Goal: Task Accomplishment & Management: Manage account settings

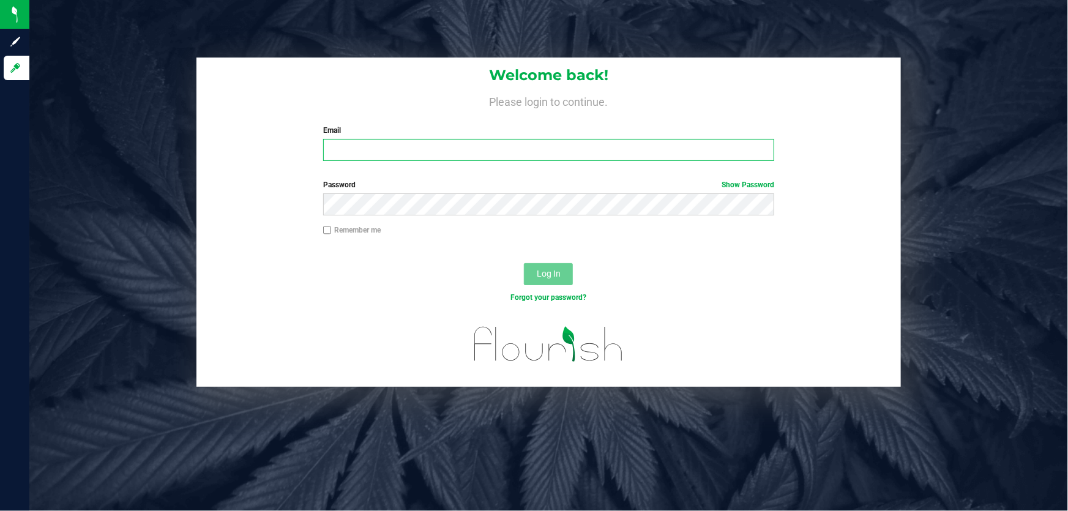
click at [354, 154] on input "Email" at bounding box center [549, 150] width 452 height 22
type input "[EMAIL_ADDRESS][DOMAIN_NAME]"
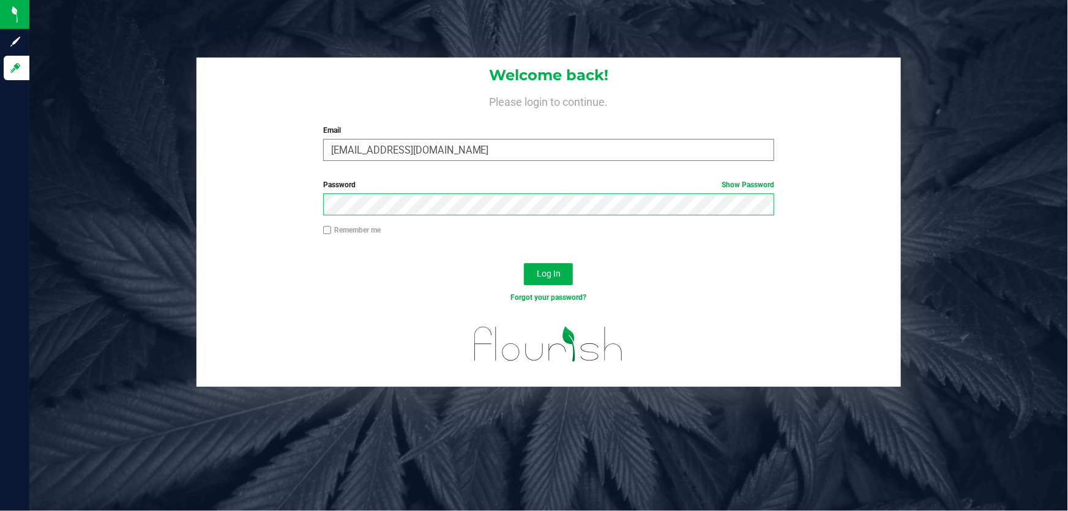
click at [524, 263] on button "Log In" at bounding box center [548, 274] width 49 height 22
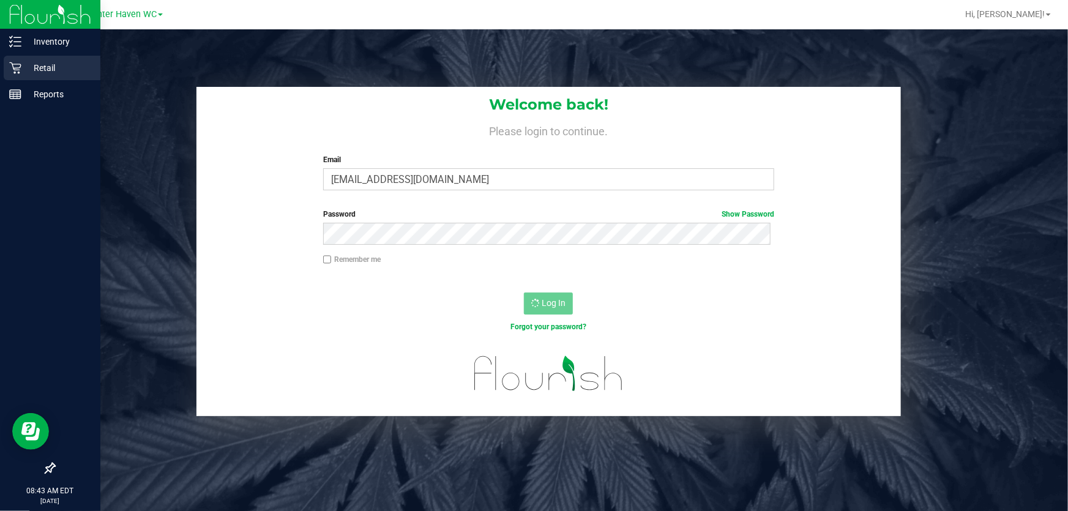
click at [42, 68] on p "Retail" at bounding box center [57, 68] width 73 height 15
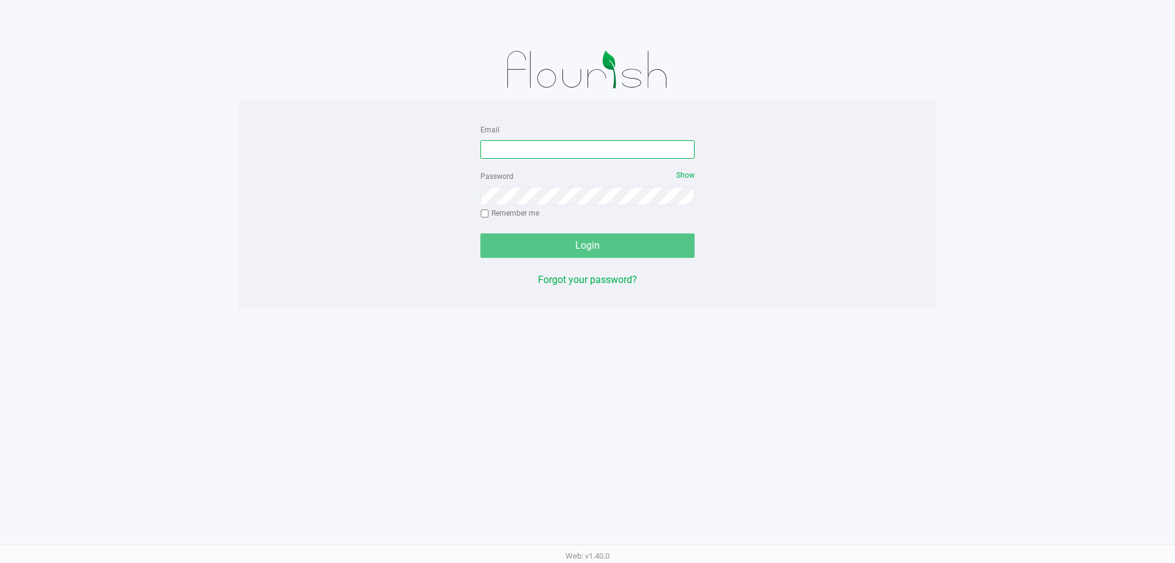
click at [577, 158] on input "Email" at bounding box center [588, 149] width 214 height 18
type input "mharrison@liveparallel.com"
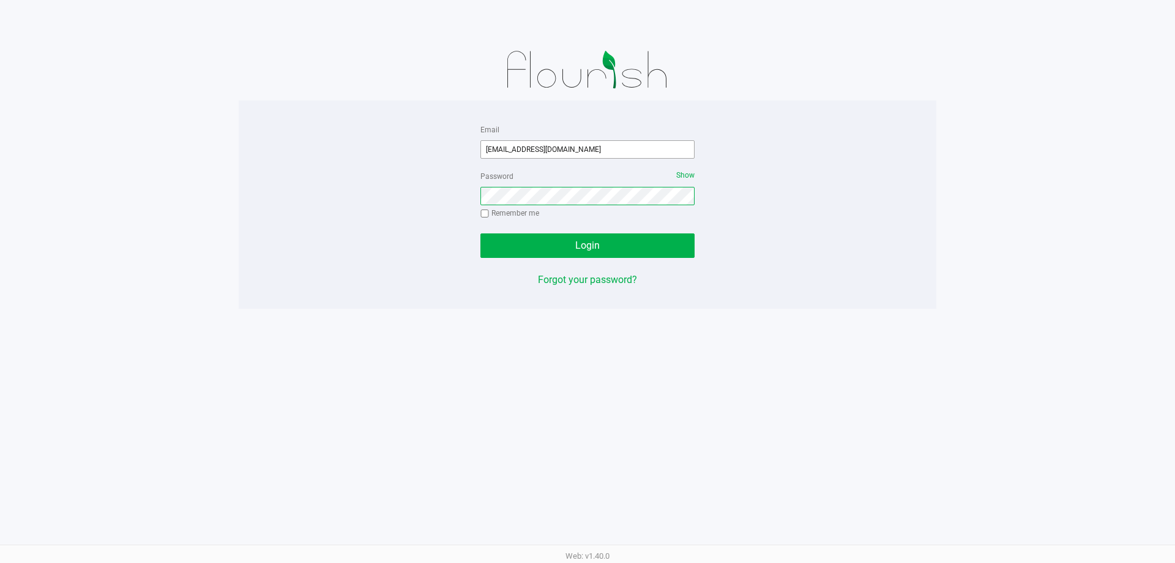
click at [481, 233] on button "Login" at bounding box center [588, 245] width 214 height 24
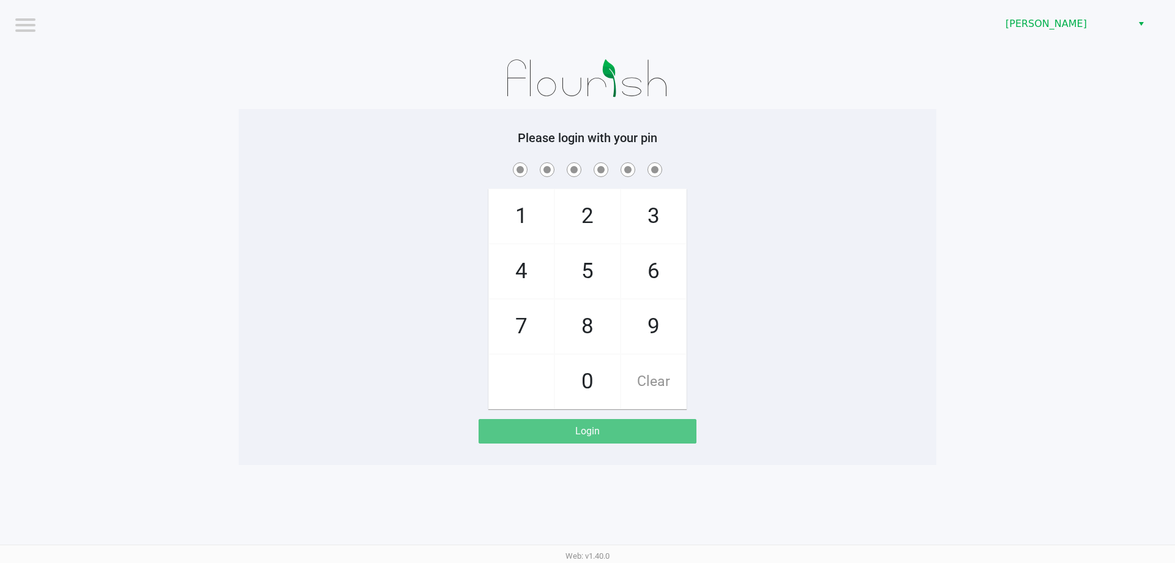
click at [1132, 37] on div "Brandon WC" at bounding box center [886, 24] width 579 height 48
click at [1130, 26] on span "Brandon WC" at bounding box center [1066, 24] width 134 height 22
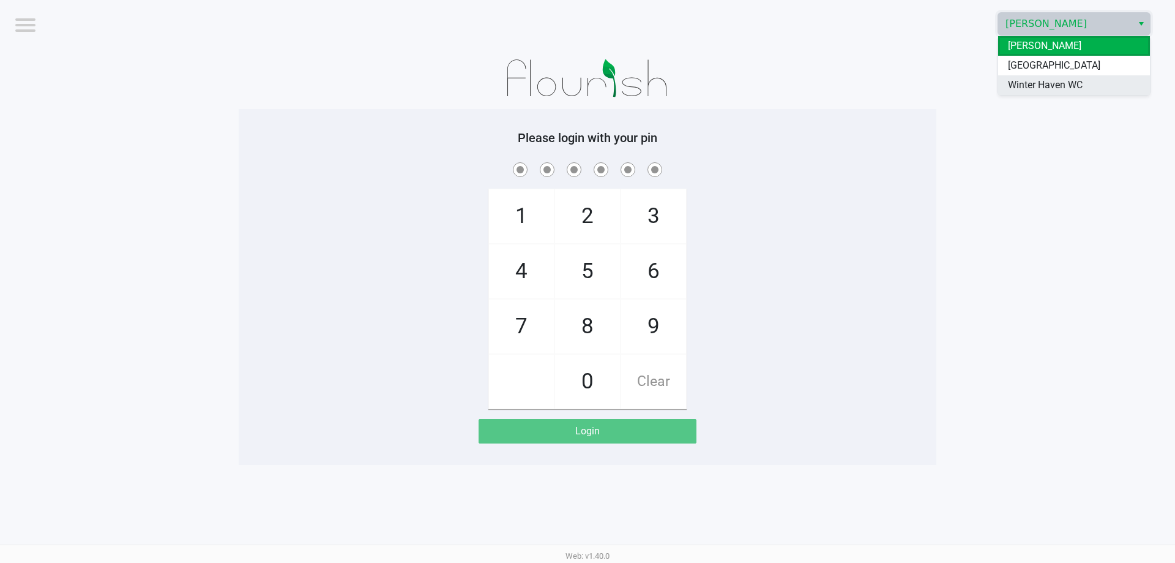
click at [1091, 80] on li "Winter Haven WC" at bounding box center [1075, 85] width 152 height 20
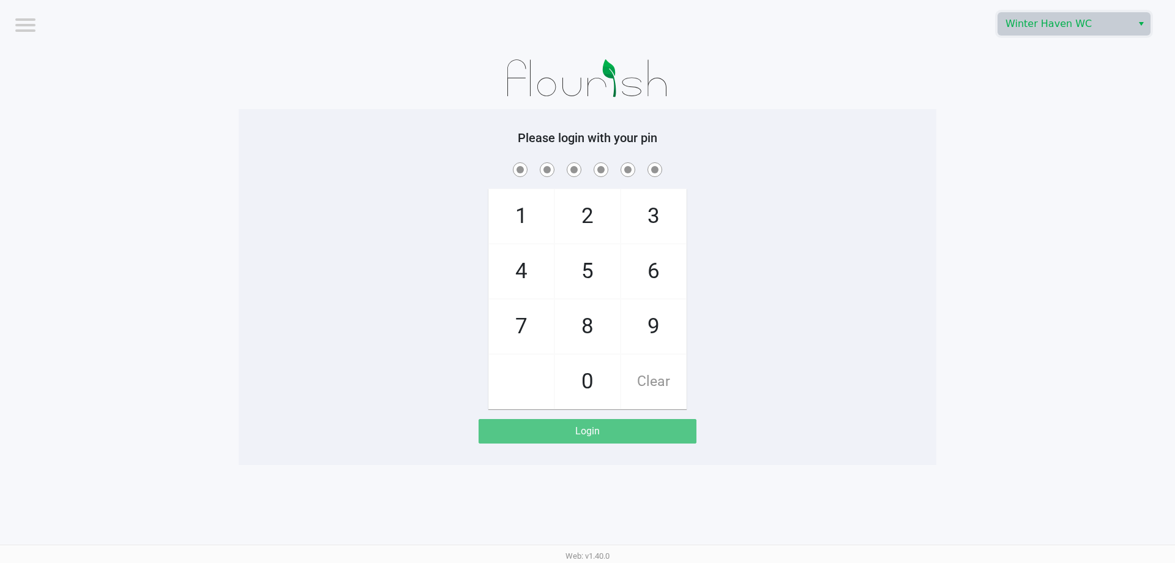
click at [983, 273] on app-pos-login-wrapper "Logout Winter Haven WC Please login with your pin 1 4 7 2 5 8 0 3 6 9 Clear Log…" at bounding box center [587, 232] width 1175 height 465
drag, startPoint x: 857, startPoint y: 206, endPoint x: 844, endPoint y: 195, distance: 16.9
click at [844, 198] on div "1 4 7 2 5 8 0 3 6 9 Clear" at bounding box center [588, 284] width 698 height 249
checkbox input "true"
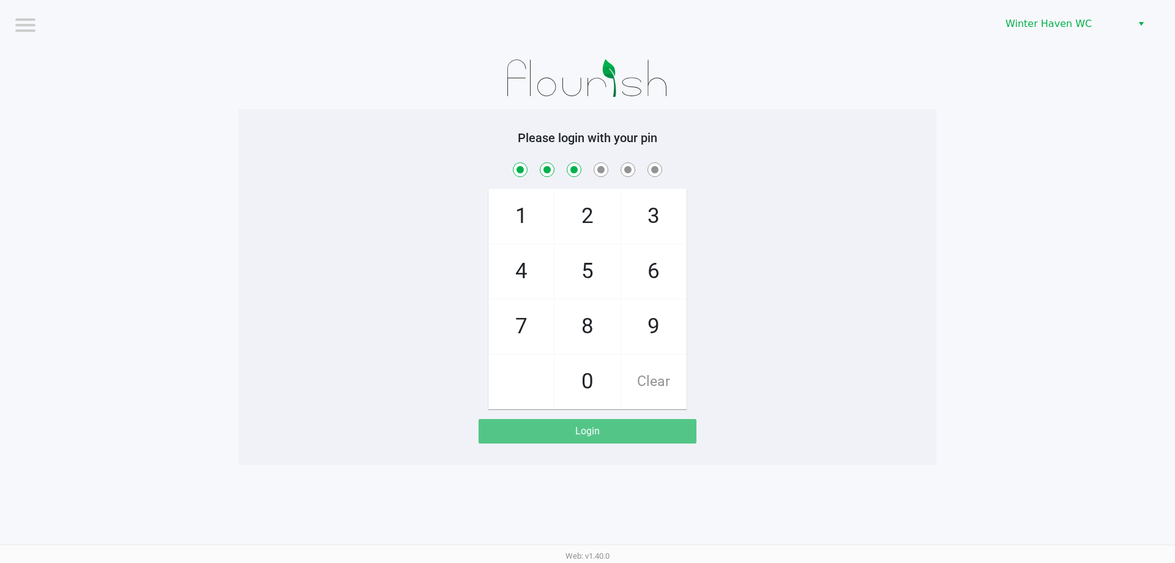
checkbox input "true"
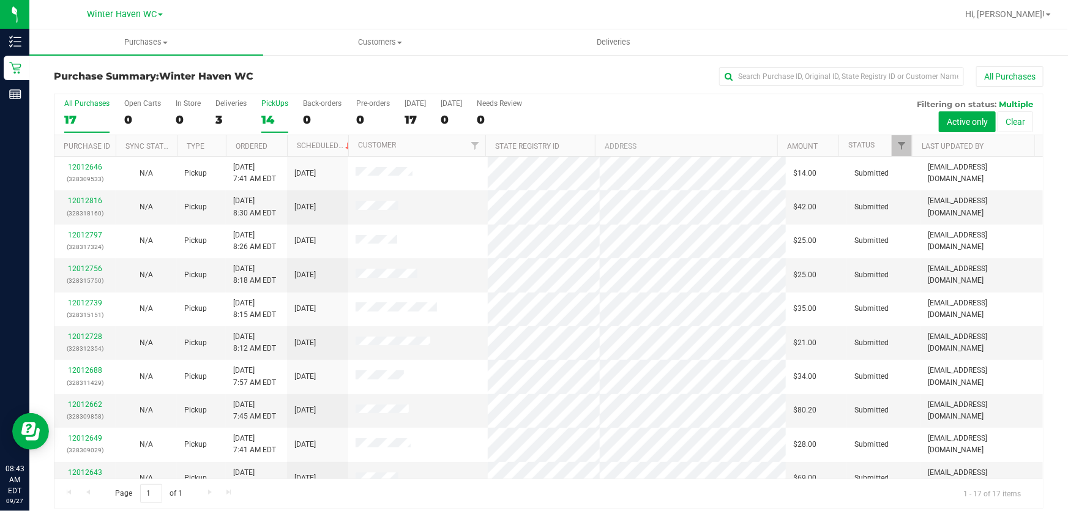
click at [274, 119] on div "14" at bounding box center [274, 120] width 27 height 14
click at [0, 0] on input "PickUps 14" at bounding box center [0, 0] width 0 height 0
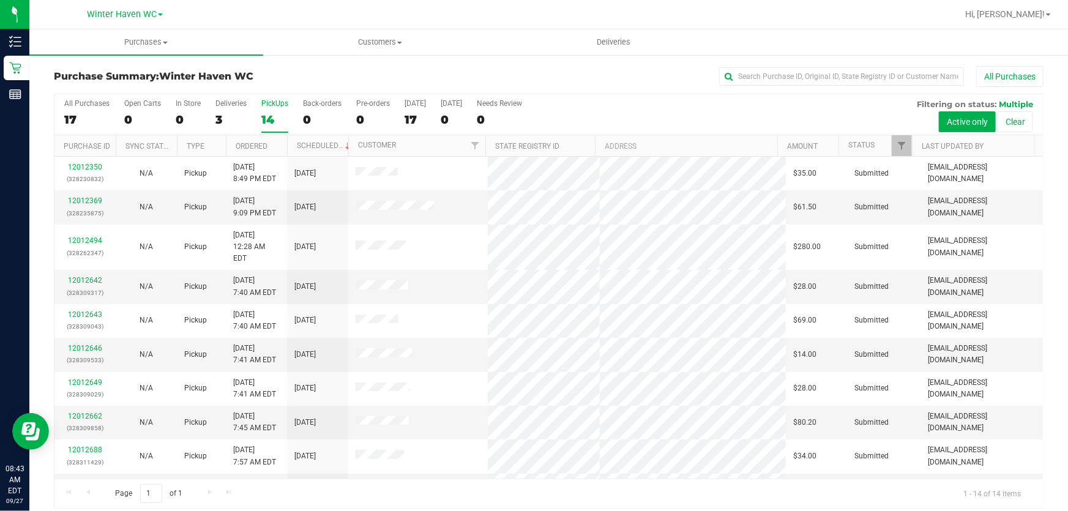
drag, startPoint x: 1013, startPoint y: 1, endPoint x: 688, endPoint y: 104, distance: 341.2
click at [688, 104] on div "All Purchases 17 Open Carts 0 In Store 0 Deliveries 3 PickUps 14 Back-orders 0 …" at bounding box center [548, 114] width 989 height 41
click at [239, 143] on link "Ordered" at bounding box center [252, 146] width 32 height 9
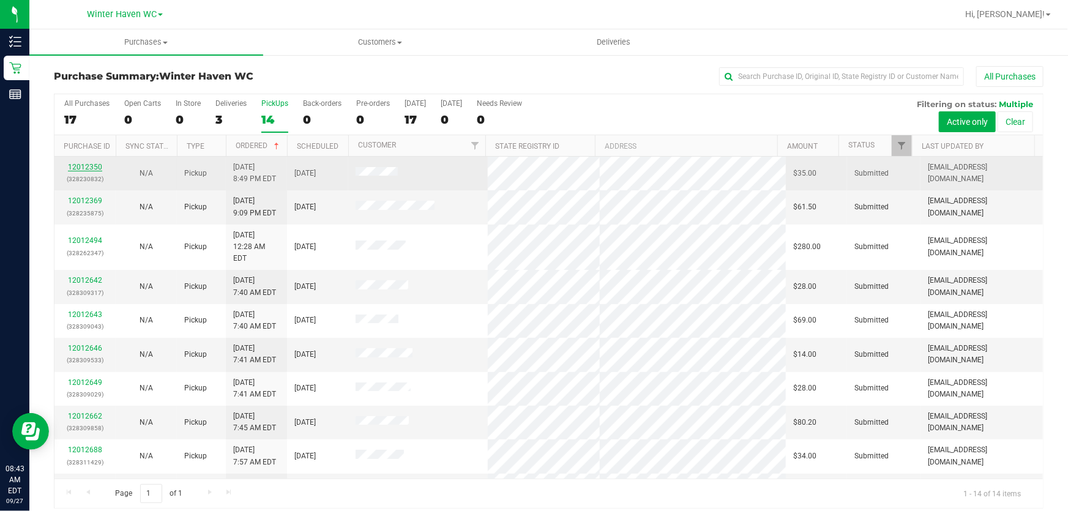
click at [91, 168] on link "12012350" at bounding box center [85, 167] width 34 height 9
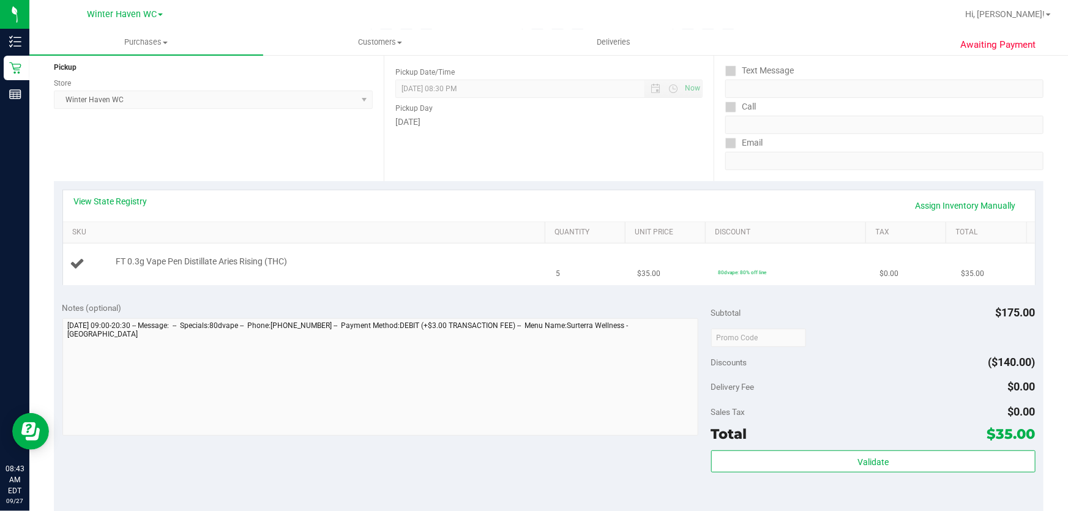
scroll to position [222, 0]
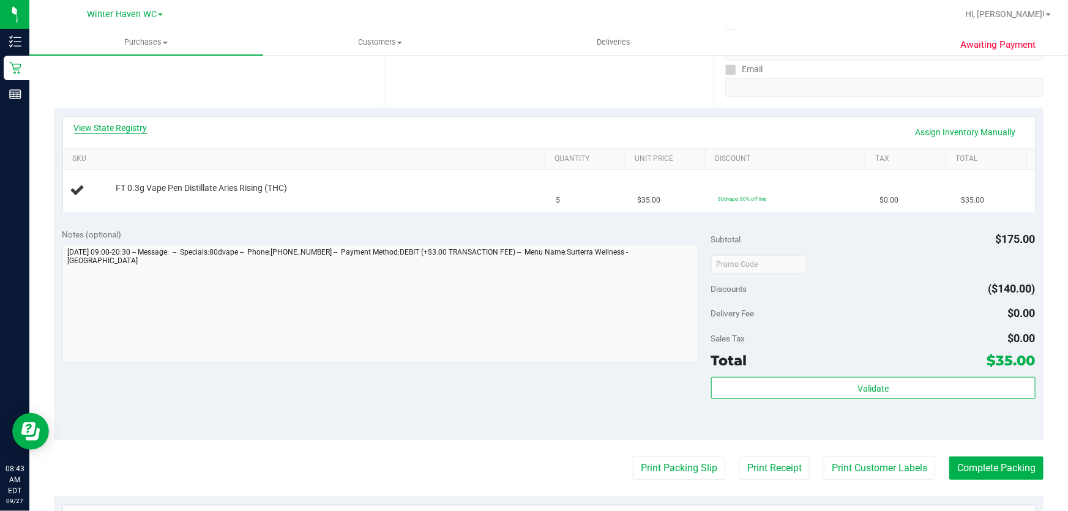
click at [116, 126] on link "View State Registry" at bounding box center [110, 128] width 73 height 12
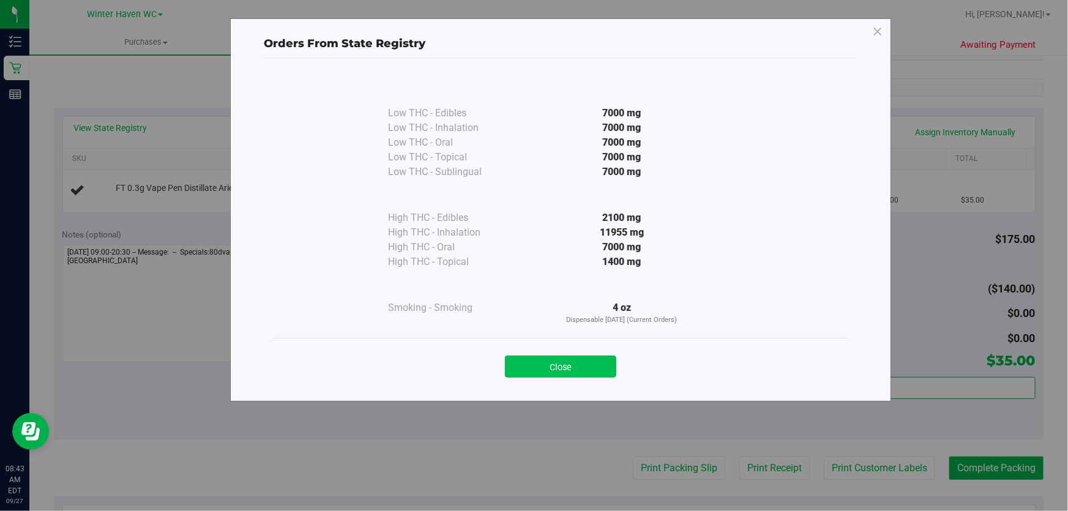
click at [548, 366] on button "Close" at bounding box center [560, 367] width 111 height 22
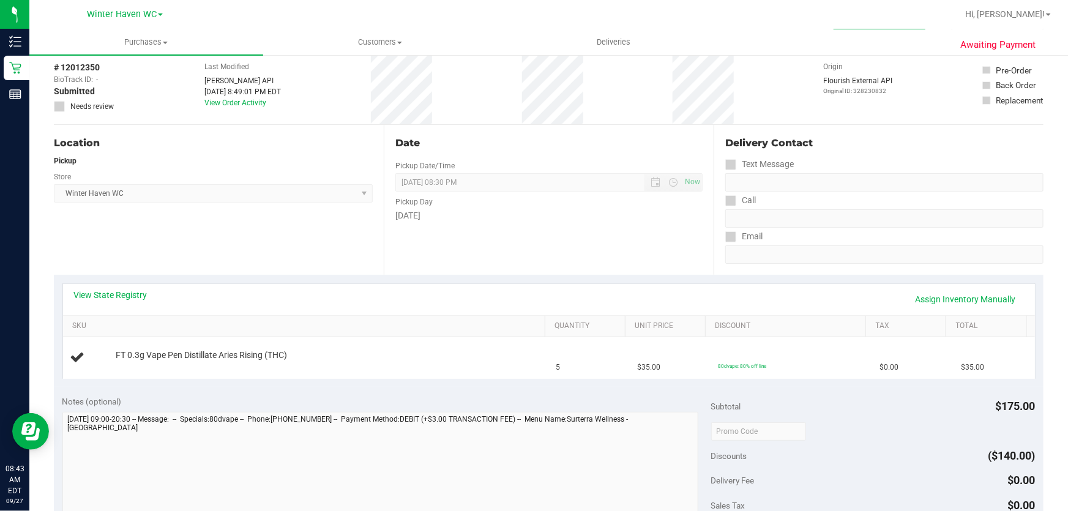
scroll to position [0, 0]
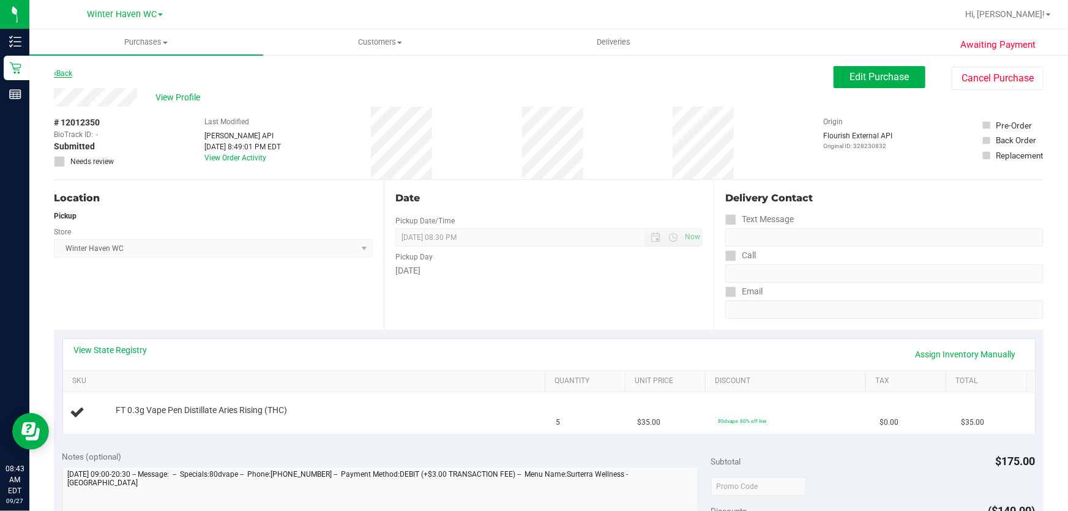
click at [69, 71] on link "Back" at bounding box center [63, 73] width 18 height 9
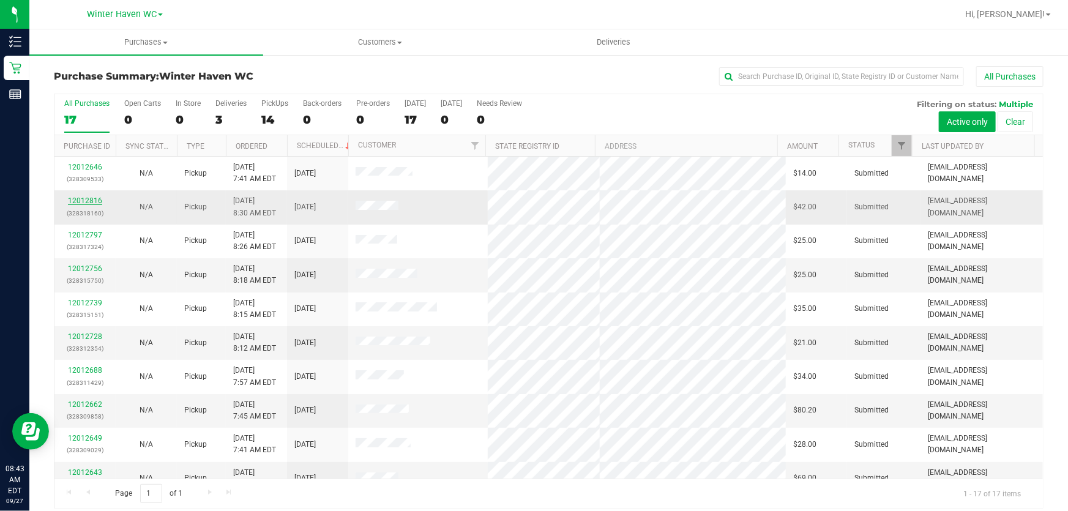
click at [96, 198] on link "12012816" at bounding box center [85, 201] width 34 height 9
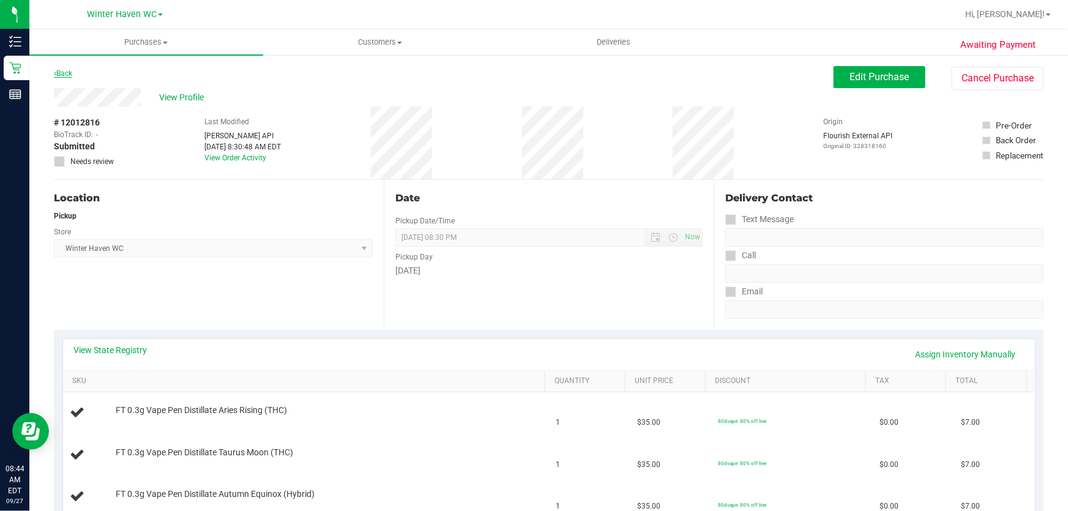
click at [69, 74] on link "Back" at bounding box center [63, 73] width 18 height 9
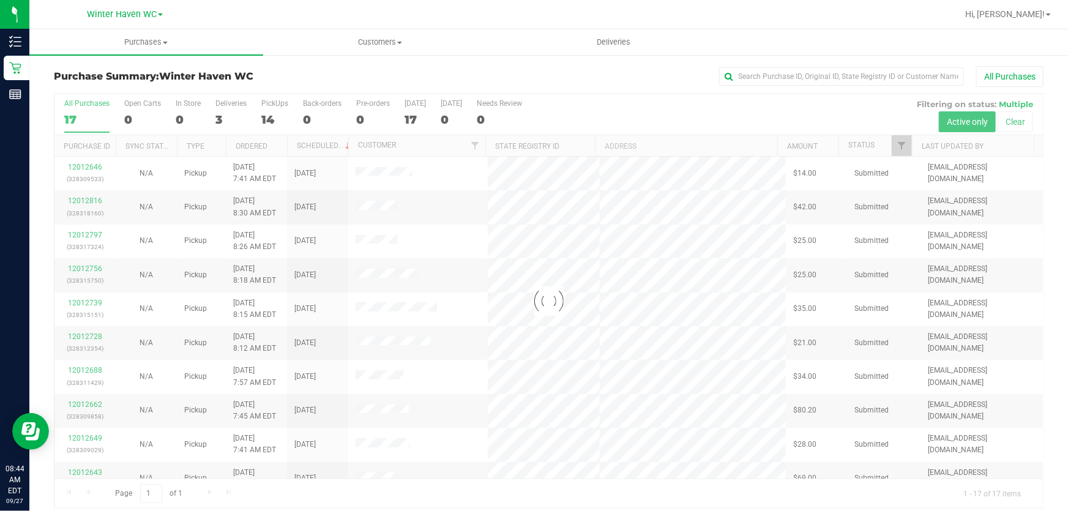
click at [257, 146] on div at bounding box center [548, 301] width 989 height 414
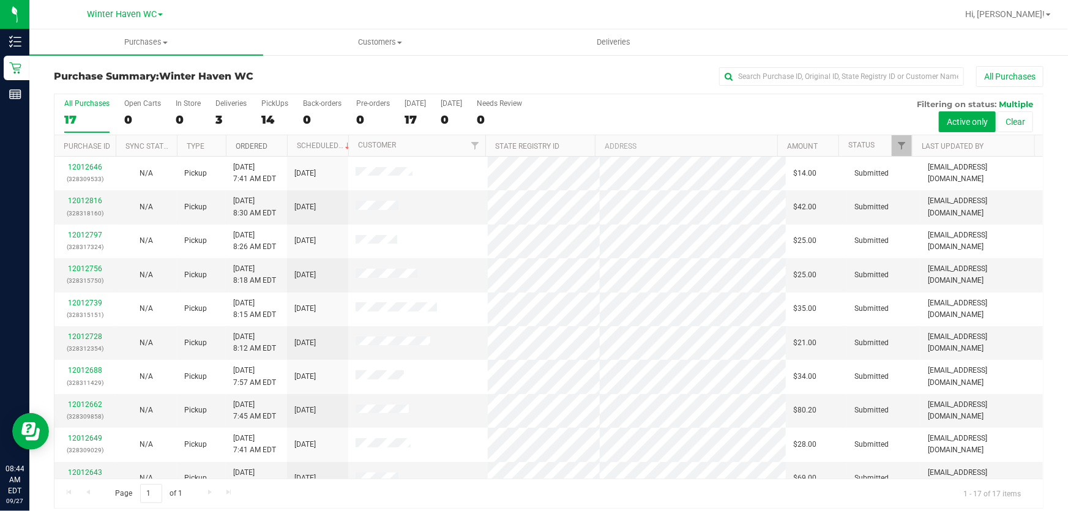
click at [257, 146] on link "Ordered" at bounding box center [252, 146] width 32 height 9
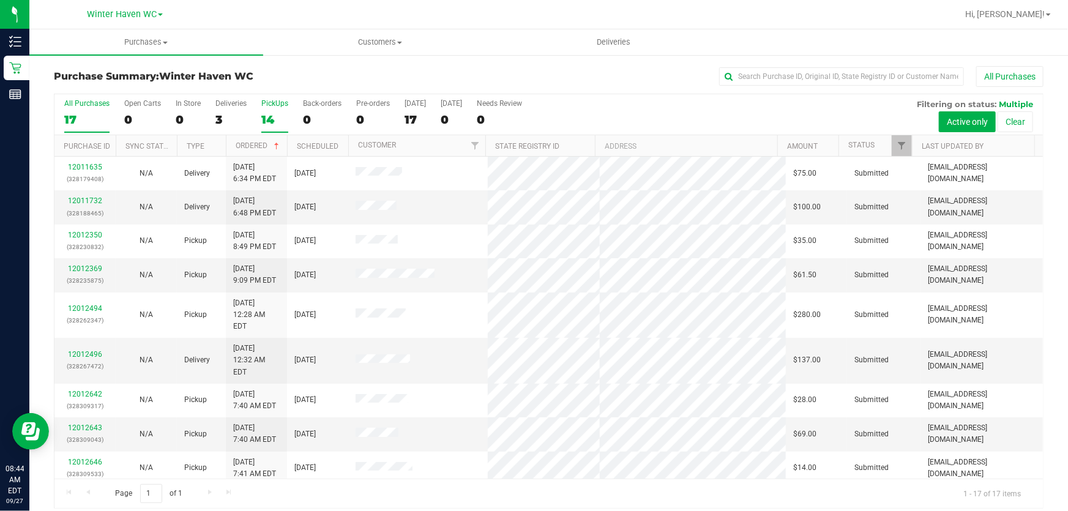
click at [272, 117] on div "14" at bounding box center [274, 120] width 27 height 14
click at [0, 0] on input "PickUps 14" at bounding box center [0, 0] width 0 height 0
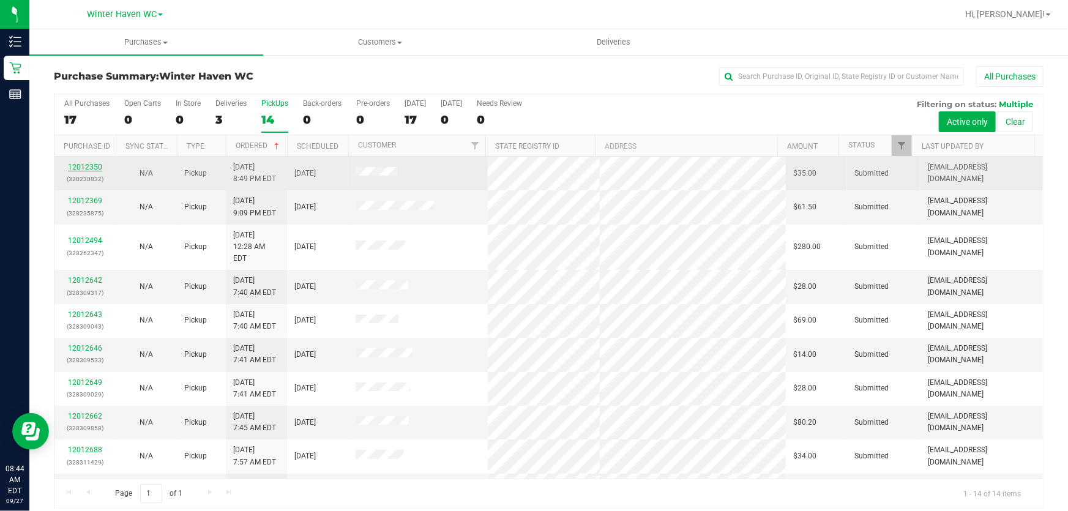
click at [88, 167] on link "12012350" at bounding box center [85, 167] width 34 height 9
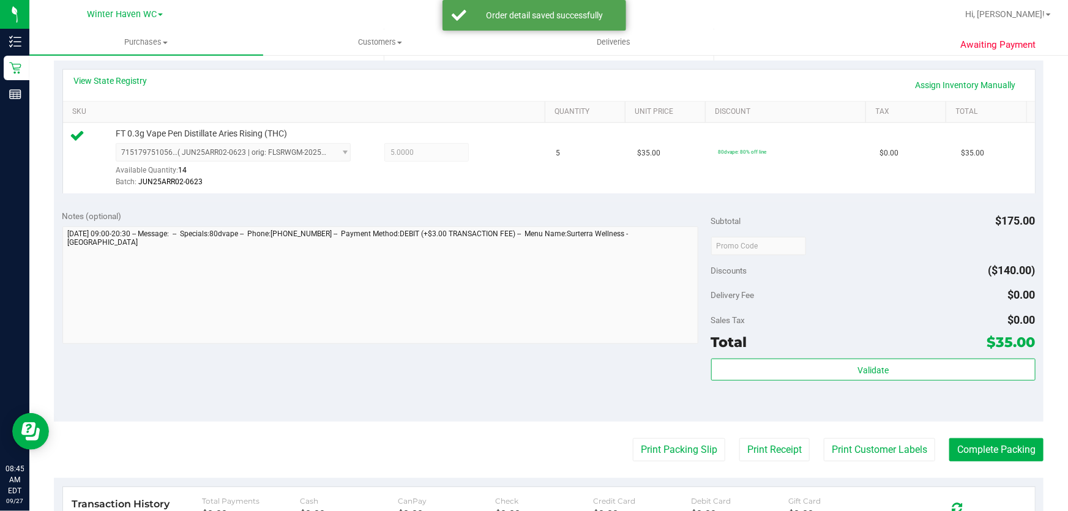
scroll to position [334, 0]
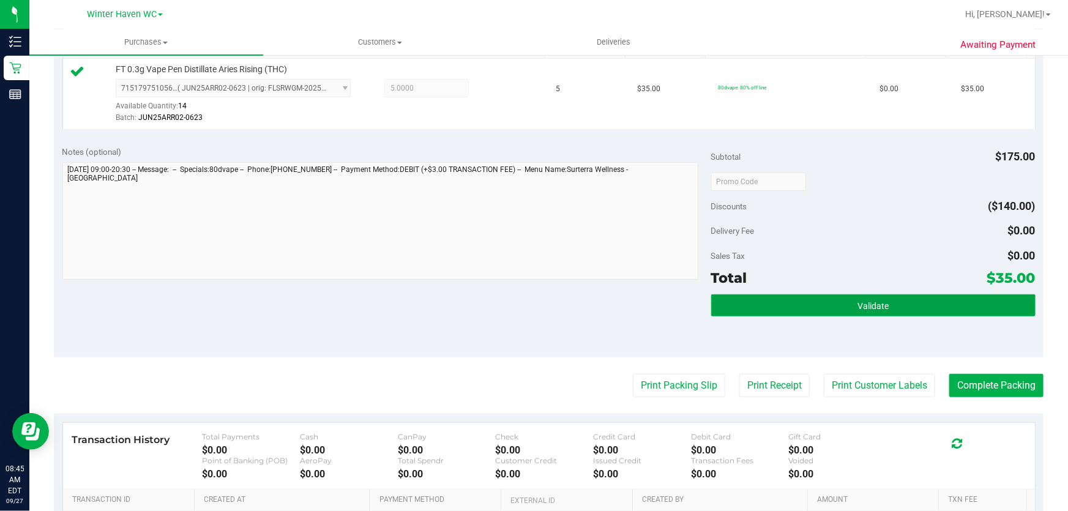
click at [915, 307] on button "Validate" at bounding box center [873, 305] width 324 height 22
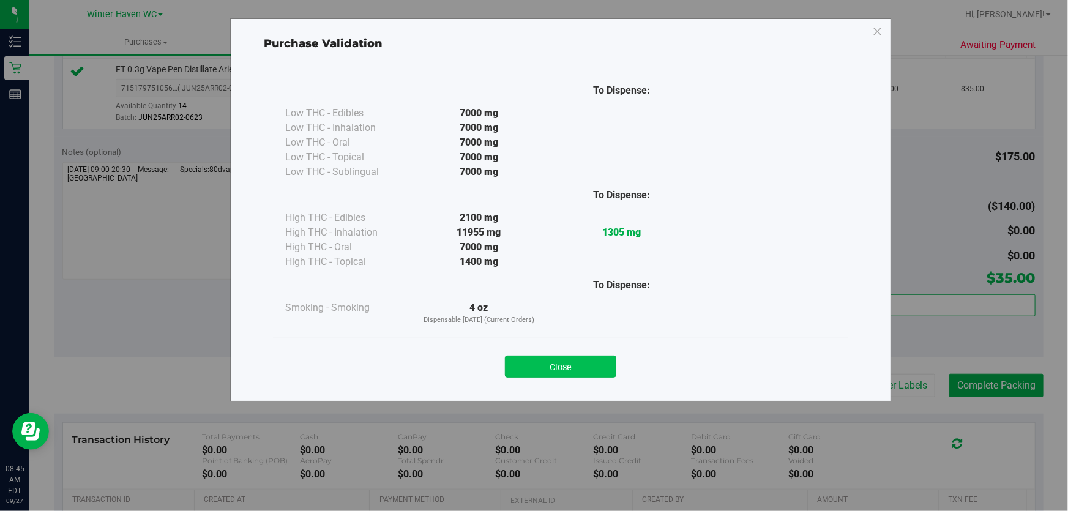
click at [582, 372] on button "Close" at bounding box center [560, 367] width 111 height 22
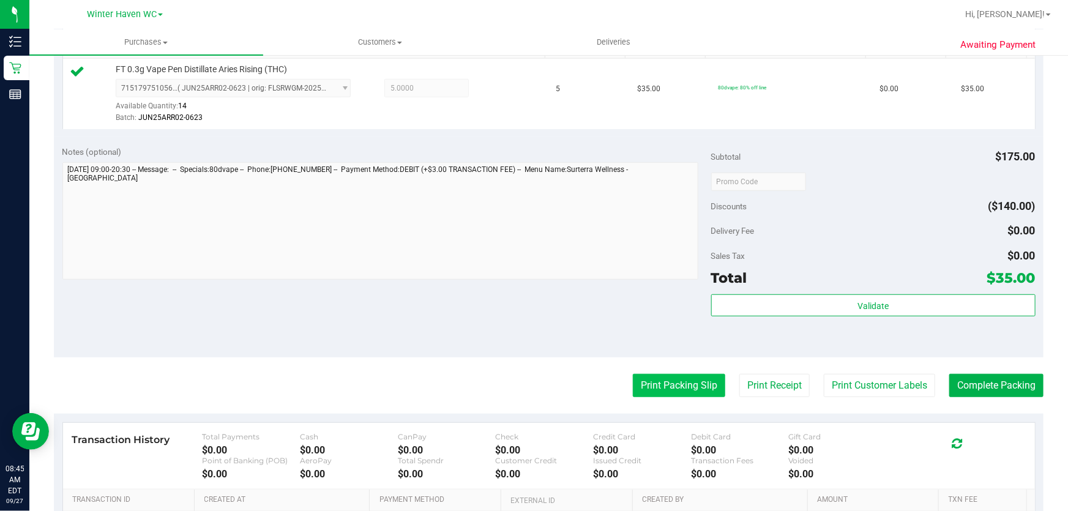
click at [654, 385] on button "Print Packing Slip" at bounding box center [679, 385] width 92 height 23
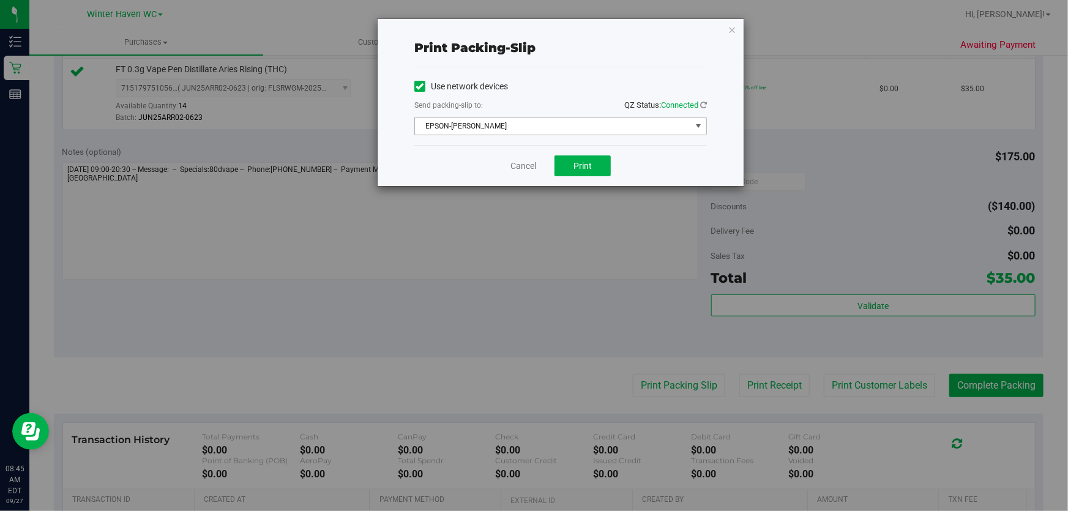
click at [536, 125] on span "EPSON-[PERSON_NAME]" at bounding box center [553, 126] width 276 height 17
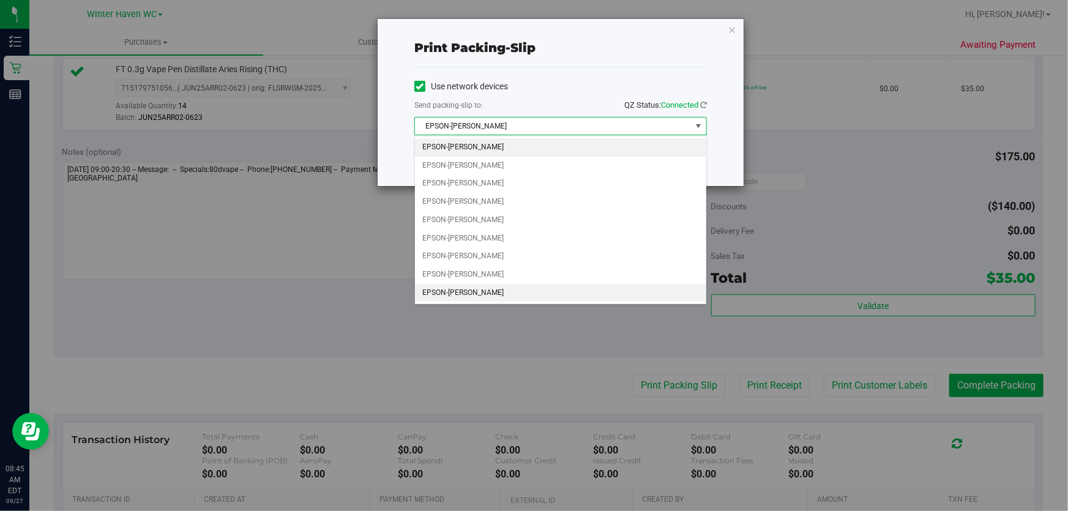
click at [532, 297] on li "EPSON-[PERSON_NAME]" at bounding box center [560, 293] width 291 height 18
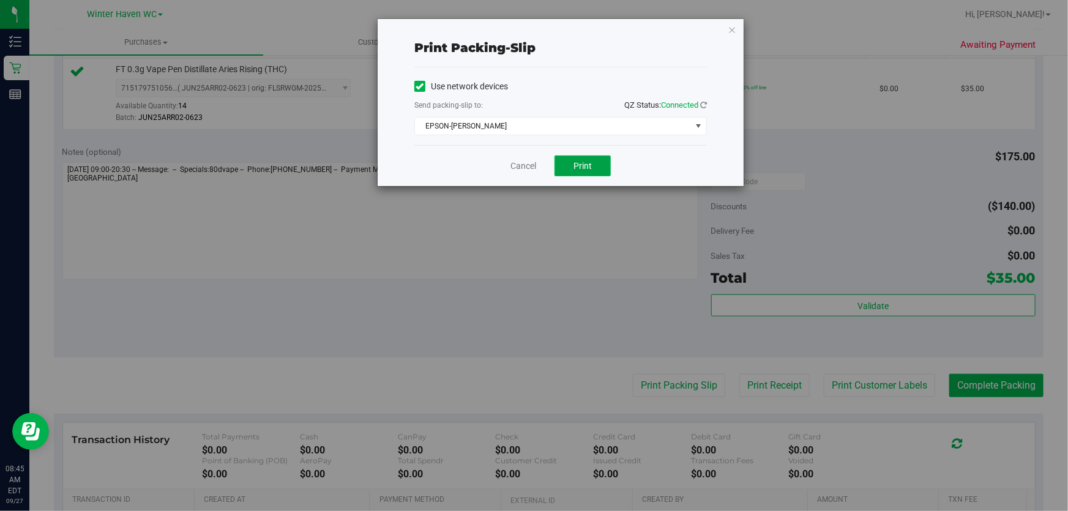
click at [576, 167] on span "Print" at bounding box center [583, 166] width 18 height 10
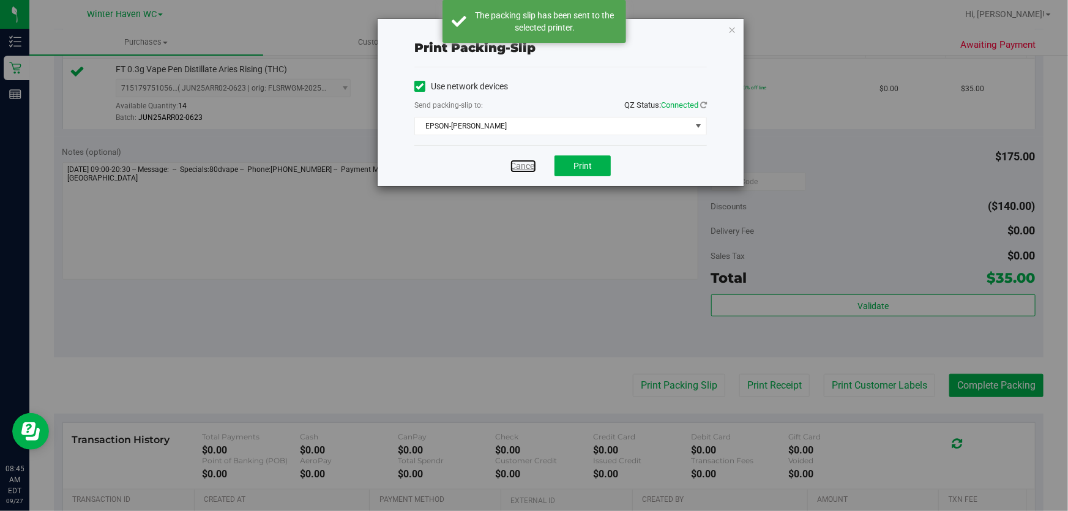
click at [527, 163] on link "Cancel" at bounding box center [524, 166] width 26 height 13
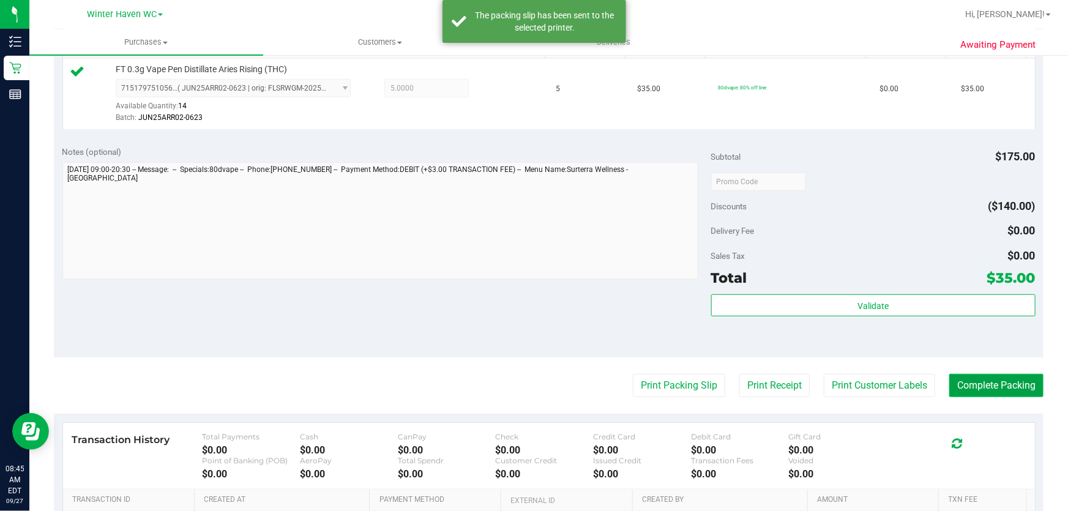
click at [987, 380] on button "Complete Packing" at bounding box center [997, 385] width 94 height 23
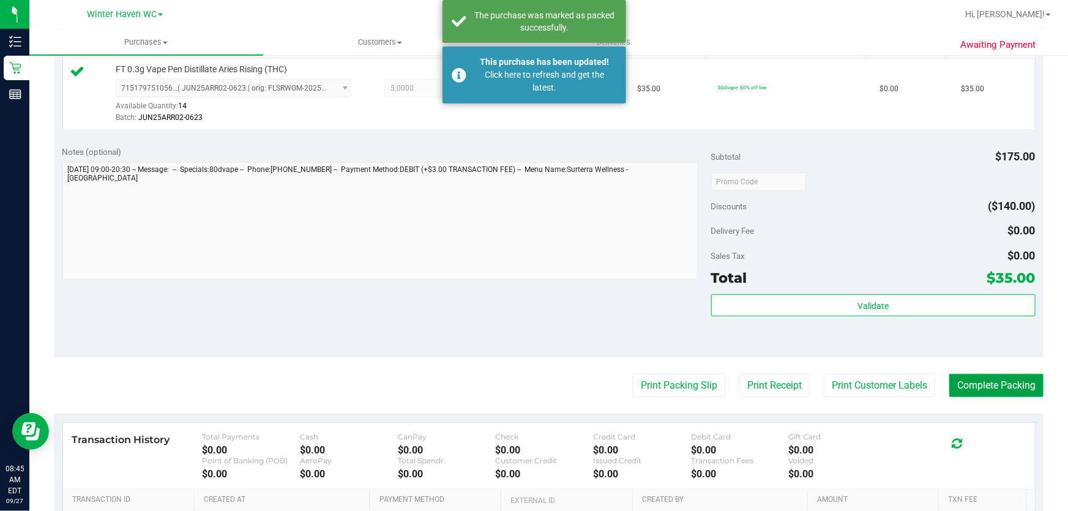
click at [987, 380] on button "Complete Packing" at bounding box center [997, 385] width 94 height 23
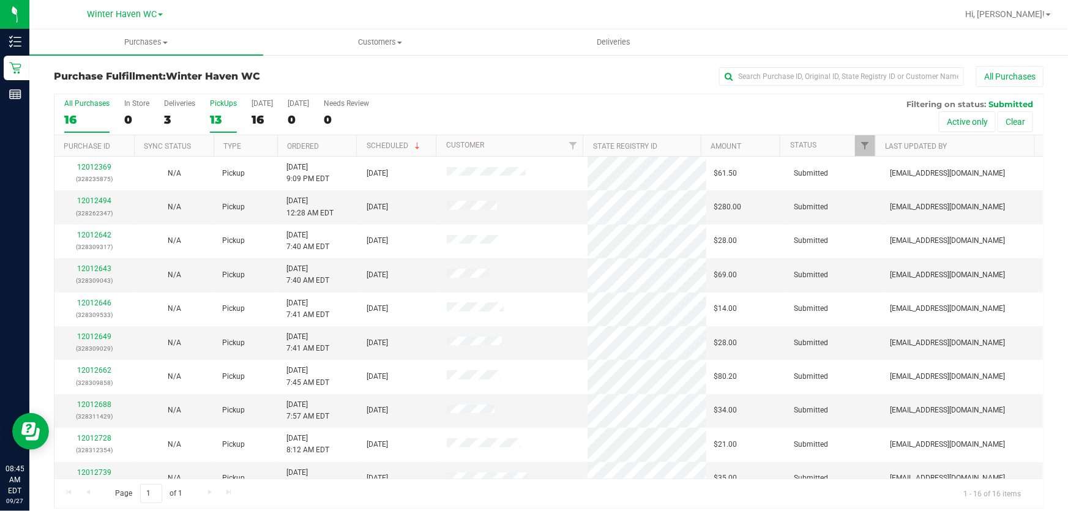
click at [217, 119] on div "13" at bounding box center [223, 120] width 27 height 14
click at [0, 0] on input "PickUps 13" at bounding box center [0, 0] width 0 height 0
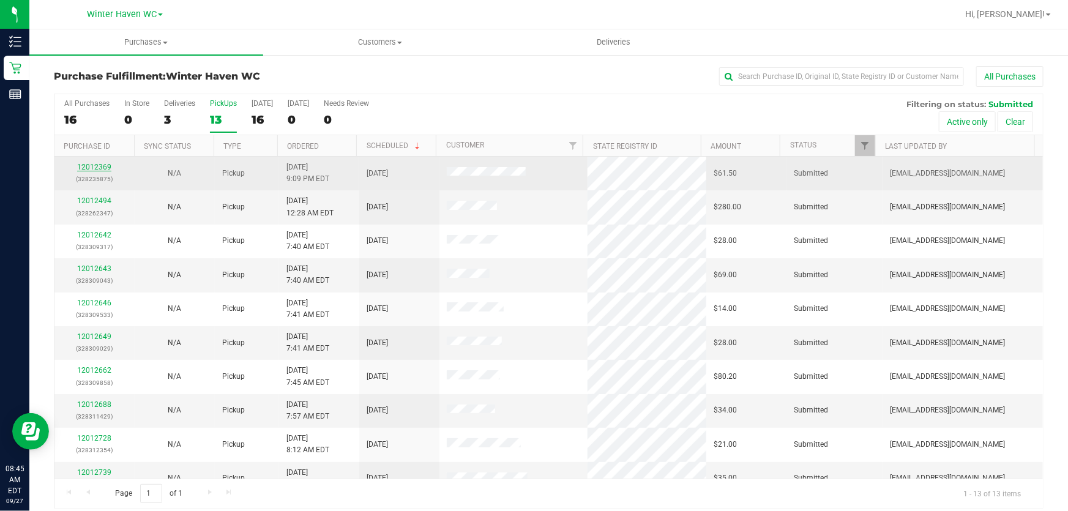
click at [99, 168] on link "12012369" at bounding box center [94, 167] width 34 height 9
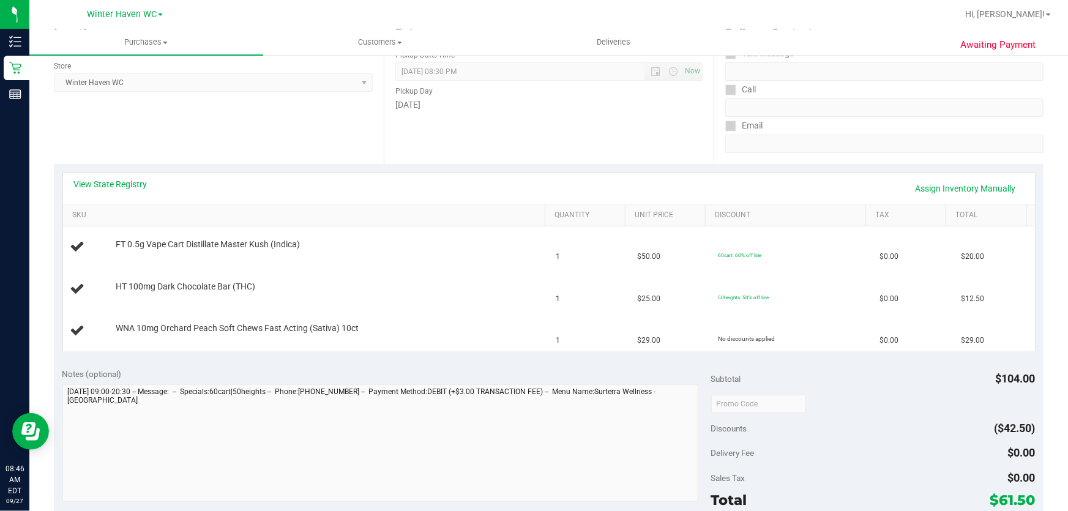
scroll to position [167, 0]
click at [141, 182] on link "View State Registry" at bounding box center [110, 184] width 73 height 12
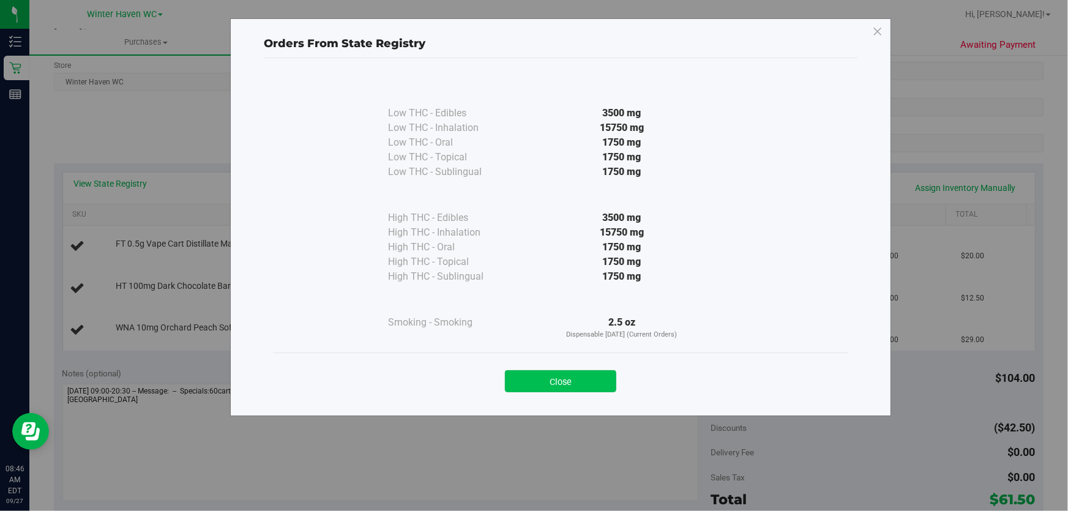
click at [551, 371] on button "Close" at bounding box center [560, 381] width 111 height 22
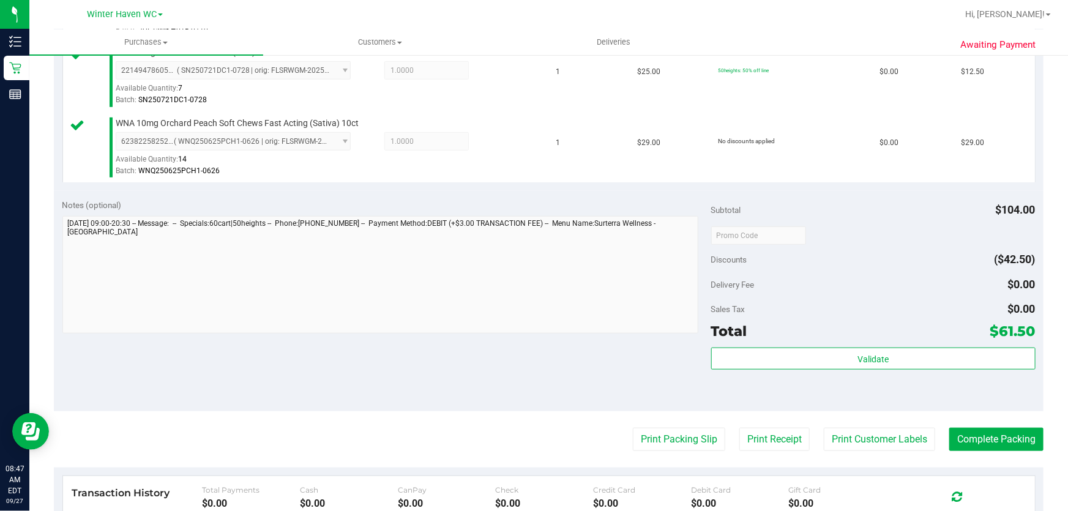
scroll to position [429, 0]
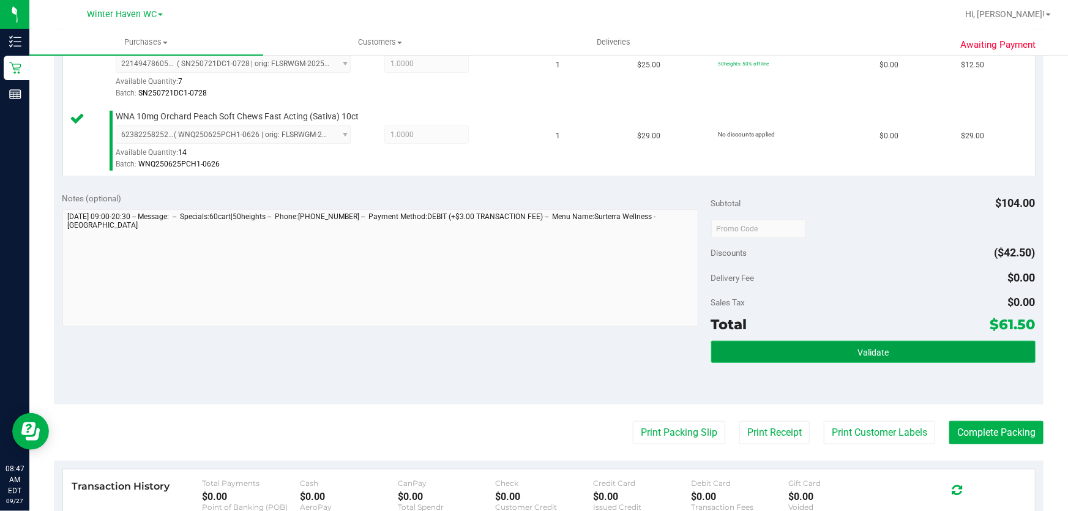
click at [894, 359] on button "Validate" at bounding box center [873, 352] width 324 height 22
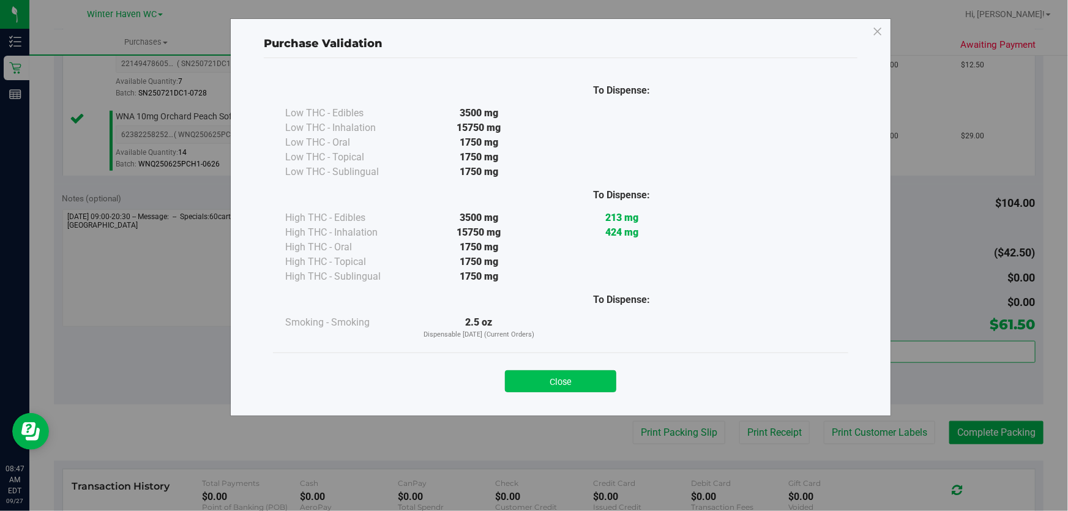
click at [590, 379] on button "Close" at bounding box center [560, 381] width 111 height 22
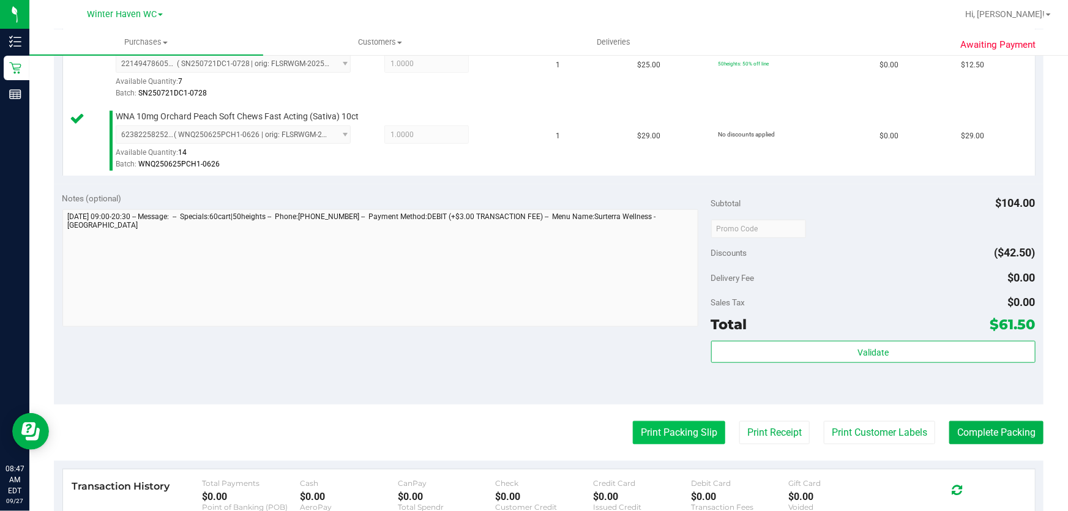
click at [669, 436] on button "Print Packing Slip" at bounding box center [679, 432] width 92 height 23
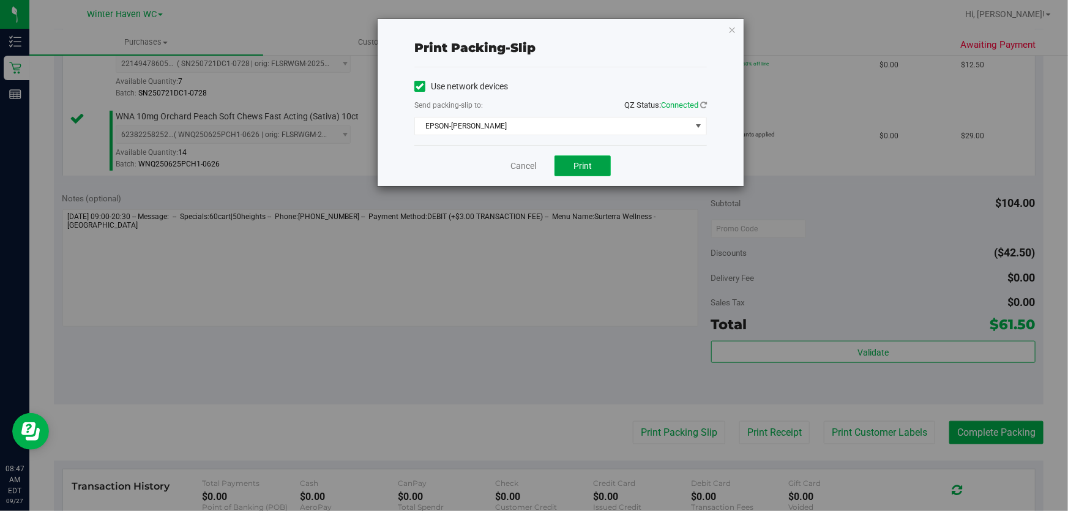
click at [587, 167] on span "Print" at bounding box center [583, 166] width 18 height 10
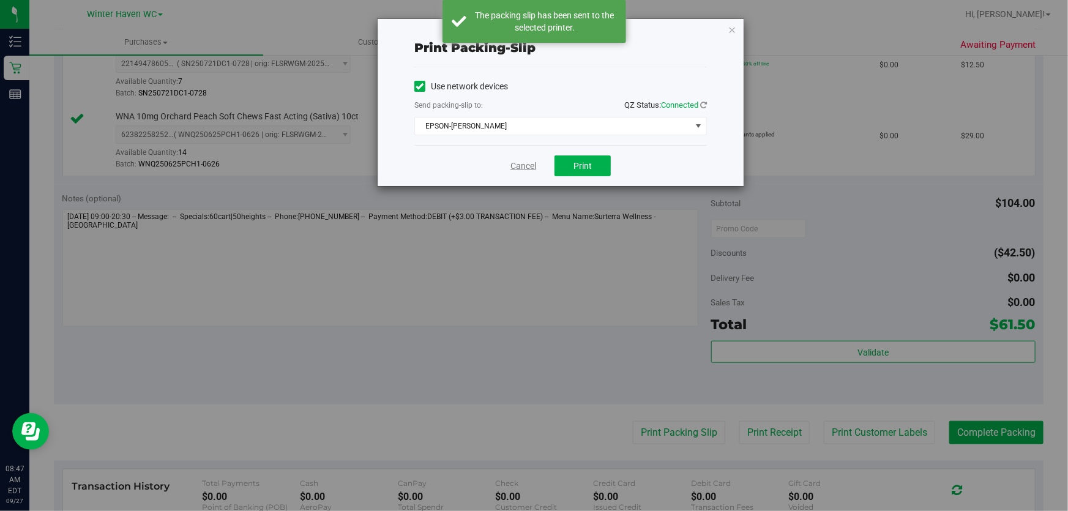
click at [522, 164] on link "Cancel" at bounding box center [524, 166] width 26 height 13
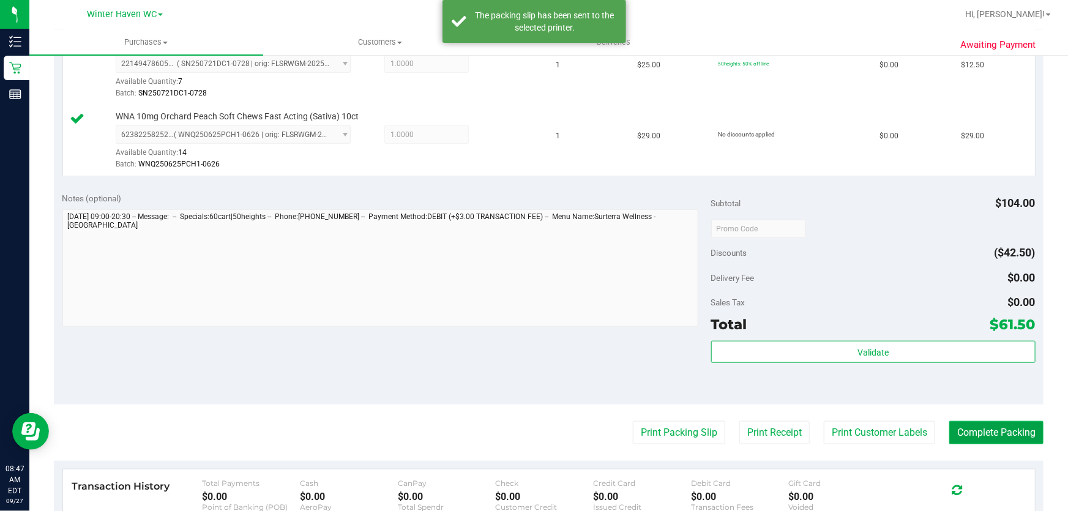
click at [980, 435] on button "Complete Packing" at bounding box center [997, 432] width 94 height 23
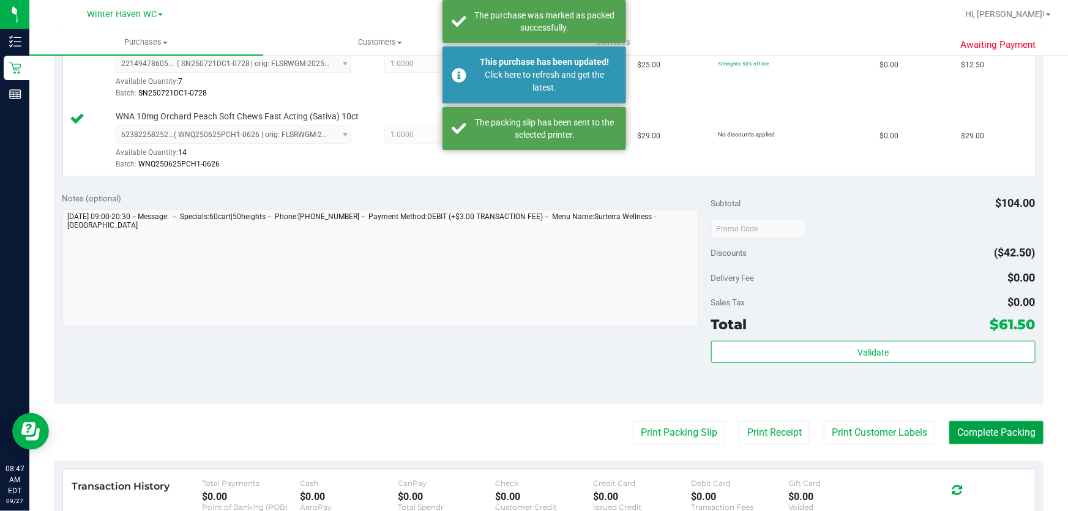
click at [992, 433] on button "Complete Packing" at bounding box center [997, 432] width 94 height 23
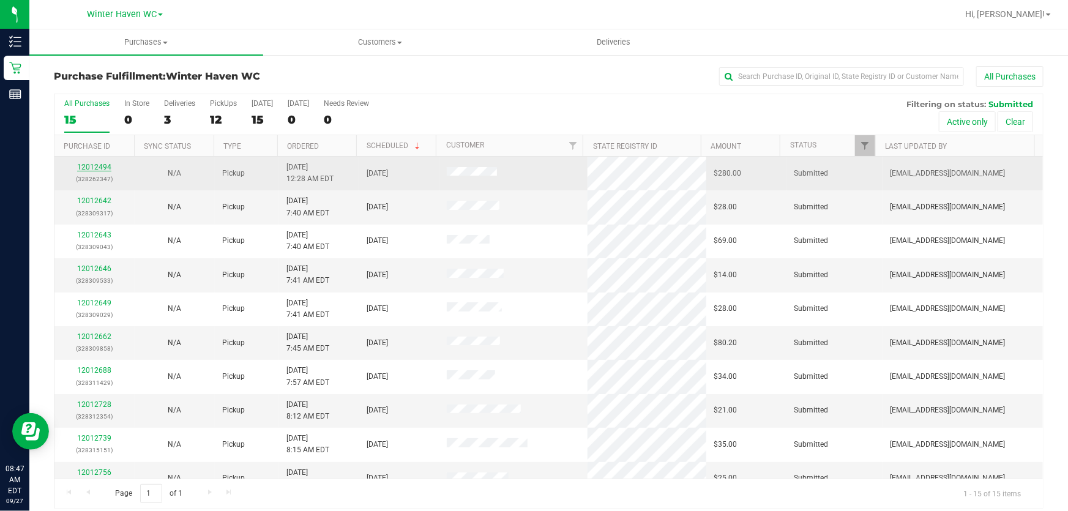
click at [104, 168] on link "12012494" at bounding box center [94, 167] width 34 height 9
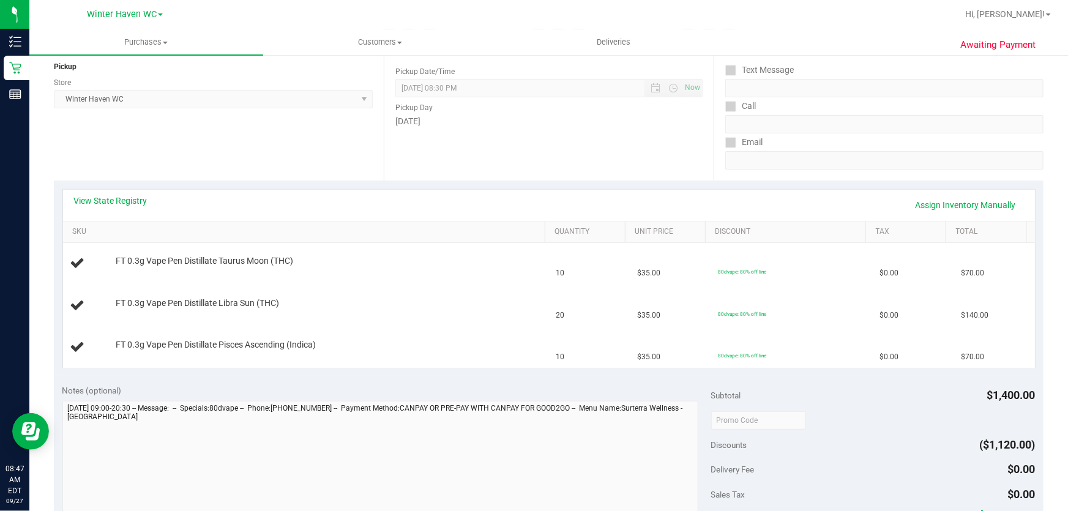
scroll to position [167, 0]
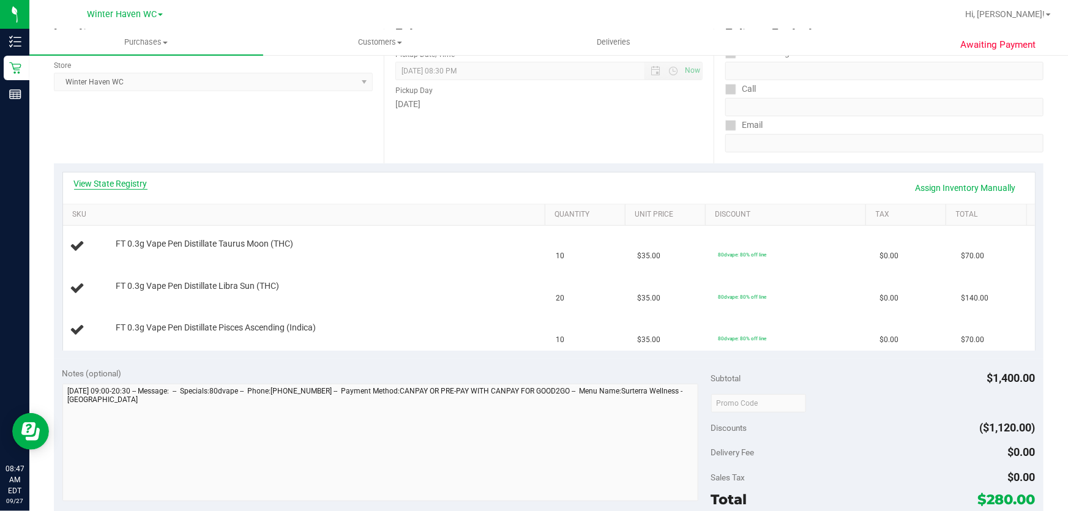
click at [118, 189] on link "View State Registry" at bounding box center [110, 184] width 73 height 12
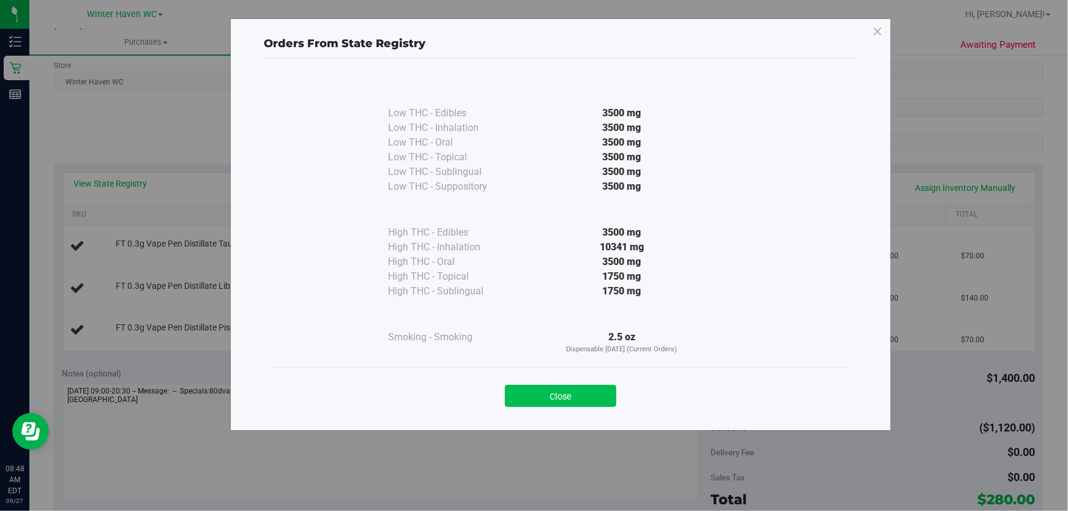
click at [556, 391] on button "Close" at bounding box center [560, 396] width 111 height 22
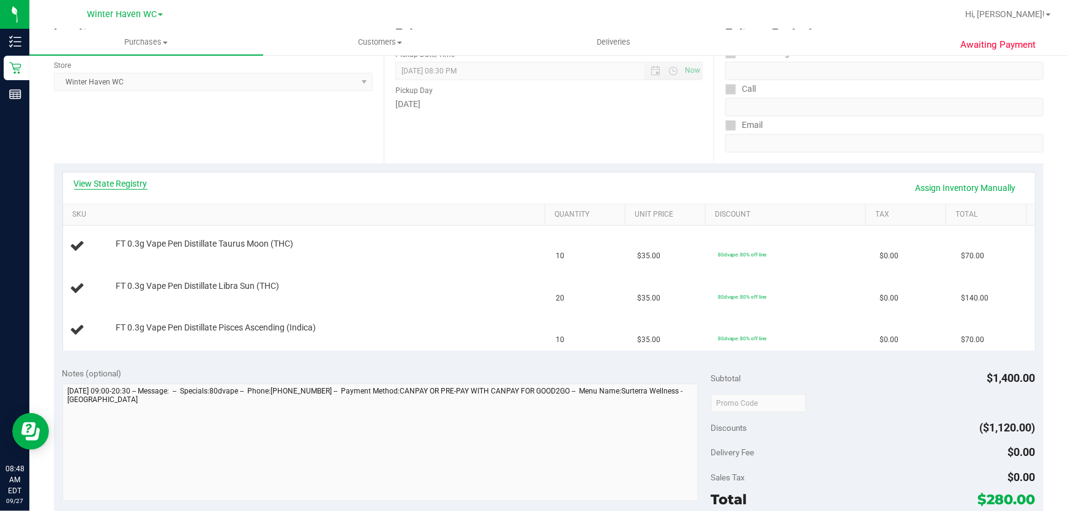
click at [129, 182] on link "View State Registry" at bounding box center [110, 184] width 73 height 12
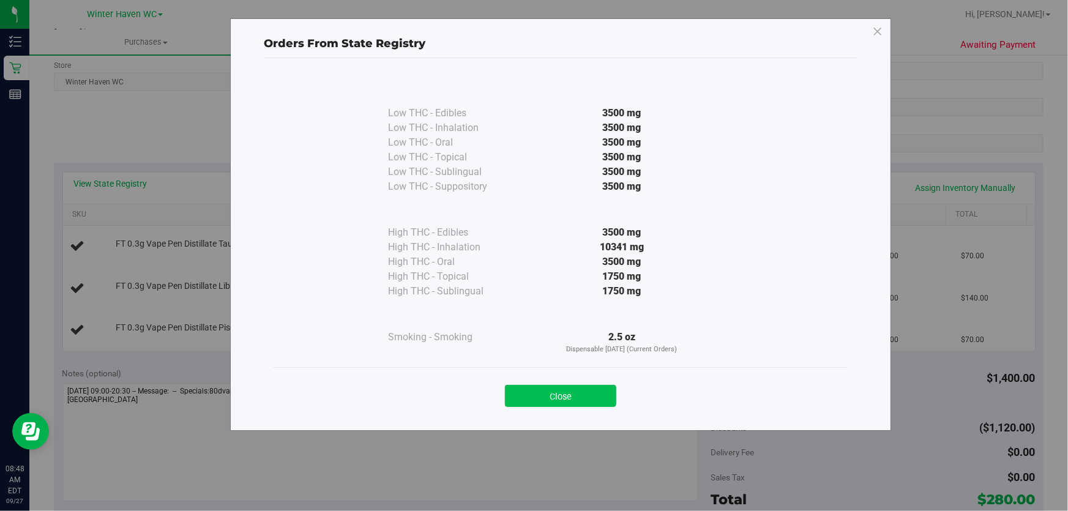
click at [557, 391] on button "Close" at bounding box center [560, 396] width 111 height 22
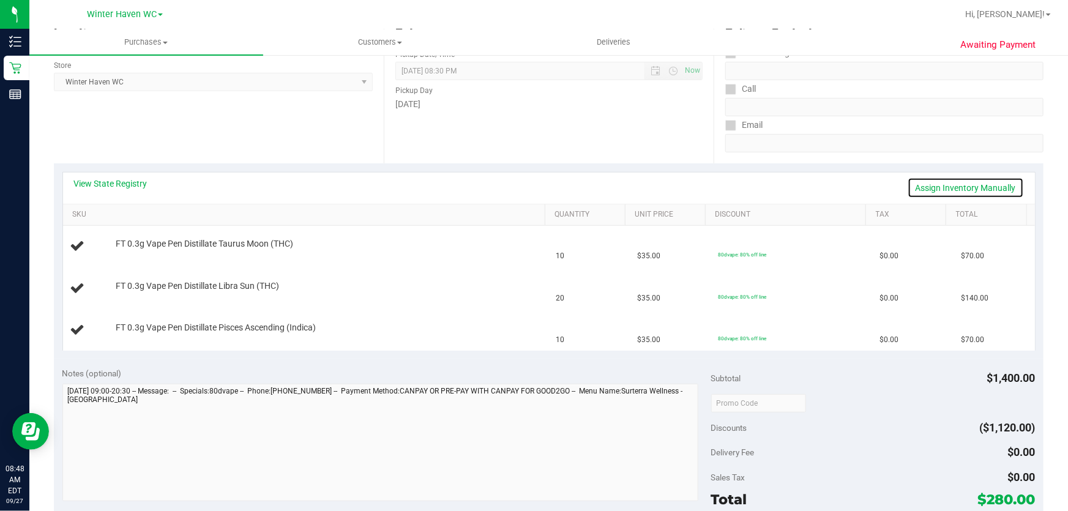
click at [986, 187] on link "Assign Inventory Manually" at bounding box center [966, 188] width 116 height 21
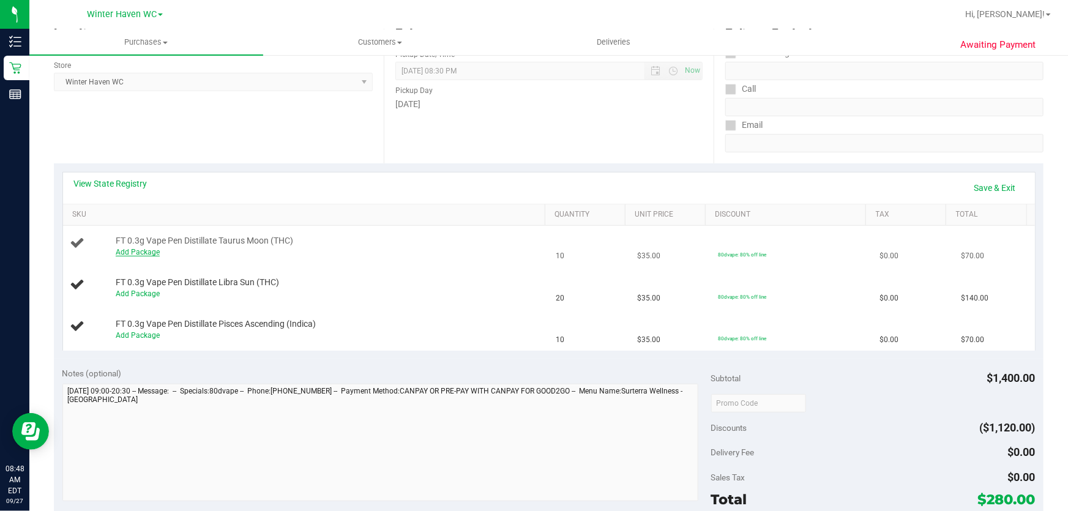
click at [146, 250] on link "Add Package" at bounding box center [138, 252] width 44 height 9
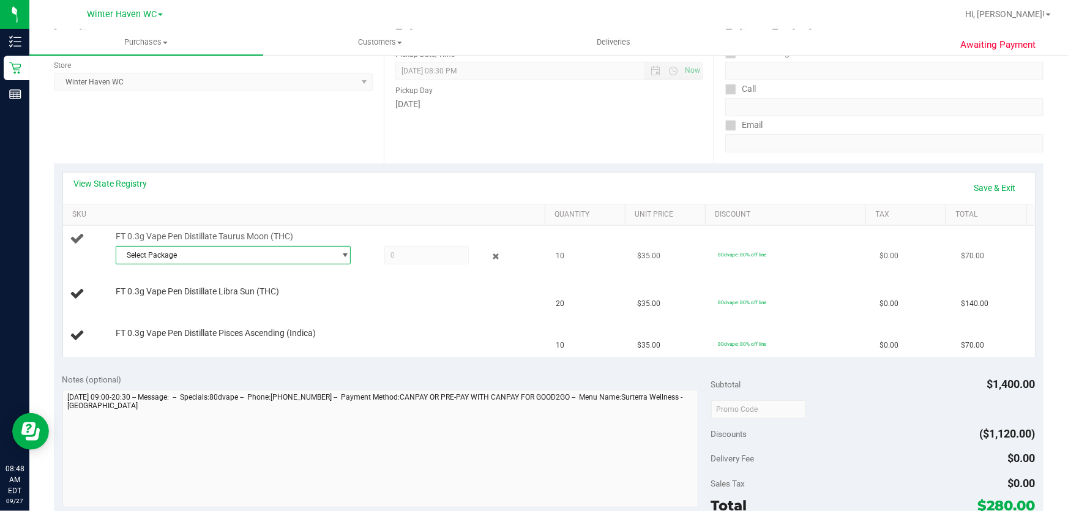
click at [341, 250] on span "select" at bounding box center [345, 255] width 9 height 10
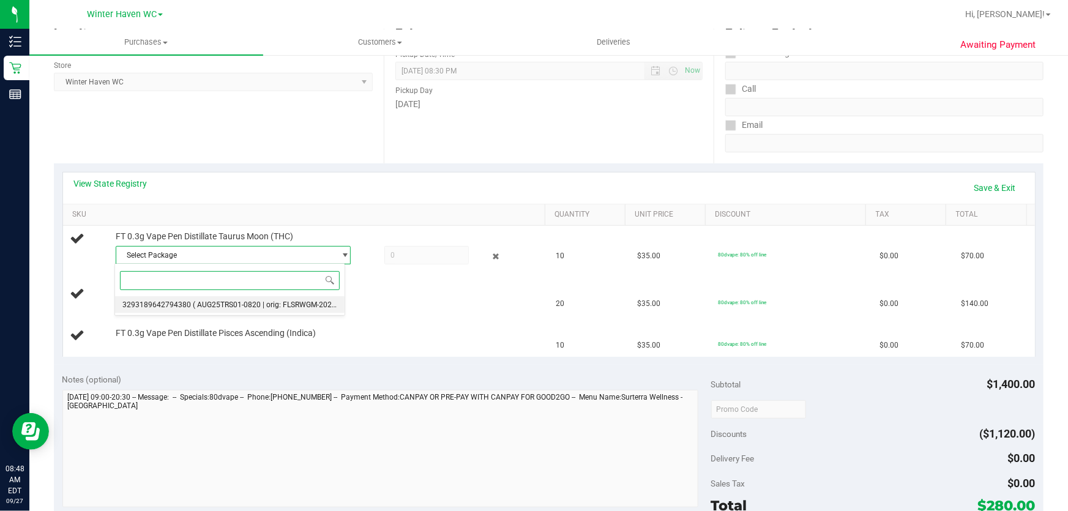
click at [313, 302] on span "( AUG25TRS01-0820 | orig: FLSRWGM-20250826-1217 )" at bounding box center [285, 305] width 184 height 9
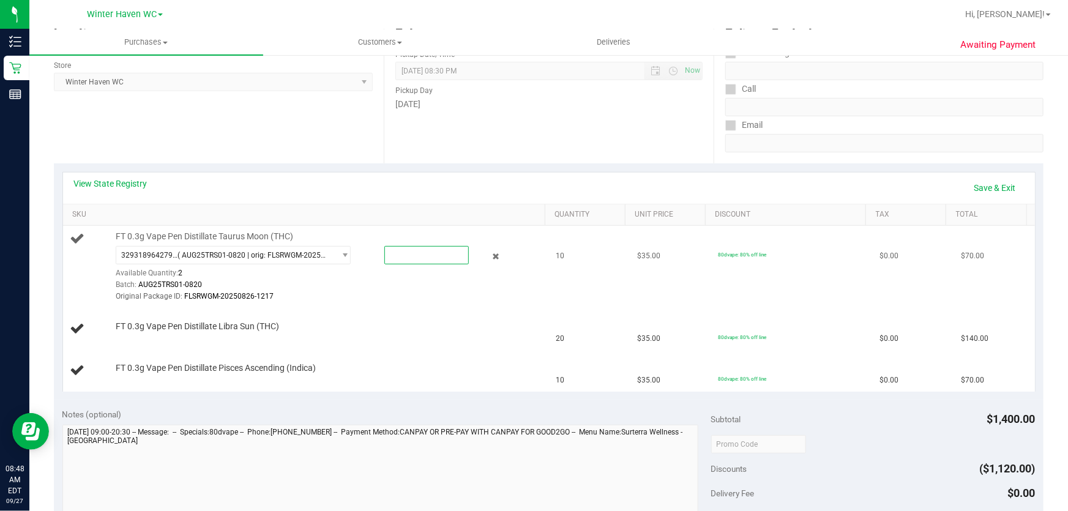
click at [411, 246] on span at bounding box center [426, 255] width 85 height 18
type input "10"
click at [426, 283] on div "Batch: AUG25TRS01-0820" at bounding box center [328, 285] width 424 height 12
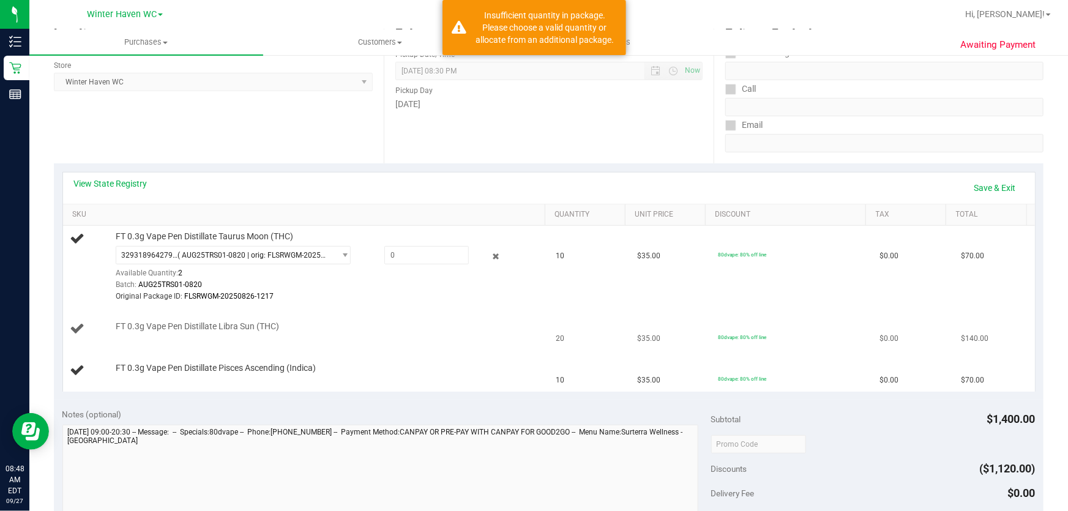
click at [379, 324] on div "FT 0.3g Vape Pen Distillate Libra Sun (THC)" at bounding box center [325, 327] width 430 height 12
click at [490, 254] on icon at bounding box center [496, 257] width 13 height 14
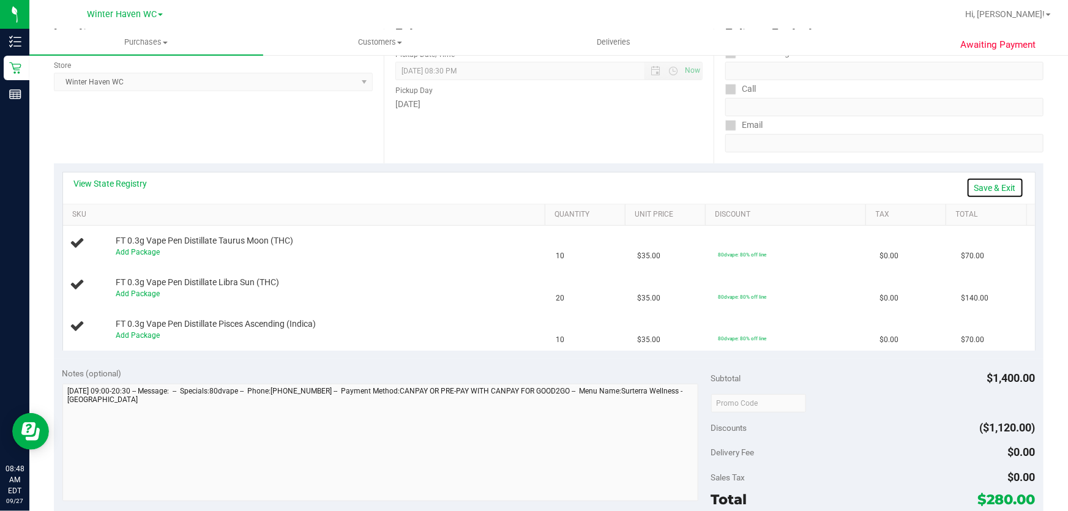
click at [991, 184] on link "Save & Exit" at bounding box center [996, 188] width 58 height 21
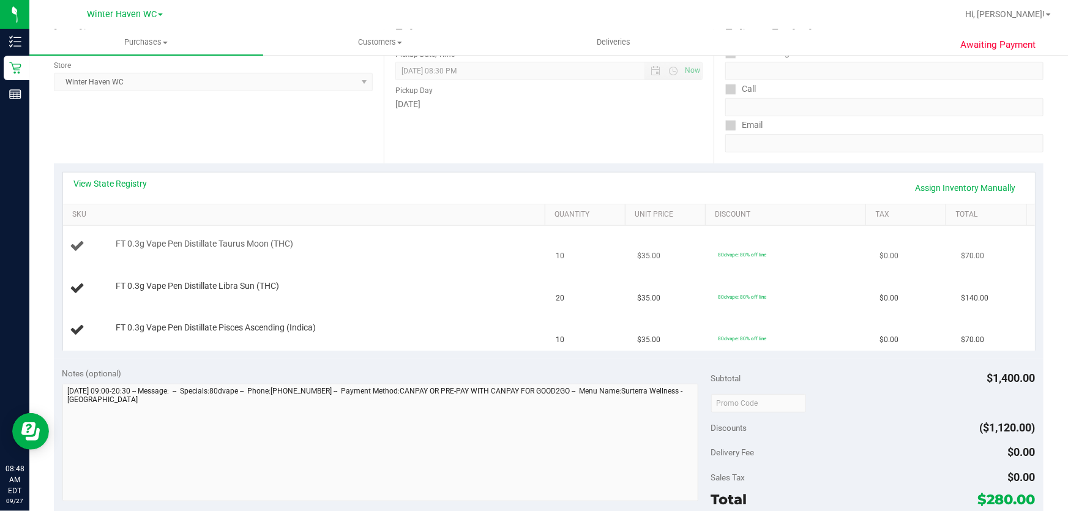
click at [392, 263] on td "FT 0.3g Vape Pen Distillate Taurus Moon (THC)" at bounding box center [306, 247] width 486 height 42
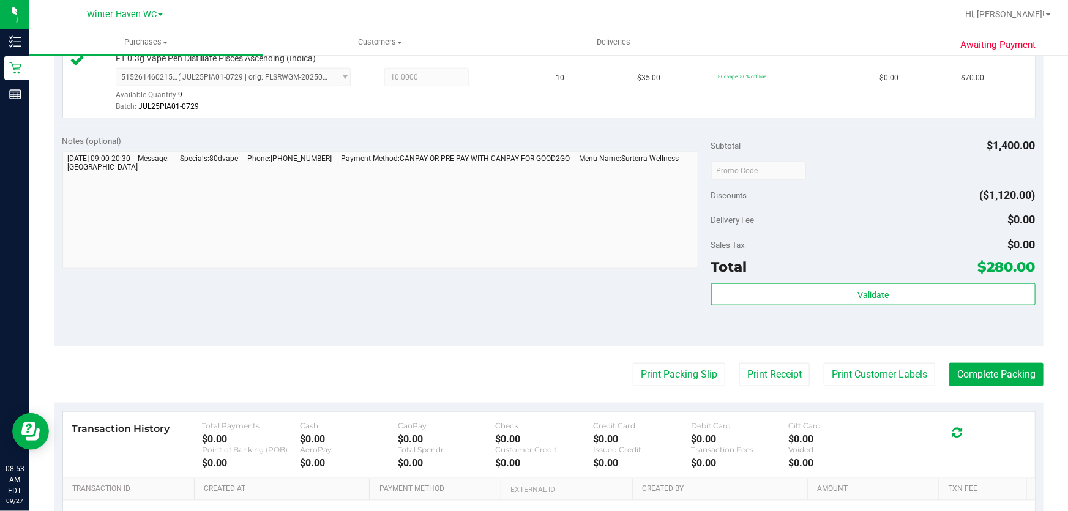
scroll to position [612, 0]
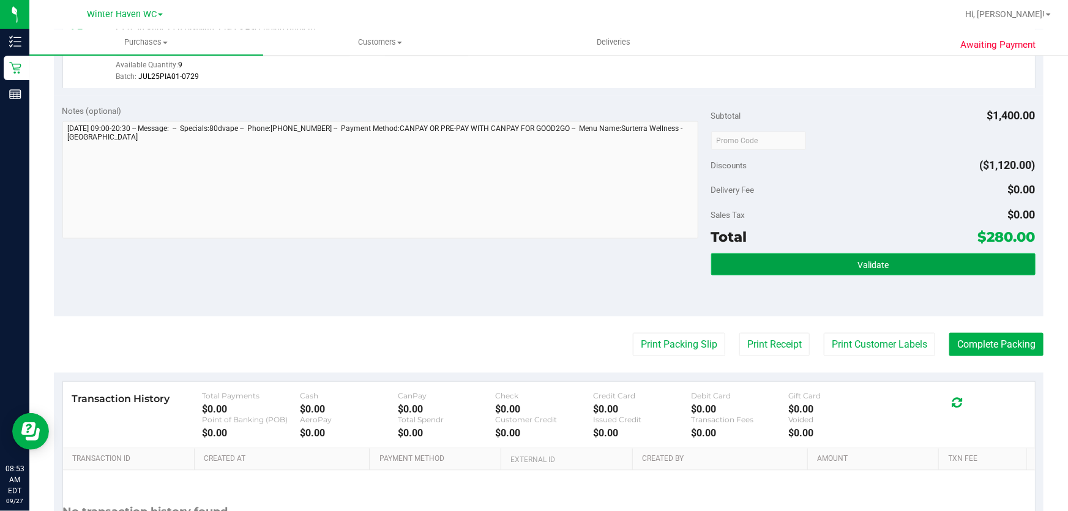
click at [841, 262] on button "Validate" at bounding box center [873, 264] width 324 height 22
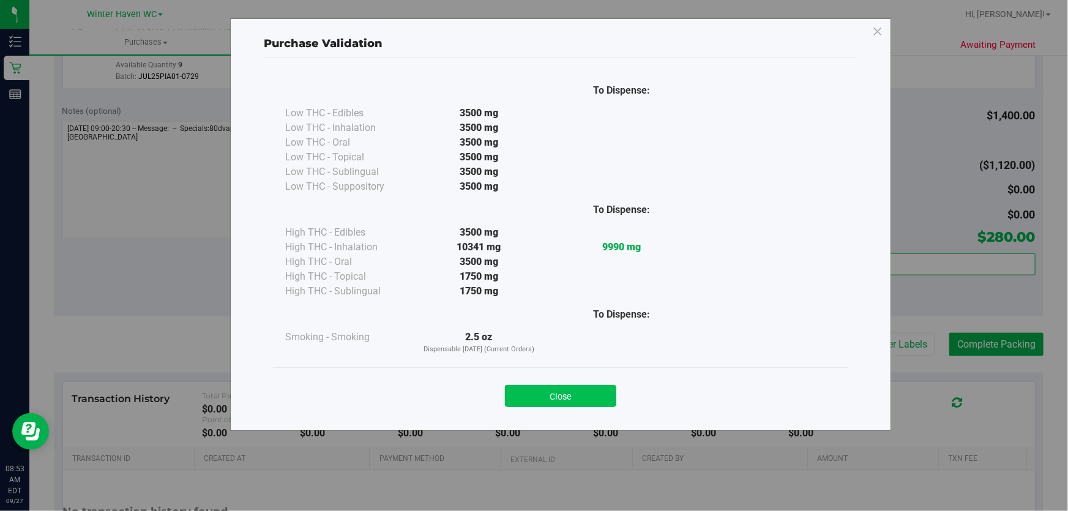
click at [590, 392] on button "Close" at bounding box center [560, 396] width 111 height 22
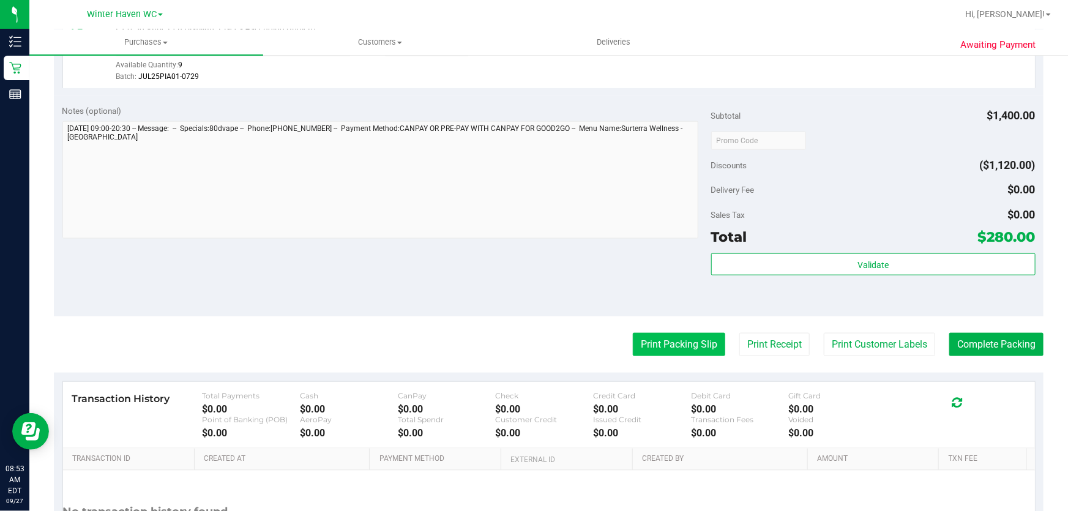
click at [680, 343] on button "Print Packing Slip" at bounding box center [679, 344] width 92 height 23
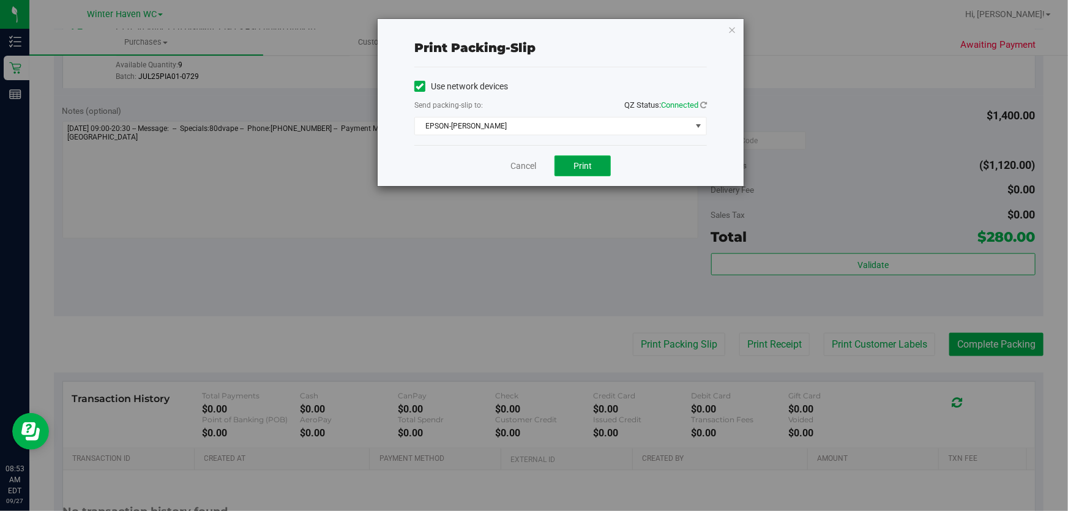
click at [581, 161] on span "Print" at bounding box center [583, 166] width 18 height 10
click at [534, 166] on link "Cancel" at bounding box center [524, 166] width 26 height 13
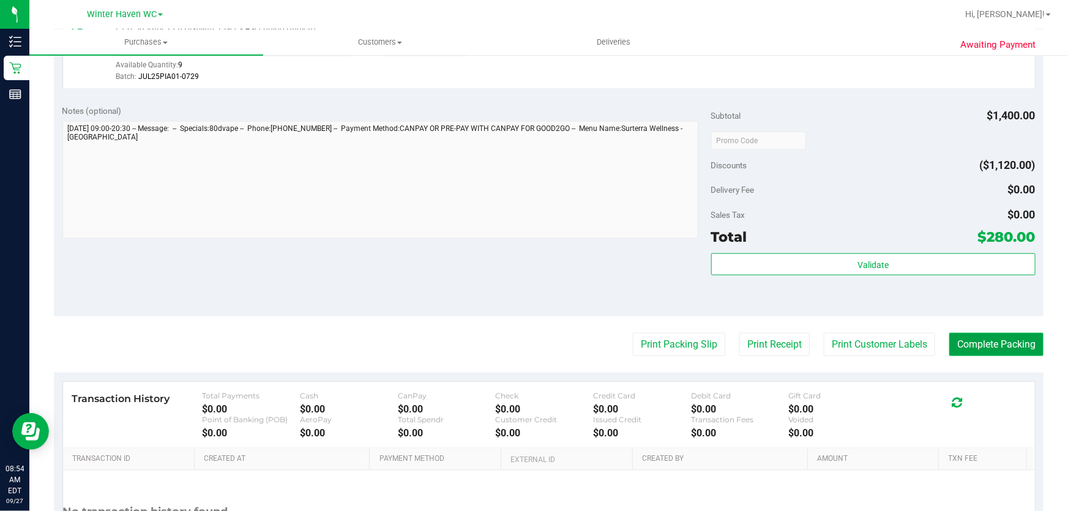
click at [1002, 348] on button "Complete Packing" at bounding box center [997, 344] width 94 height 23
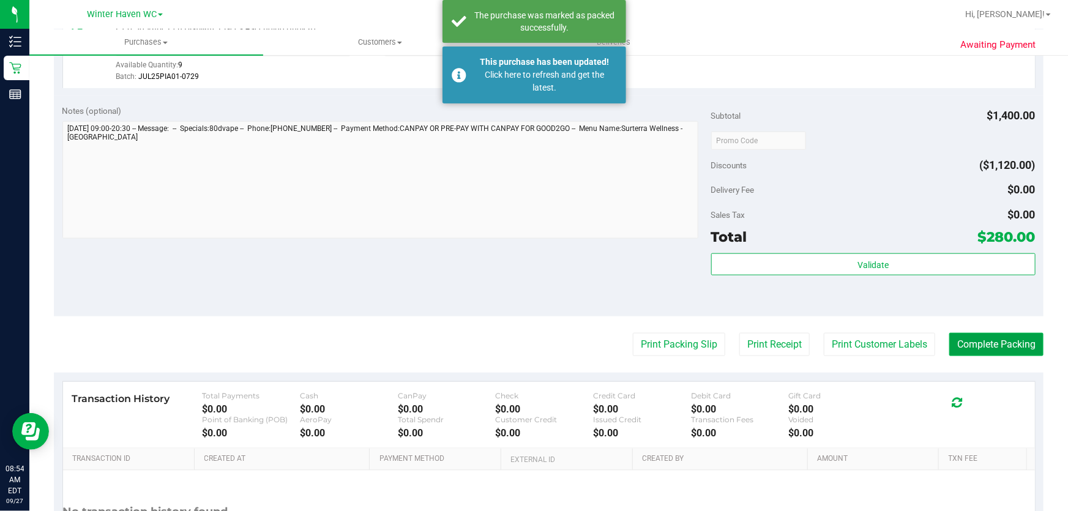
click at [994, 345] on button "Complete Packing" at bounding box center [997, 344] width 94 height 23
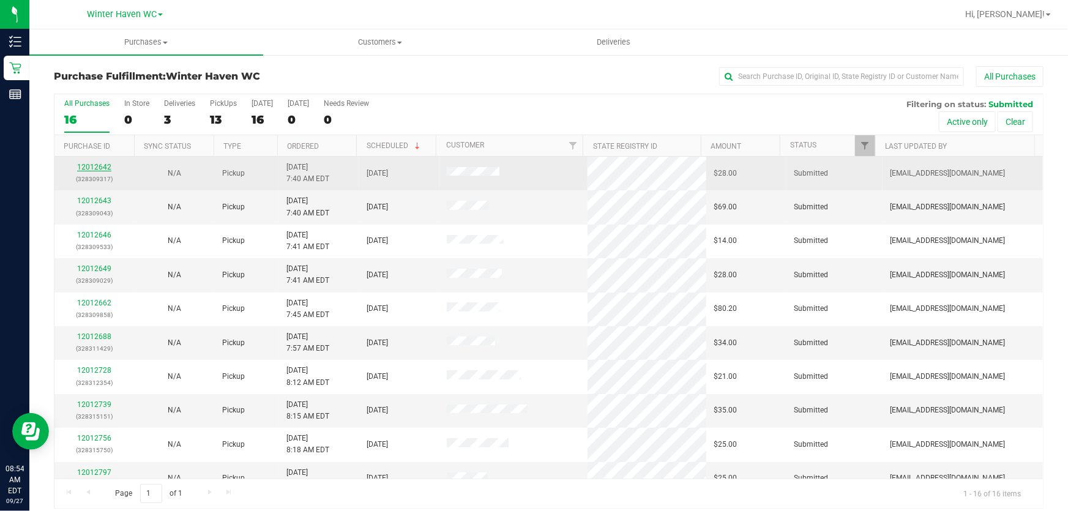
click at [94, 165] on link "12012642" at bounding box center [94, 167] width 34 height 9
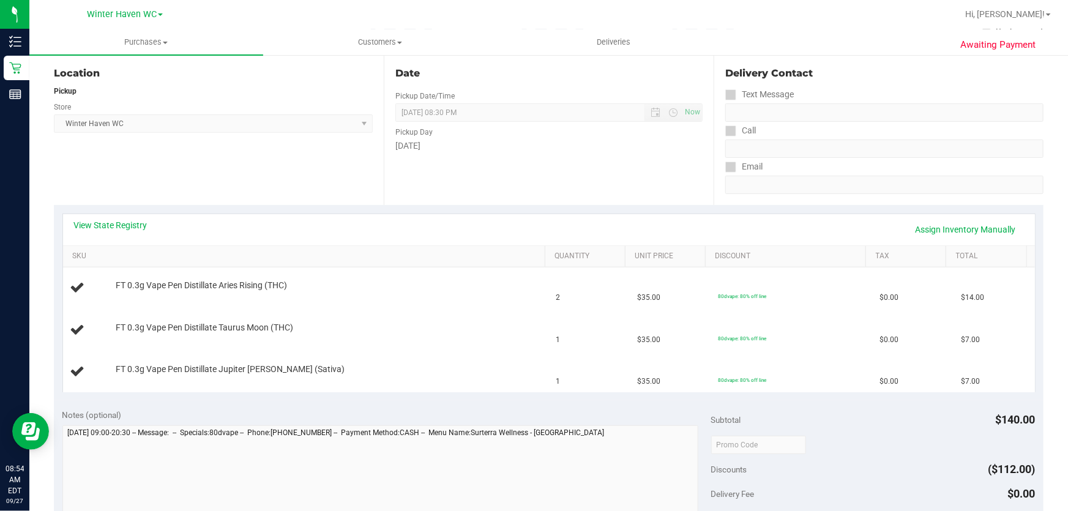
scroll to position [167, 0]
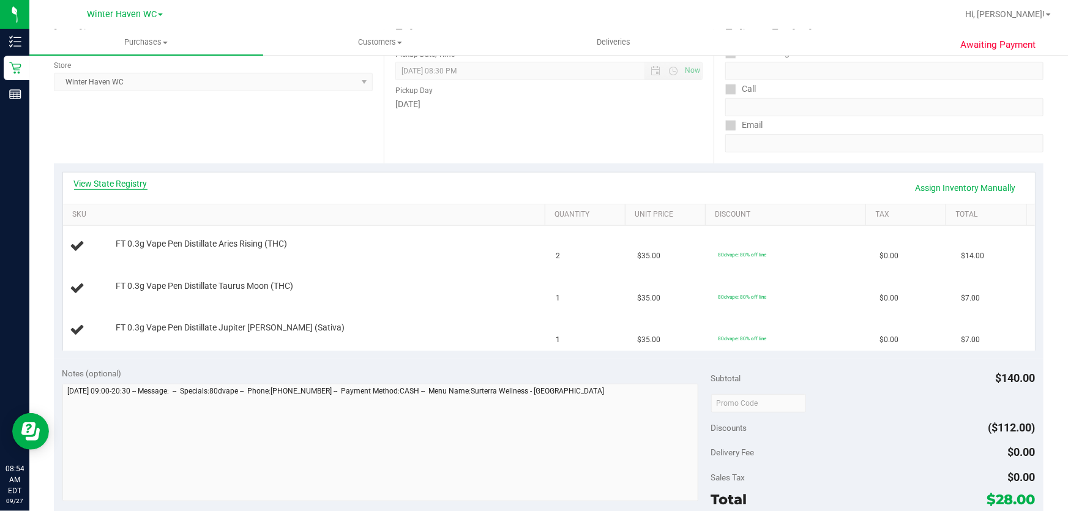
click at [119, 181] on link "View State Registry" at bounding box center [110, 184] width 73 height 12
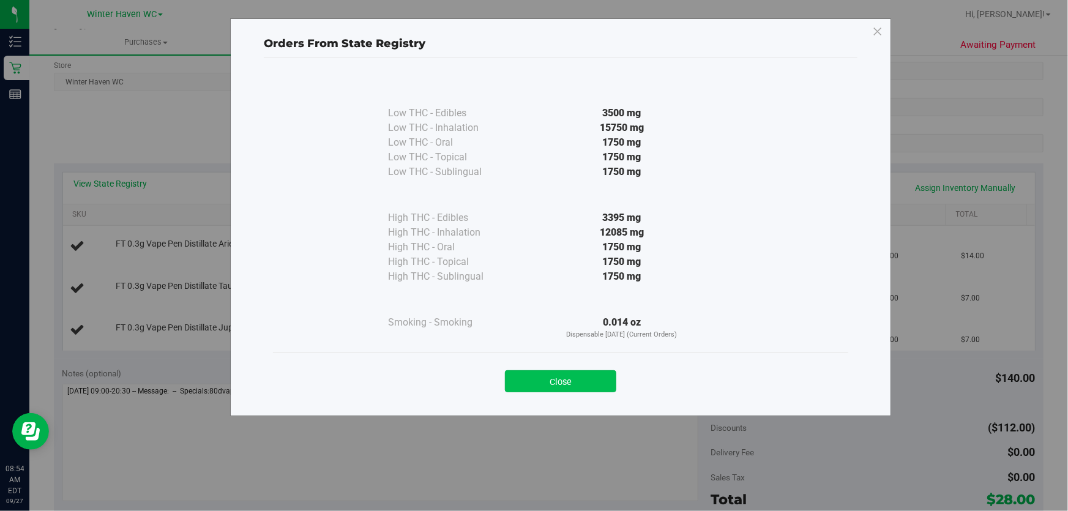
click at [575, 377] on button "Close" at bounding box center [560, 381] width 111 height 22
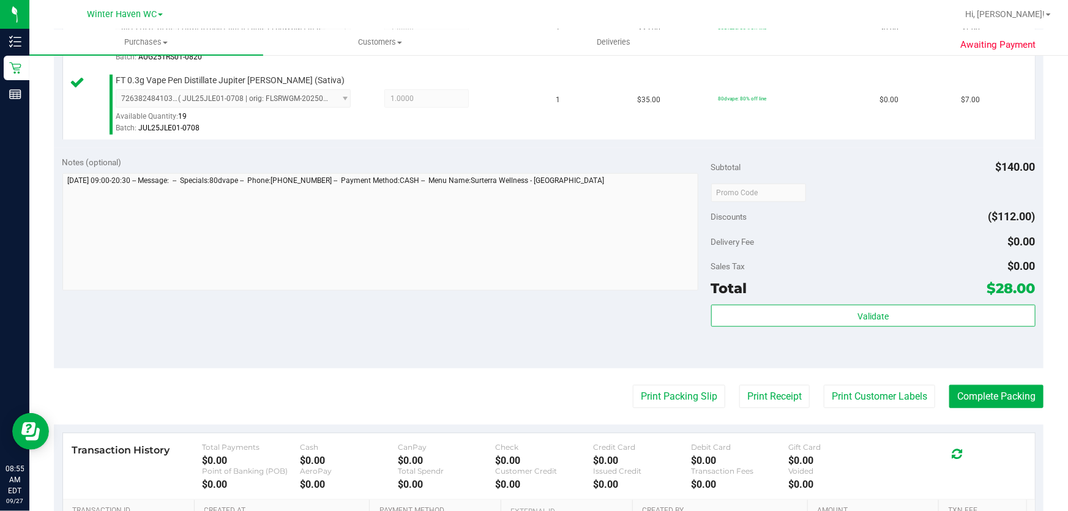
scroll to position [464, 0]
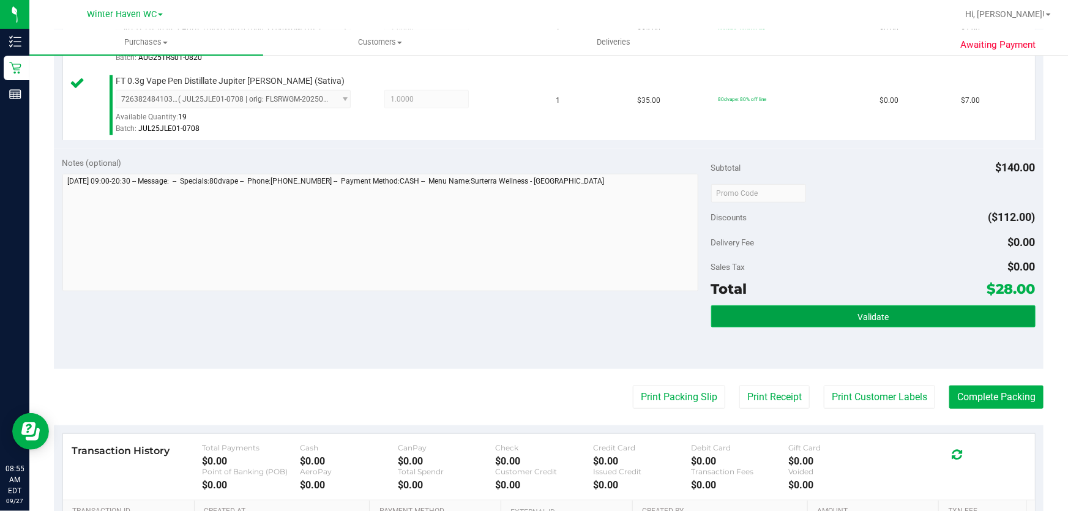
click at [941, 309] on button "Validate" at bounding box center [873, 317] width 324 height 22
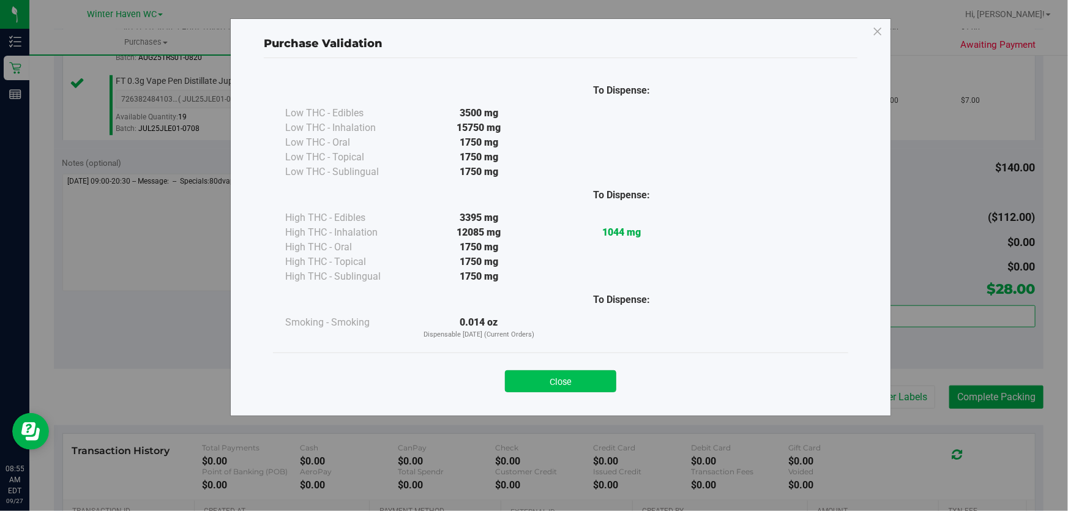
click at [574, 381] on button "Close" at bounding box center [560, 381] width 111 height 22
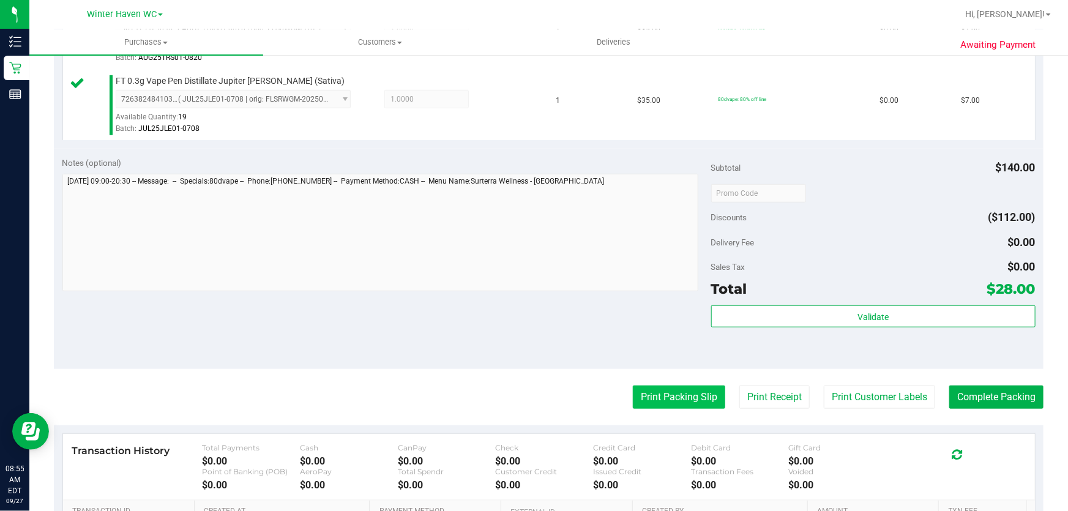
click at [678, 407] on button "Print Packing Slip" at bounding box center [679, 397] width 92 height 23
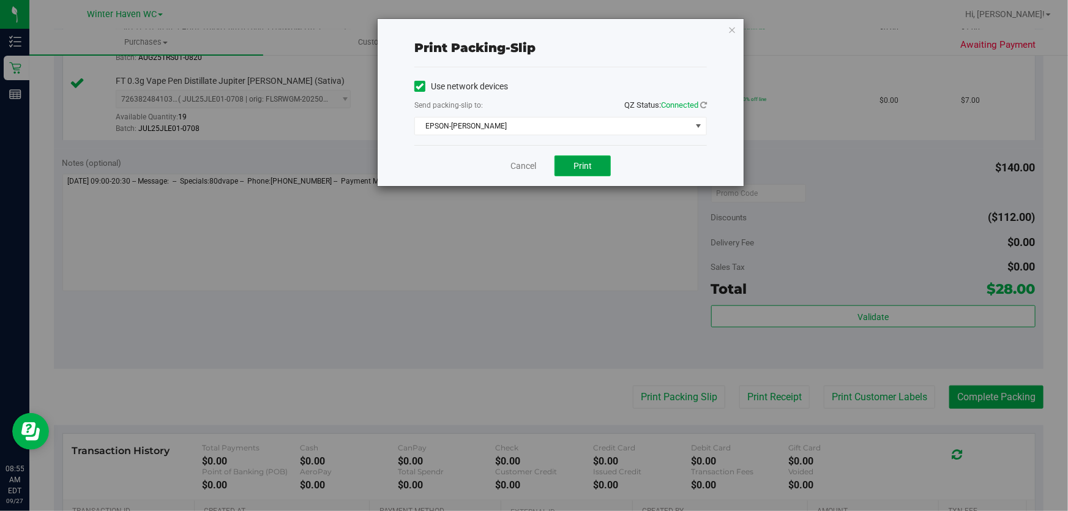
click at [587, 169] on span "Print" at bounding box center [583, 166] width 18 height 10
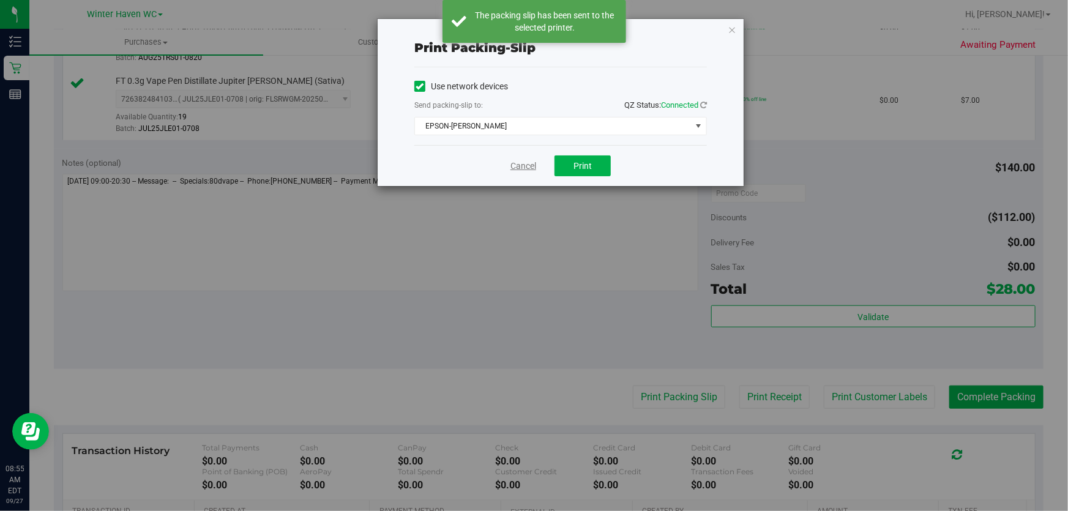
click at [527, 167] on link "Cancel" at bounding box center [524, 166] width 26 height 13
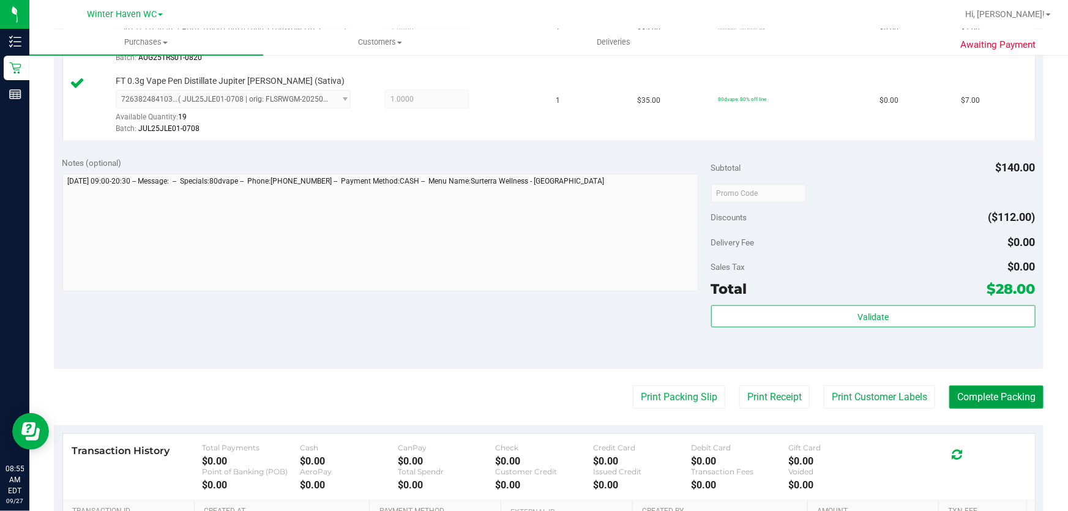
click at [989, 400] on button "Complete Packing" at bounding box center [997, 397] width 94 height 23
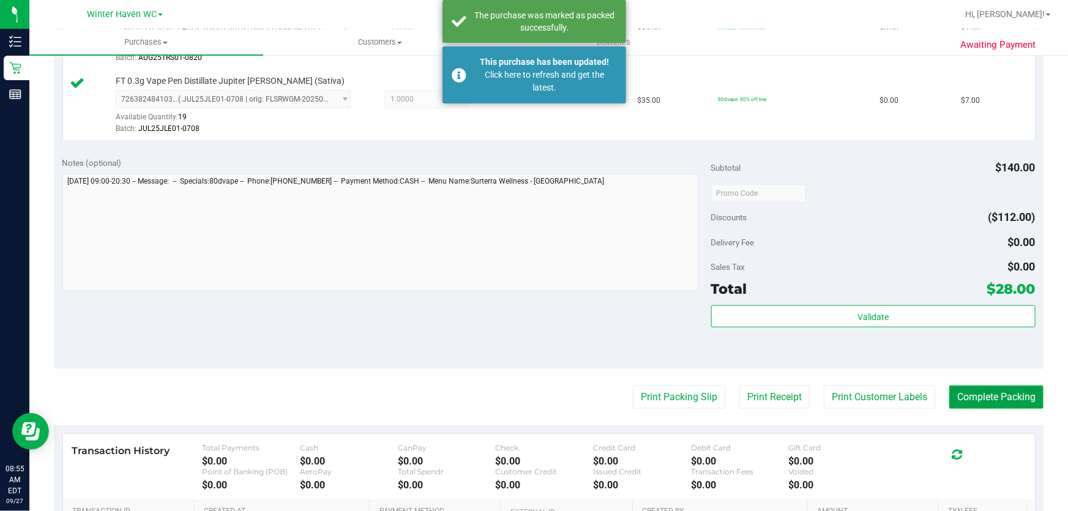
click at [1002, 392] on button "Complete Packing" at bounding box center [997, 397] width 94 height 23
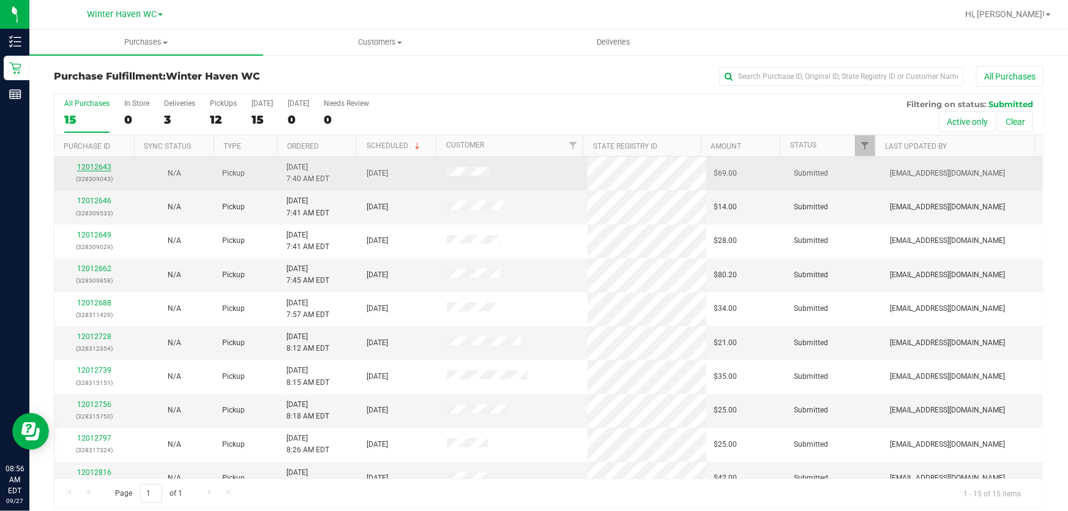
click at [102, 165] on link "12012643" at bounding box center [94, 167] width 34 height 9
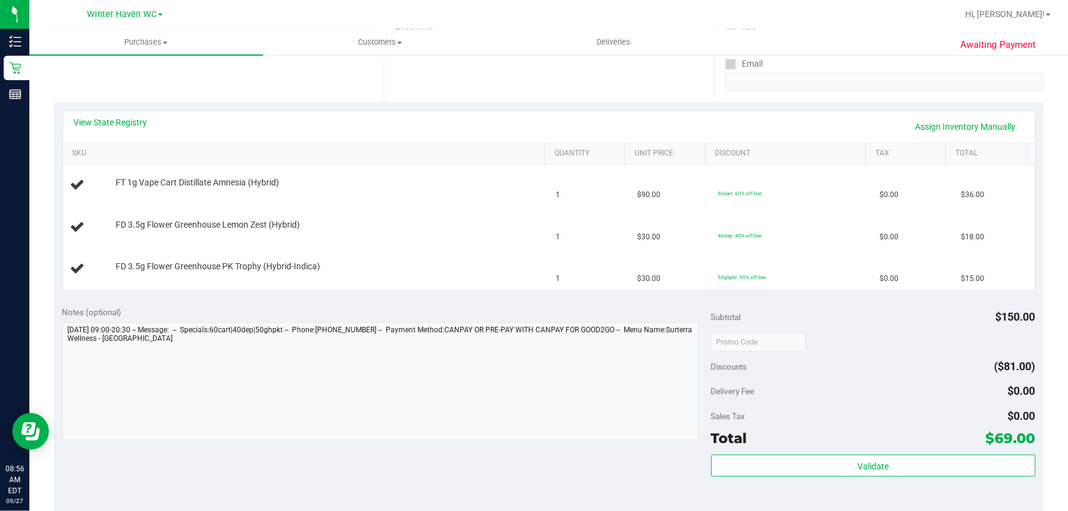
scroll to position [227, 0]
click at [133, 125] on link "View State Registry" at bounding box center [110, 124] width 73 height 12
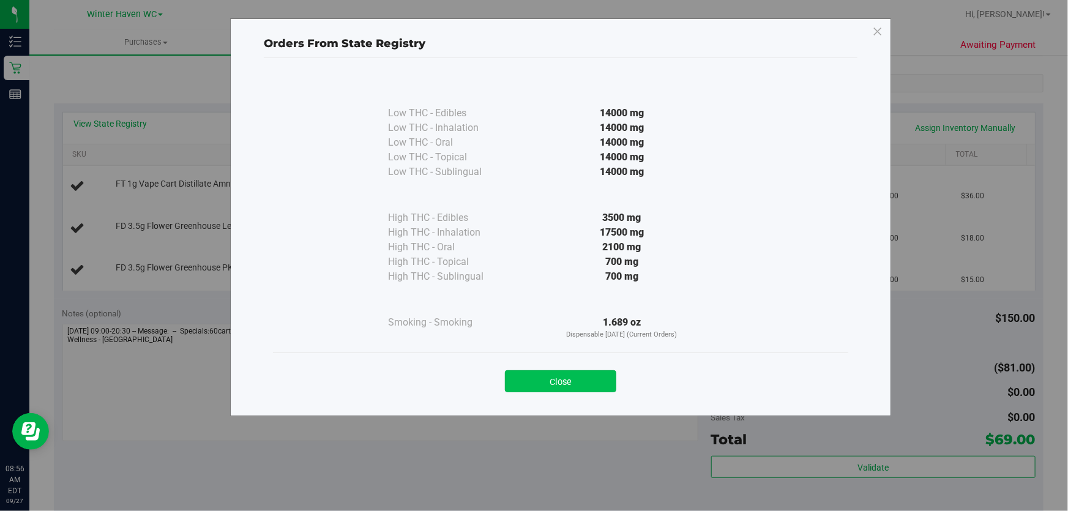
click at [581, 380] on button "Close" at bounding box center [560, 381] width 111 height 22
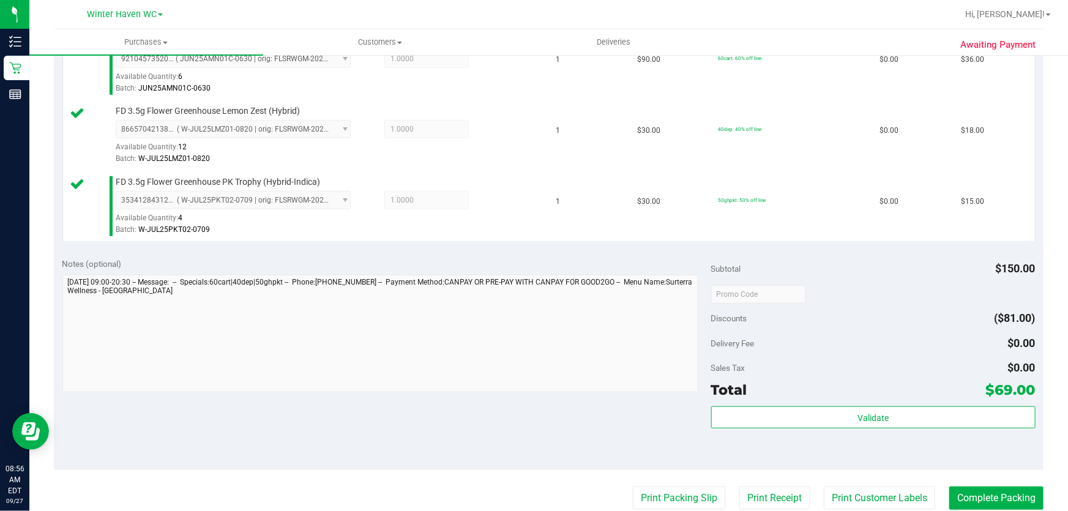
scroll to position [477, 0]
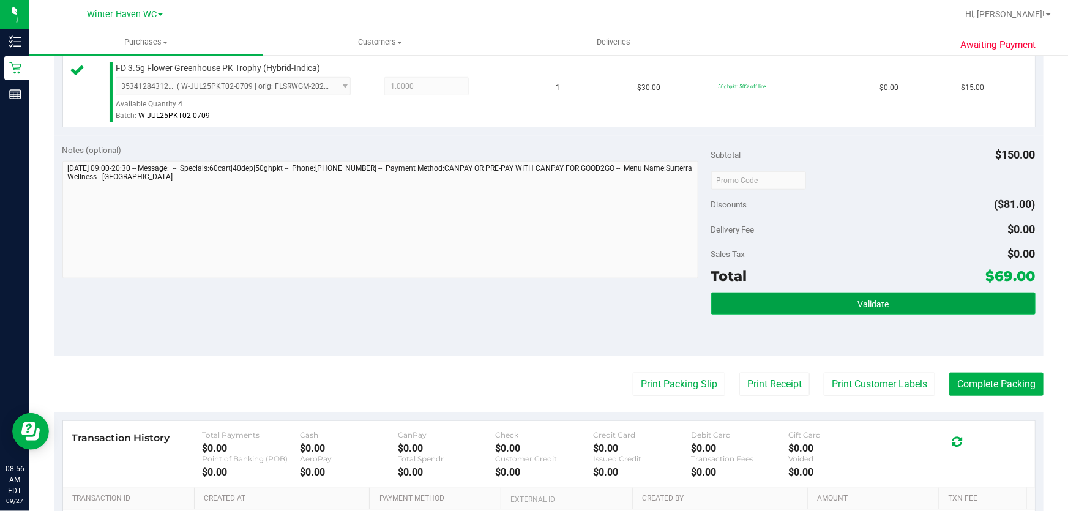
click at [894, 304] on button "Validate" at bounding box center [873, 304] width 324 height 22
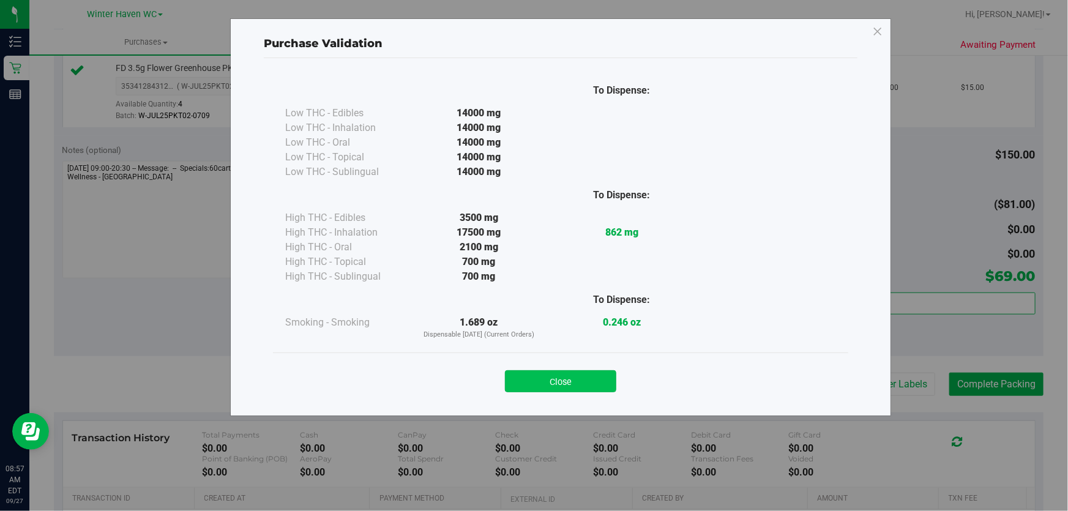
click at [574, 373] on button "Close" at bounding box center [560, 381] width 111 height 22
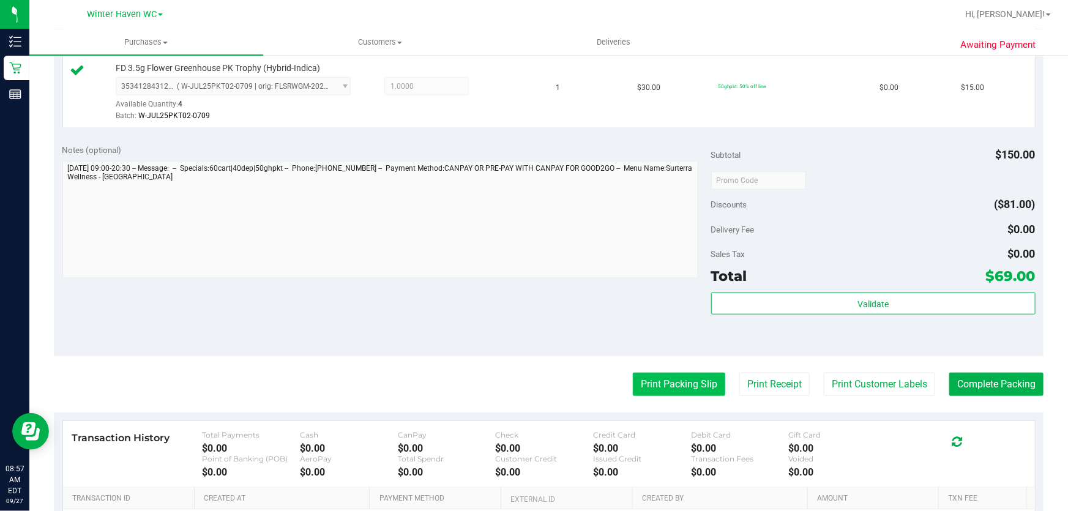
click at [662, 373] on button "Print Packing Slip" at bounding box center [679, 384] width 92 height 23
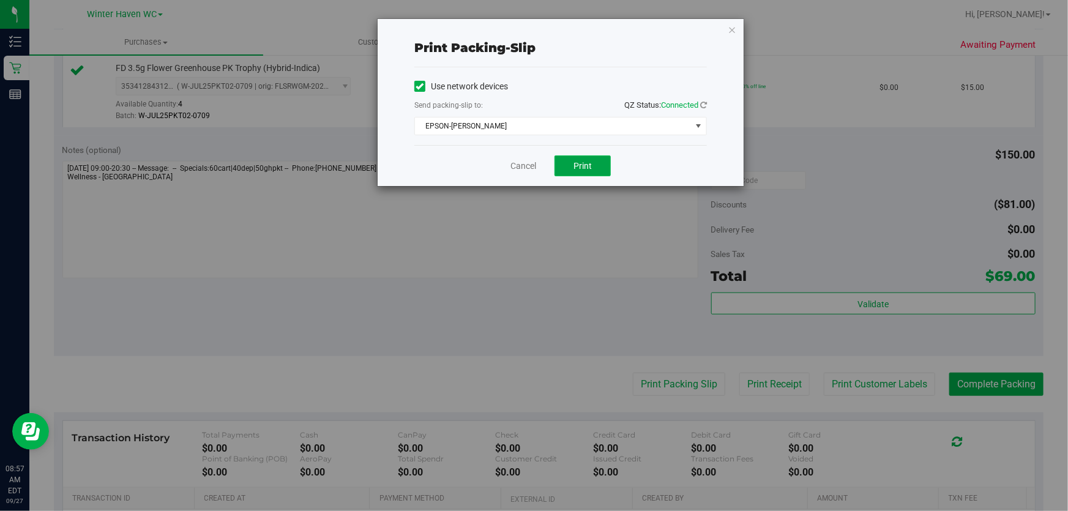
click at [590, 165] on span "Print" at bounding box center [583, 166] width 18 height 10
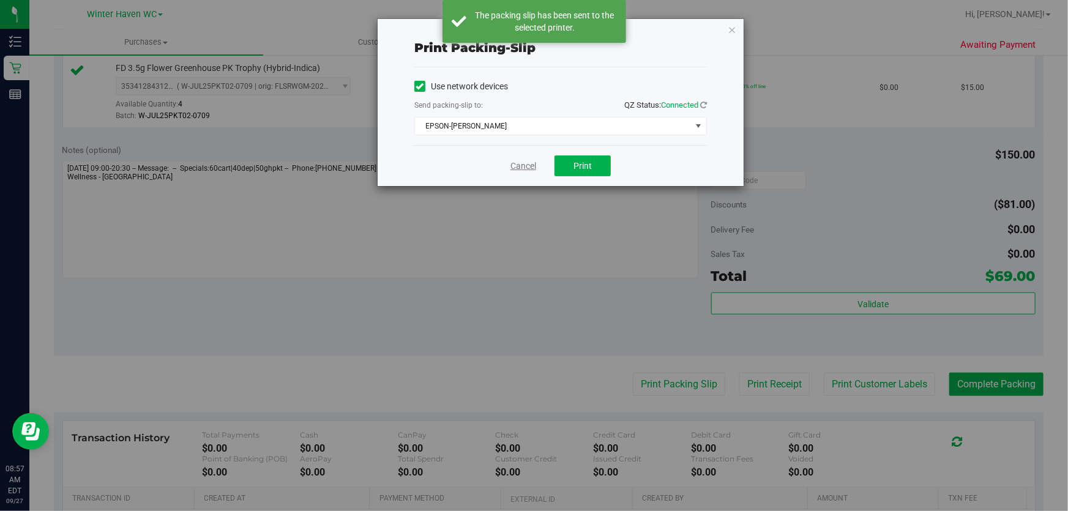
click at [520, 170] on link "Cancel" at bounding box center [524, 166] width 26 height 13
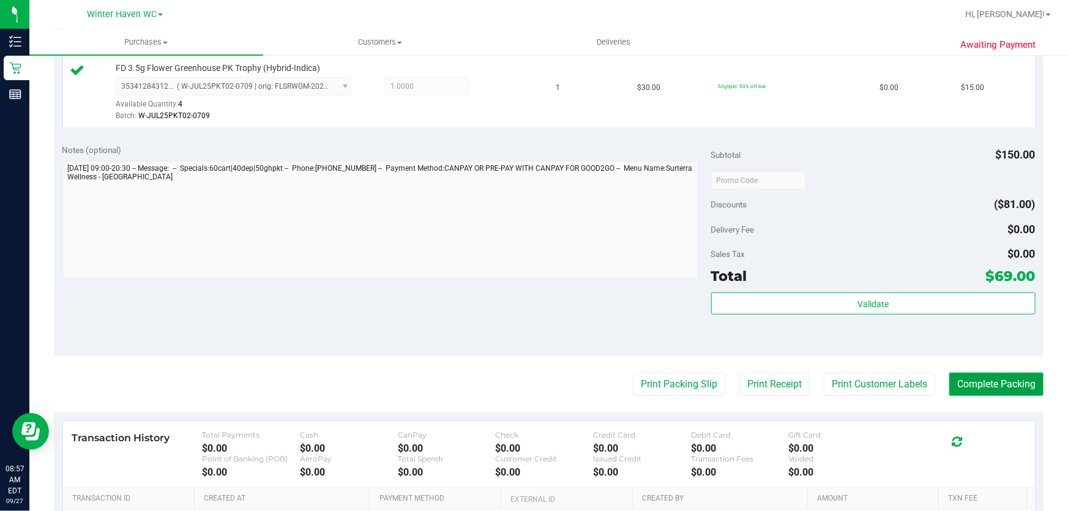
click at [989, 381] on button "Complete Packing" at bounding box center [997, 384] width 94 height 23
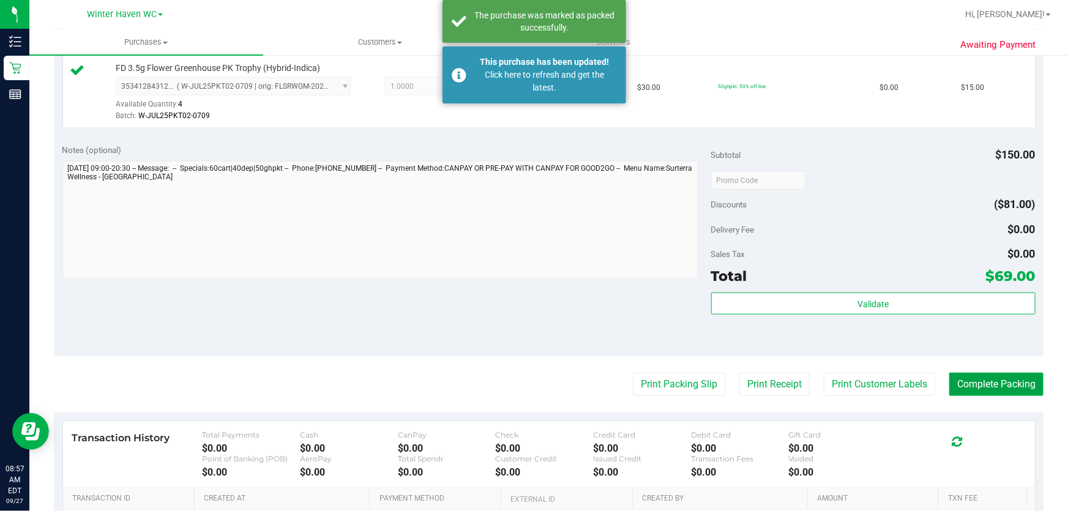
click at [999, 387] on button "Complete Packing" at bounding box center [997, 384] width 94 height 23
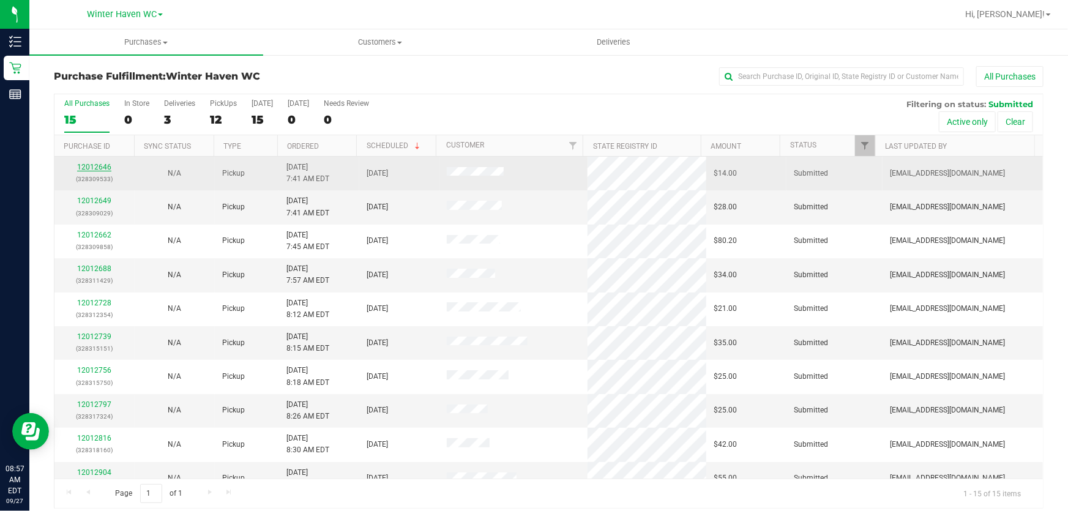
click at [105, 165] on link "12012646" at bounding box center [94, 167] width 34 height 9
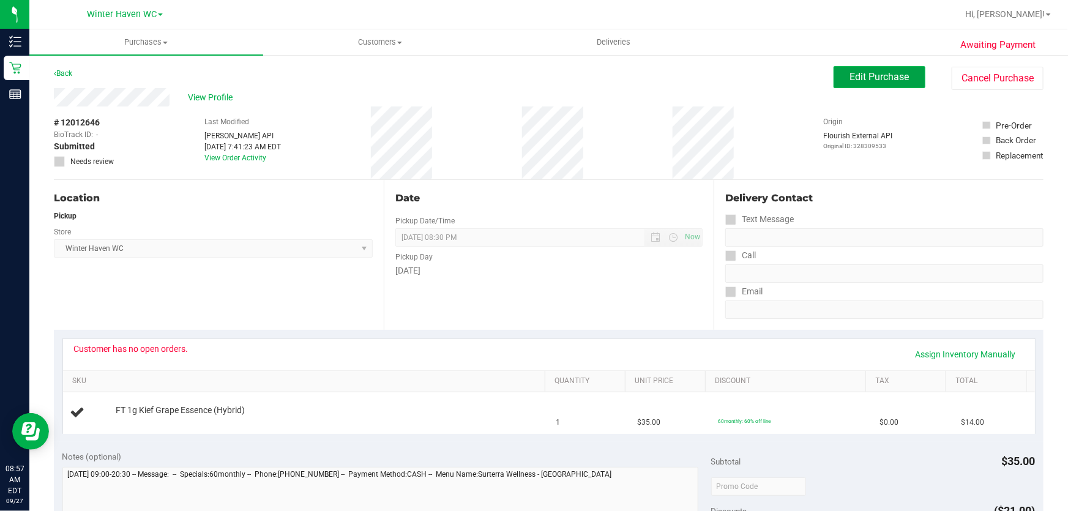
click at [908, 73] on button "Edit Purchase" at bounding box center [880, 77] width 92 height 22
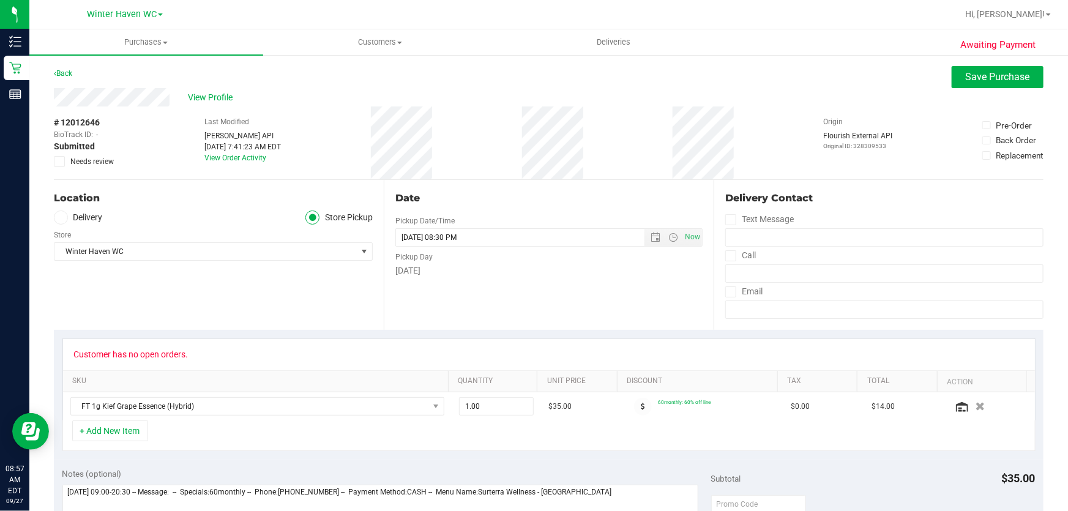
click at [61, 162] on icon at bounding box center [60, 162] width 8 height 0
click at [0, 0] on input "Needs review" at bounding box center [0, 0] width 0 height 0
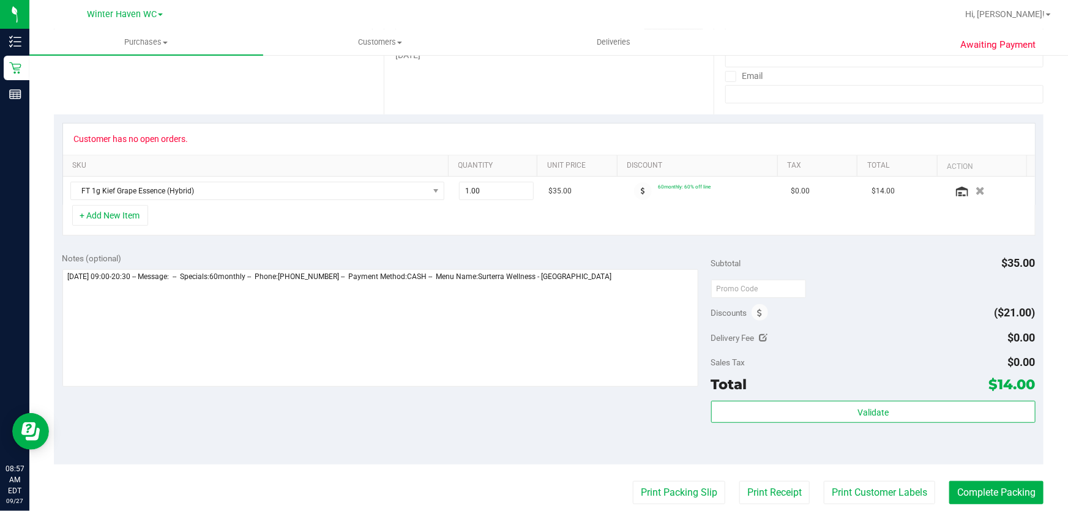
scroll to position [222, 0]
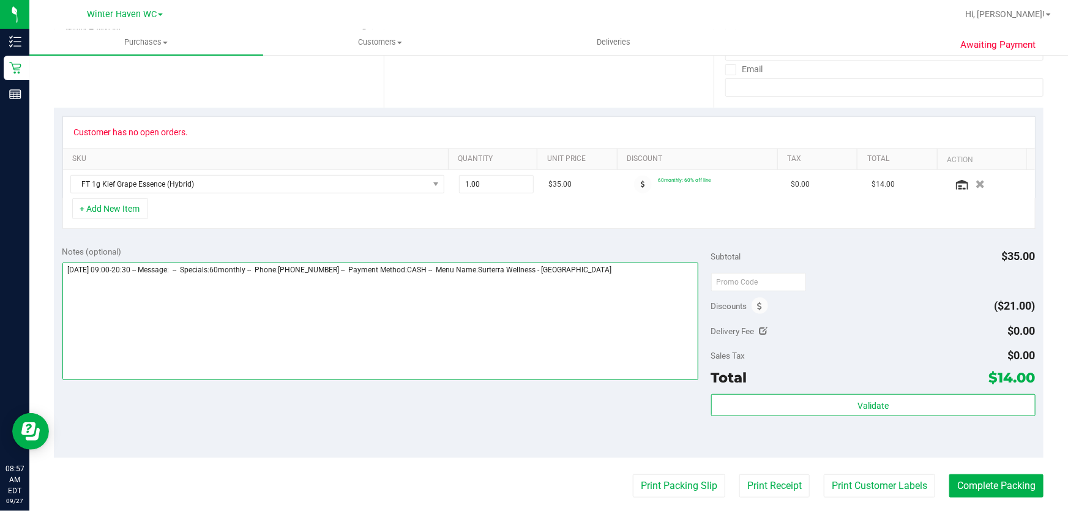
click at [640, 279] on textarea at bounding box center [380, 322] width 637 height 118
click at [613, 268] on textarea at bounding box center [380, 322] width 637 height 118
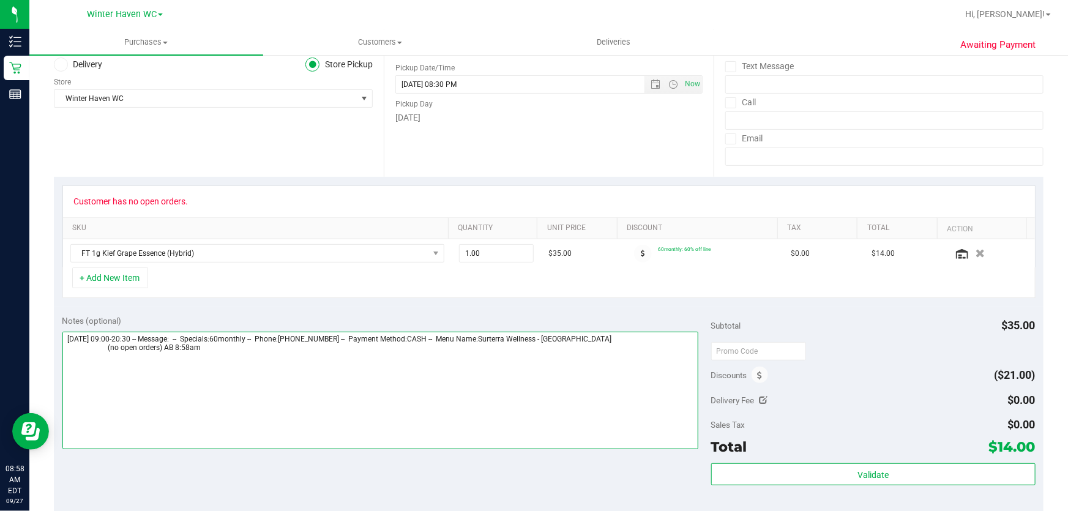
scroll to position [0, 0]
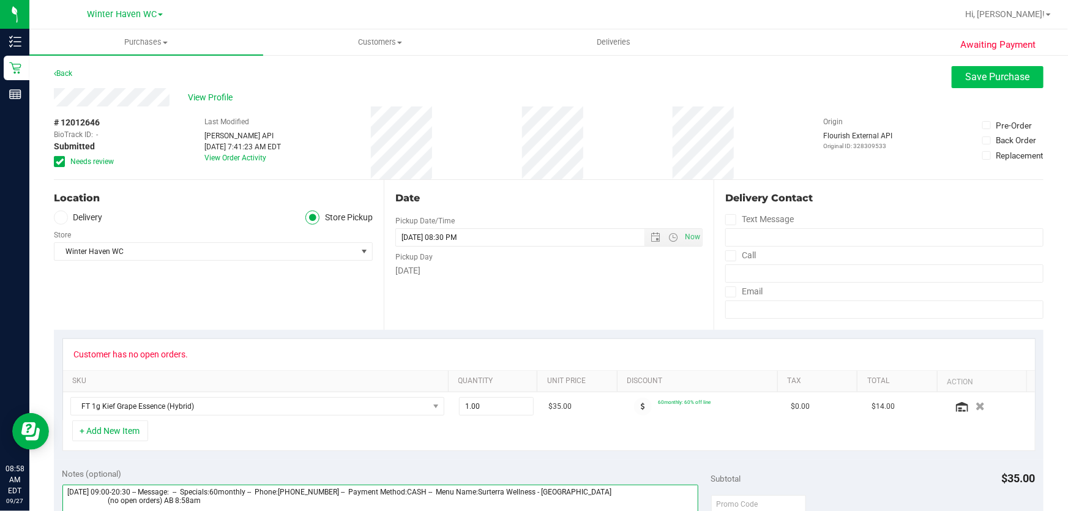
type textarea "[DATE] 09:00-20:30 -- Message: -- Specials:60monthly -- Phone:[PHONE_NUMBER] --…"
click at [993, 75] on span "Save Purchase" at bounding box center [998, 77] width 64 height 12
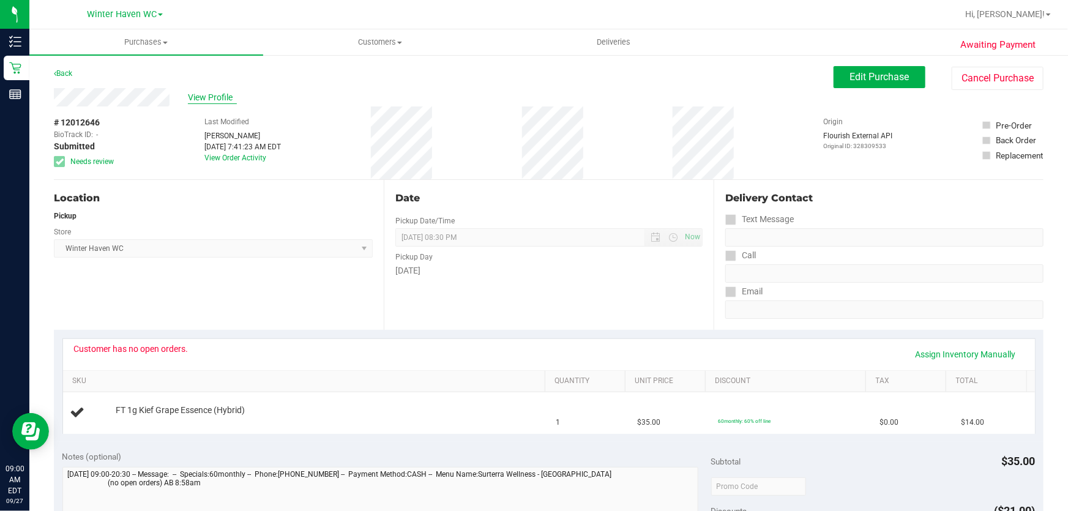
click at [223, 94] on span "View Profile" at bounding box center [212, 97] width 49 height 13
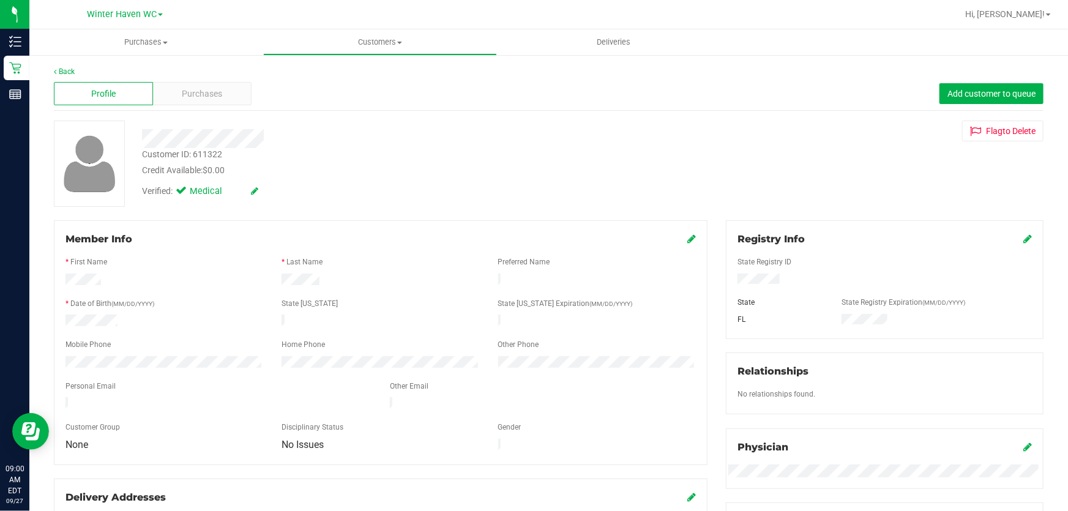
click at [219, 152] on div "Customer ID: 611322" at bounding box center [182, 154] width 80 height 13
copy div "611322"
click at [315, 136] on div at bounding box center [385, 138] width 504 height 19
click at [67, 70] on link "Back" at bounding box center [64, 71] width 21 height 9
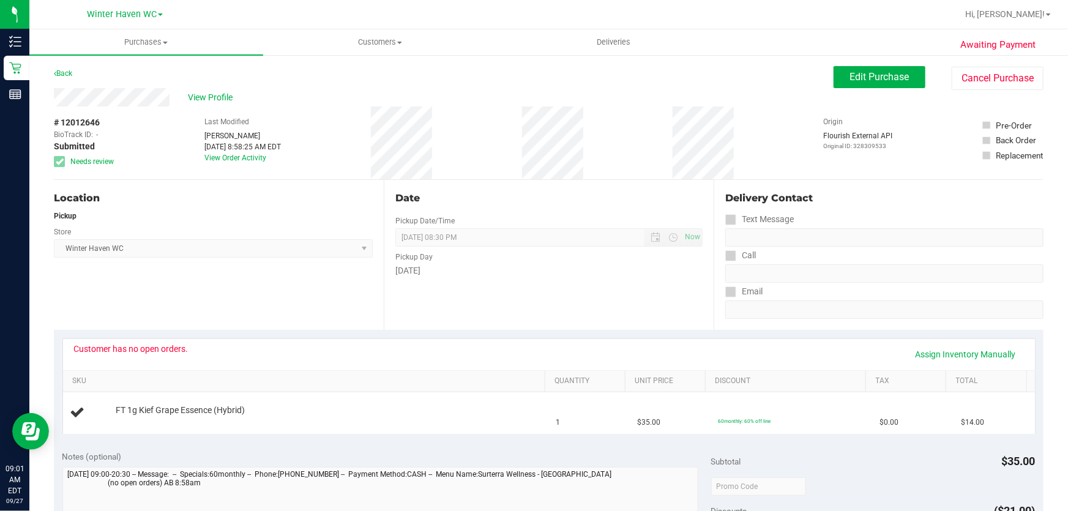
click at [299, 200] on div "Location" at bounding box center [213, 198] width 319 height 15
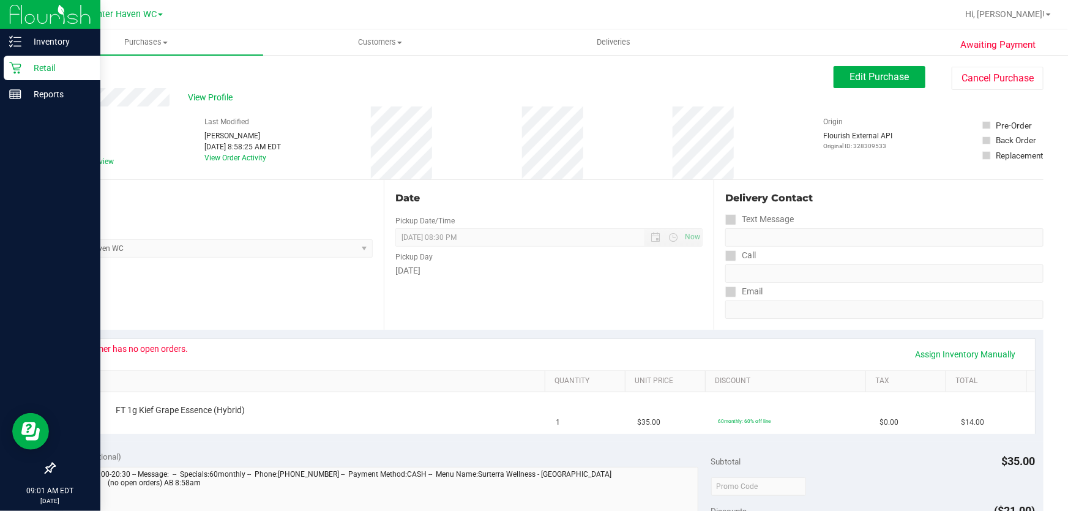
click at [51, 69] on p "Retail" at bounding box center [57, 68] width 73 height 15
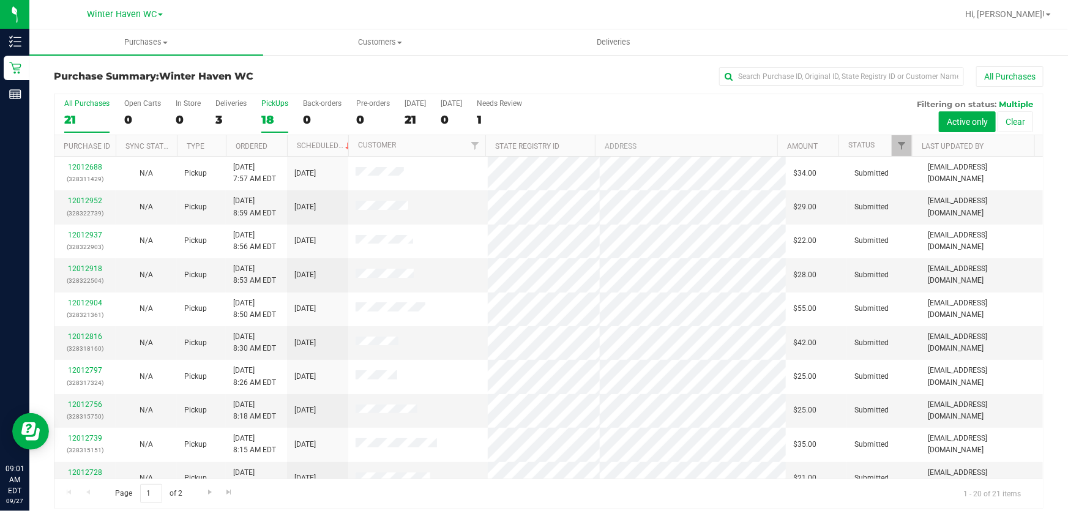
click at [265, 121] on div "18" at bounding box center [274, 120] width 27 height 14
click at [0, 0] on input "PickUps 18" at bounding box center [0, 0] width 0 height 0
click at [260, 142] on link "Ordered" at bounding box center [252, 146] width 32 height 9
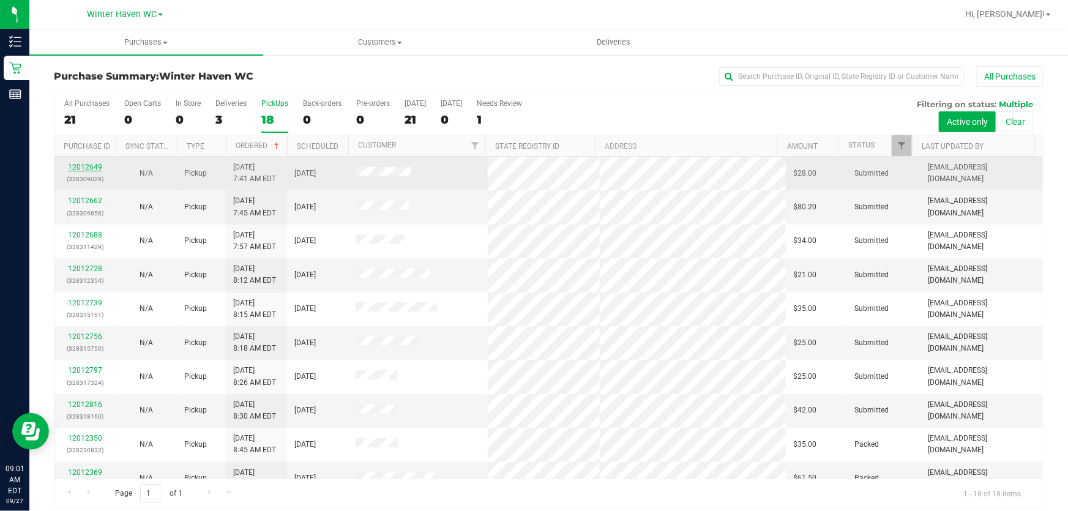
click at [84, 165] on link "12012649" at bounding box center [85, 167] width 34 height 9
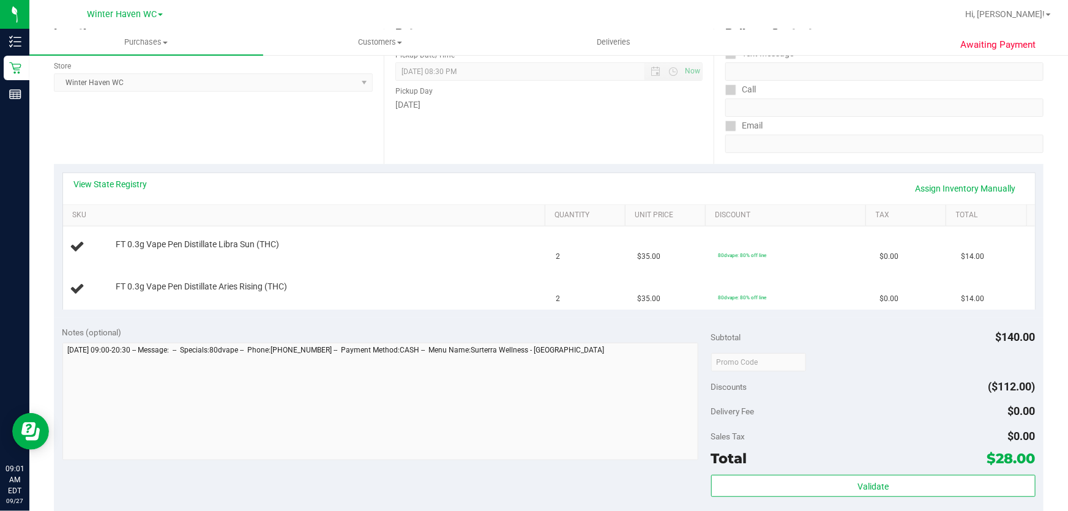
scroll to position [167, 0]
click at [140, 179] on link "View State Registry" at bounding box center [110, 184] width 73 height 12
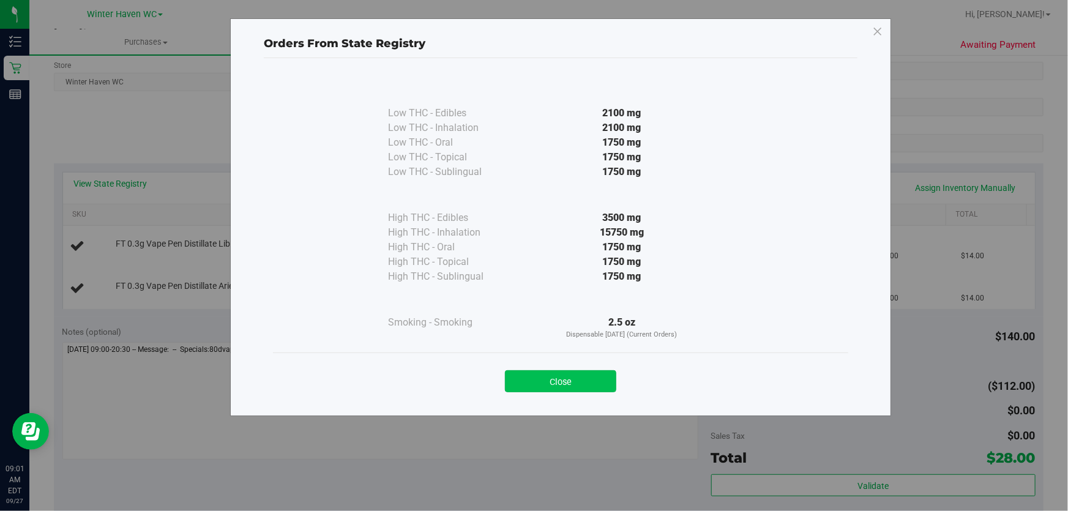
click at [548, 376] on button "Close" at bounding box center [560, 381] width 111 height 22
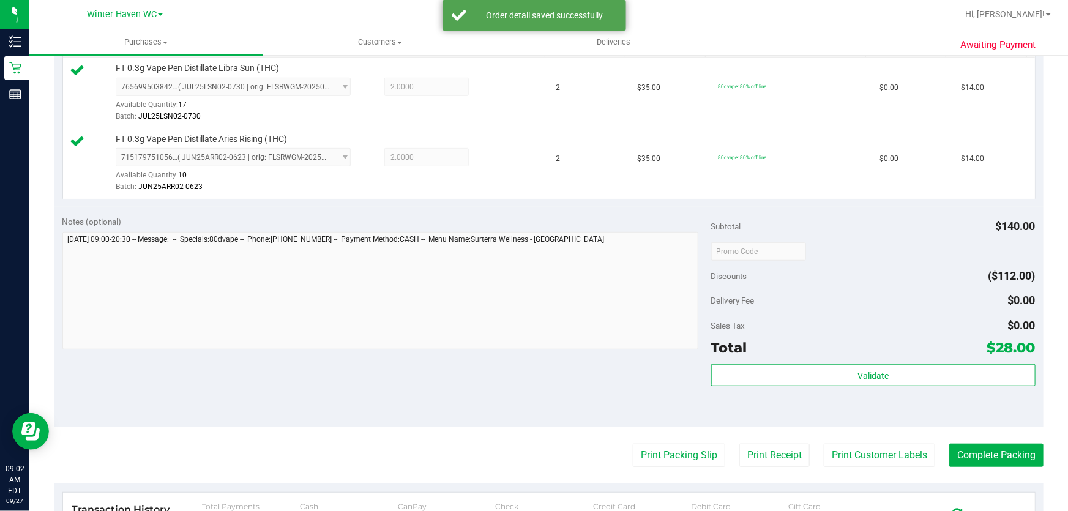
scroll to position [392, 0]
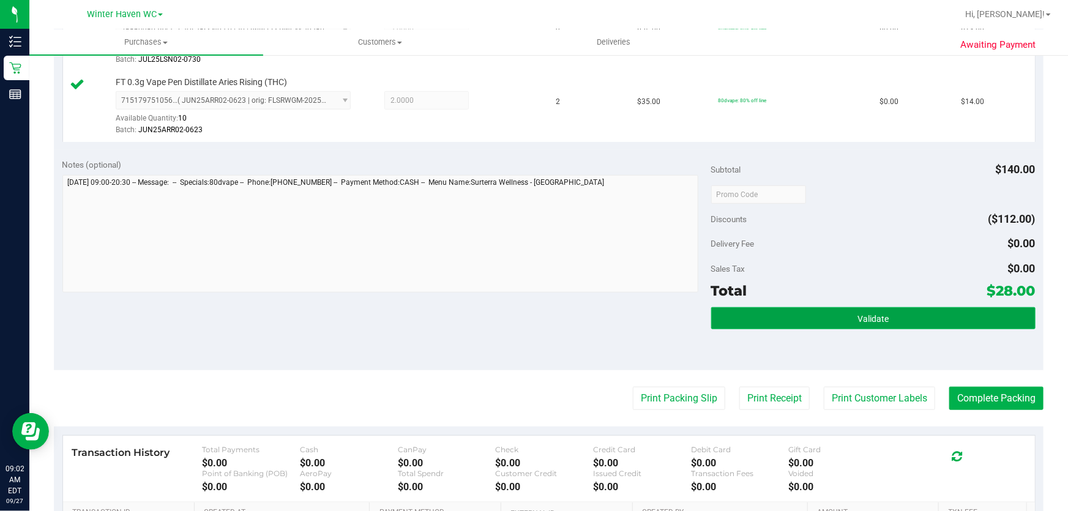
click at [910, 312] on button "Validate" at bounding box center [873, 318] width 324 height 22
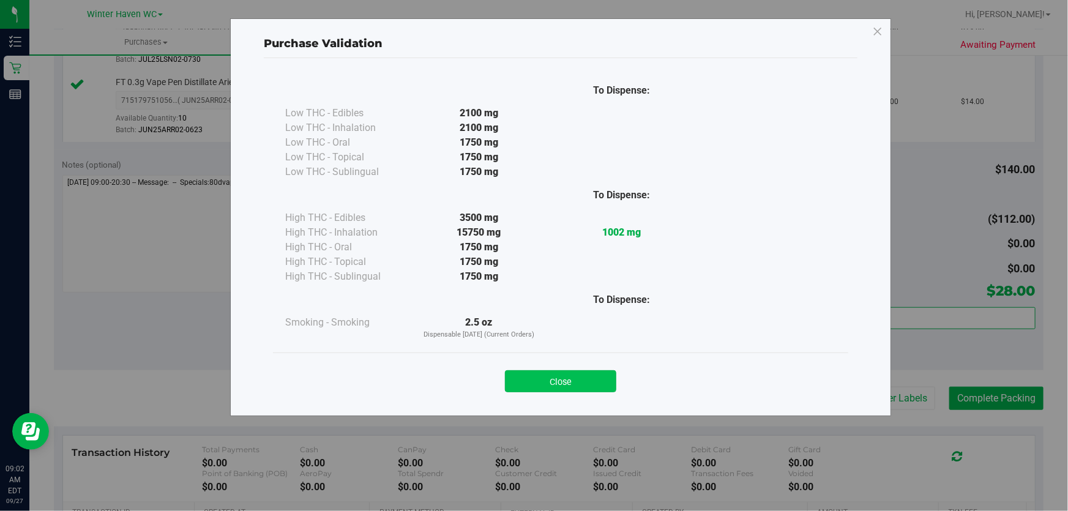
click at [573, 370] on button "Close" at bounding box center [560, 381] width 111 height 22
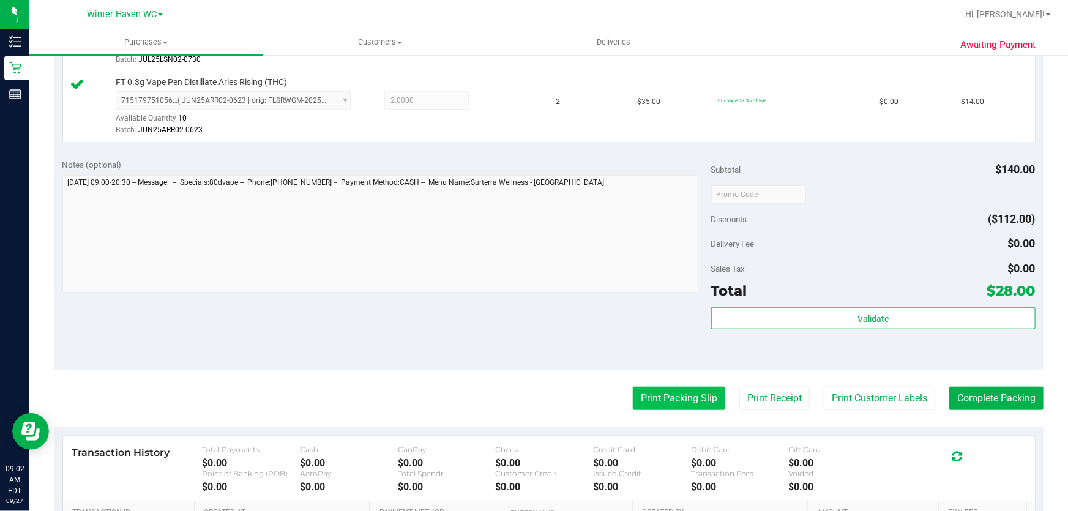
click at [682, 395] on button "Print Packing Slip" at bounding box center [679, 398] width 92 height 23
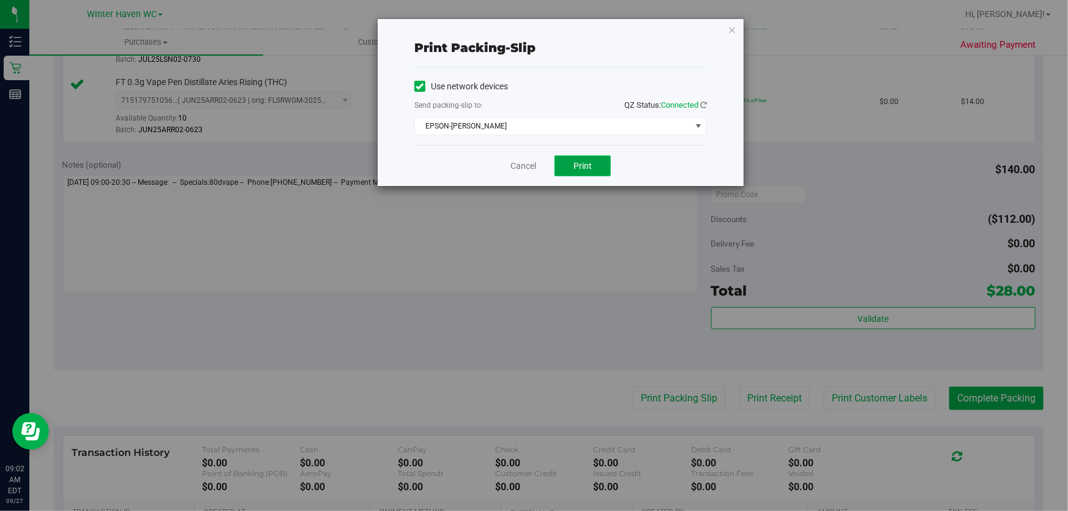
click at [583, 161] on span "Print" at bounding box center [583, 166] width 18 height 10
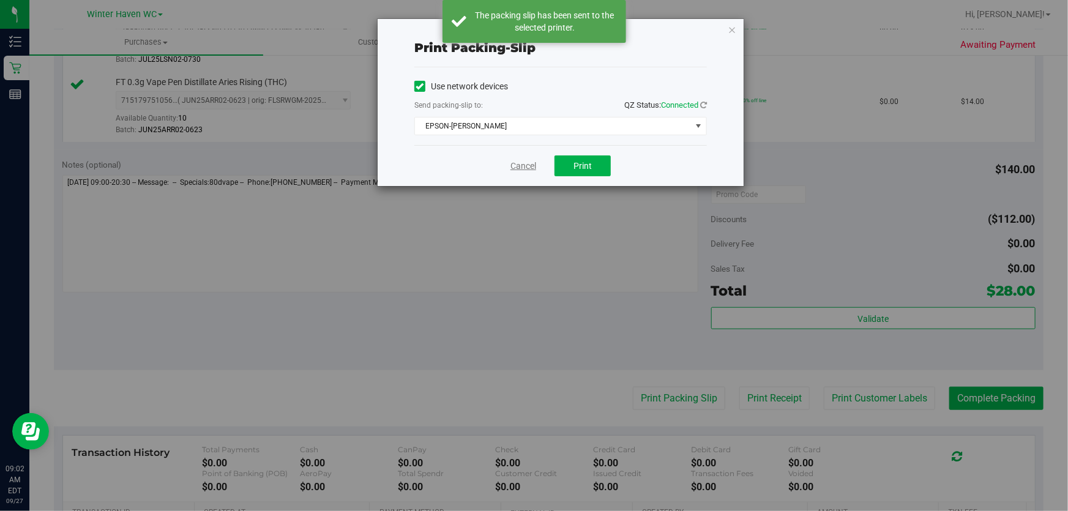
click at [517, 167] on link "Cancel" at bounding box center [524, 166] width 26 height 13
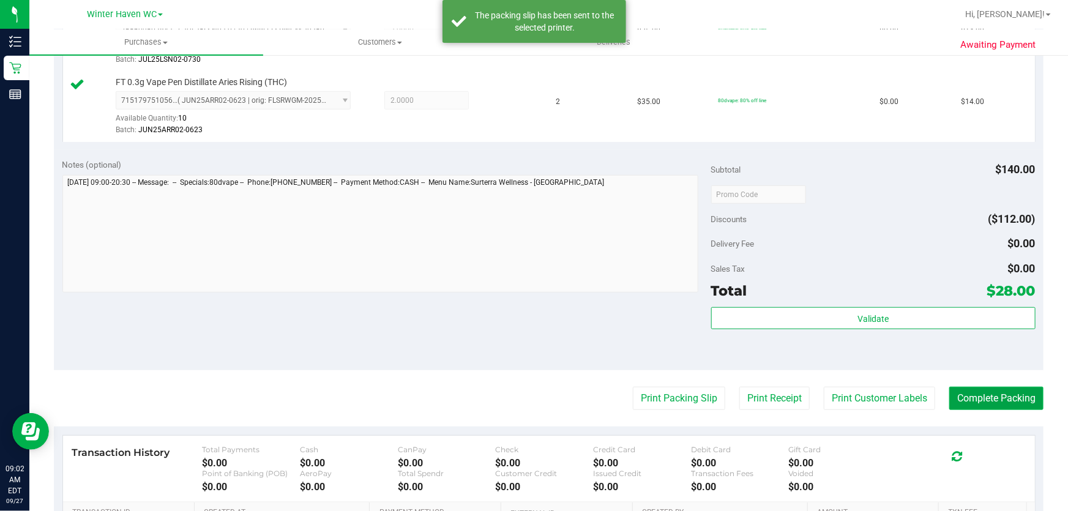
click at [1008, 402] on button "Complete Packing" at bounding box center [997, 398] width 94 height 23
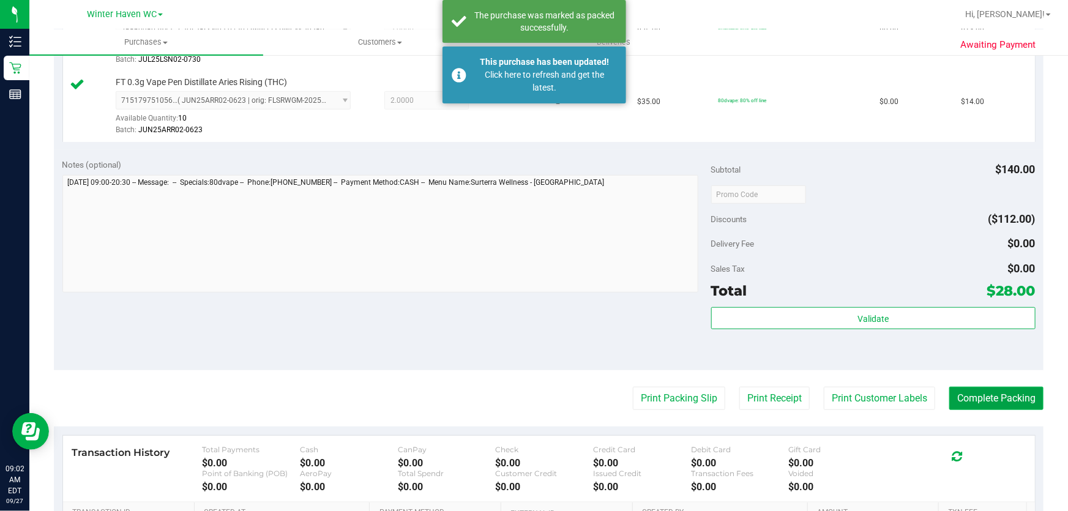
click at [1002, 400] on button "Complete Packing" at bounding box center [997, 398] width 94 height 23
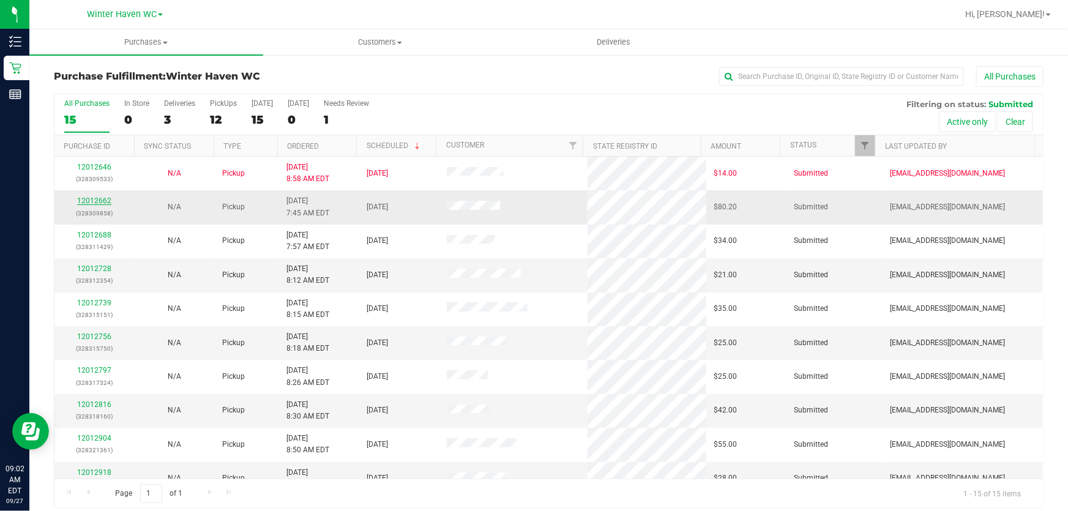
click at [92, 200] on link "12012662" at bounding box center [94, 201] width 34 height 9
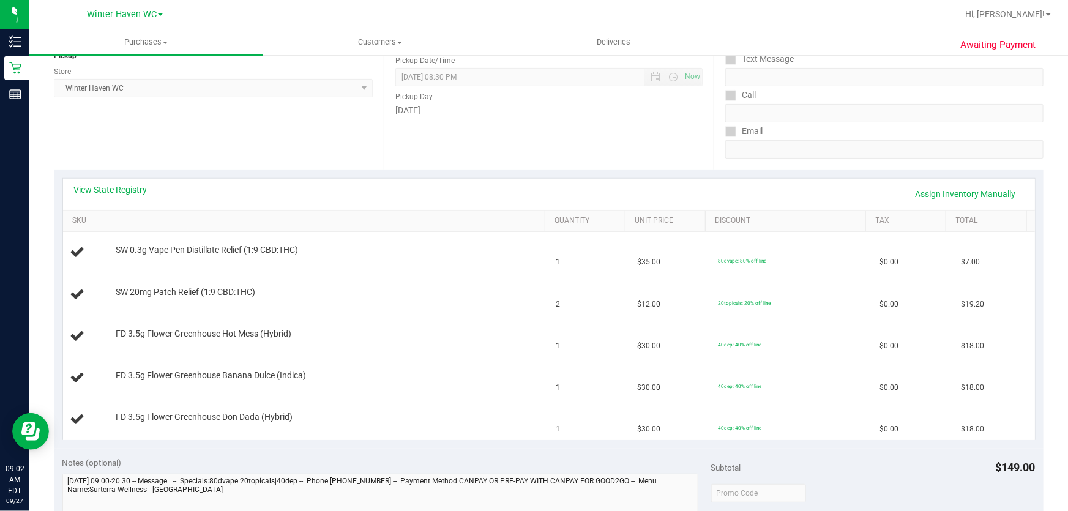
scroll to position [161, 0]
click at [126, 190] on link "View State Registry" at bounding box center [110, 189] width 73 height 12
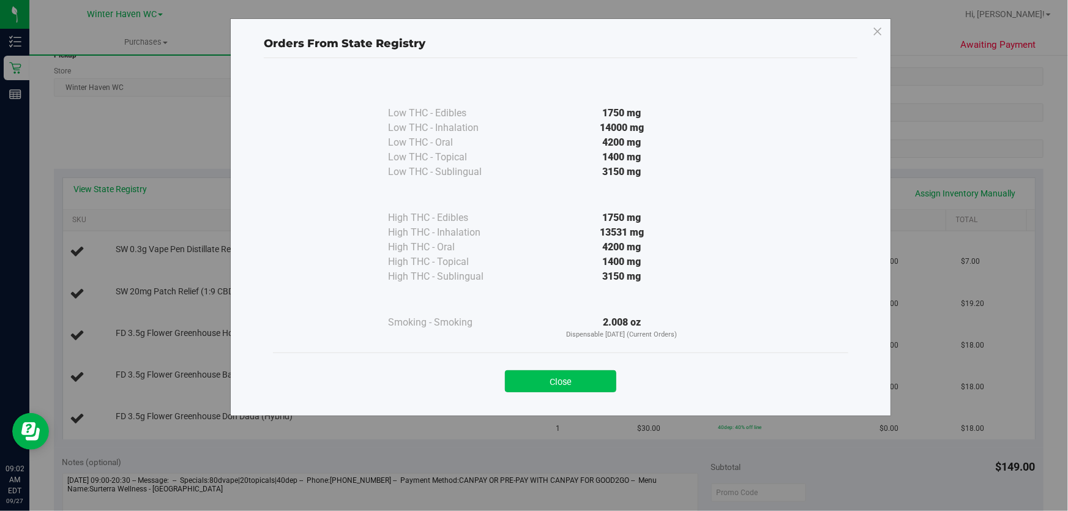
click at [582, 387] on button "Close" at bounding box center [560, 381] width 111 height 22
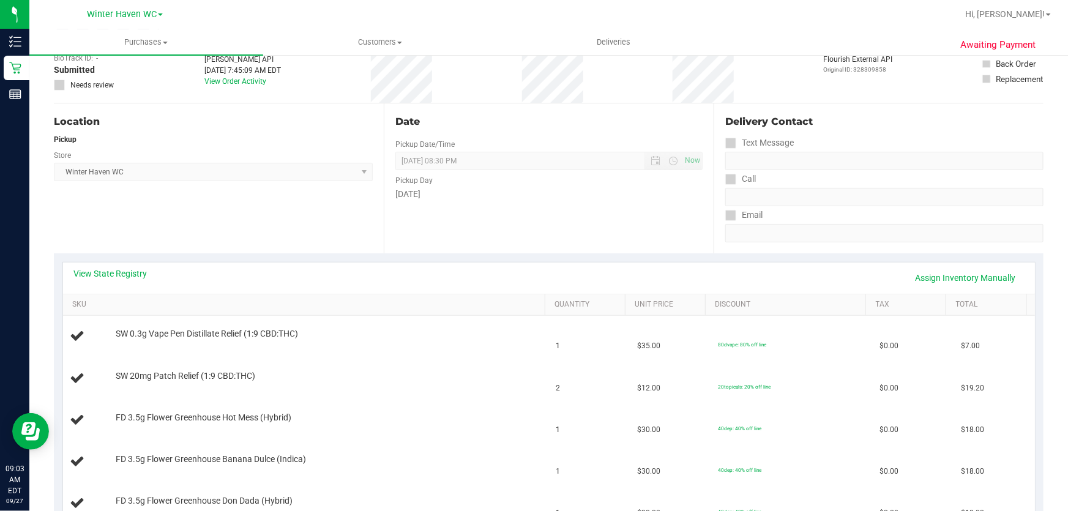
scroll to position [0, 0]
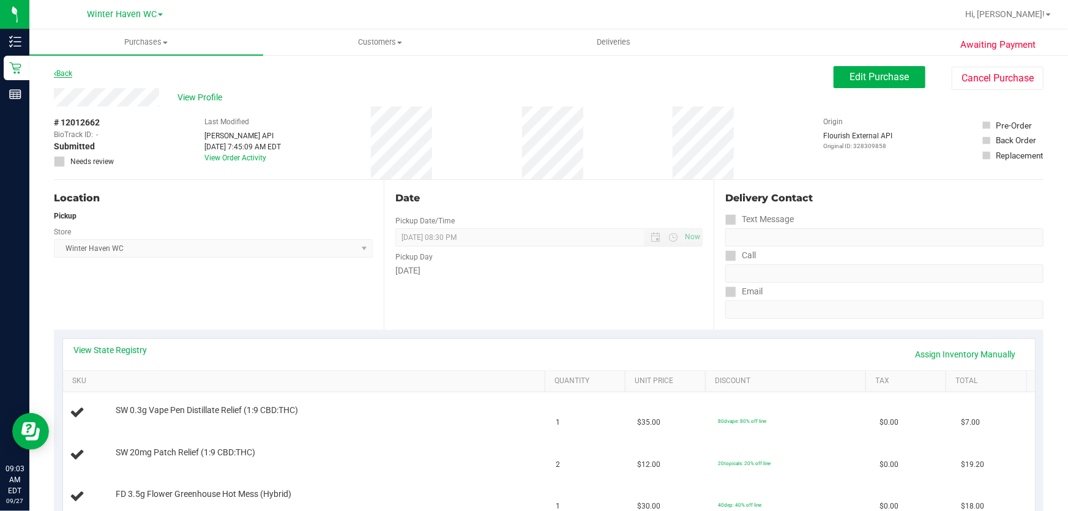
click at [62, 76] on link "Back" at bounding box center [63, 73] width 18 height 9
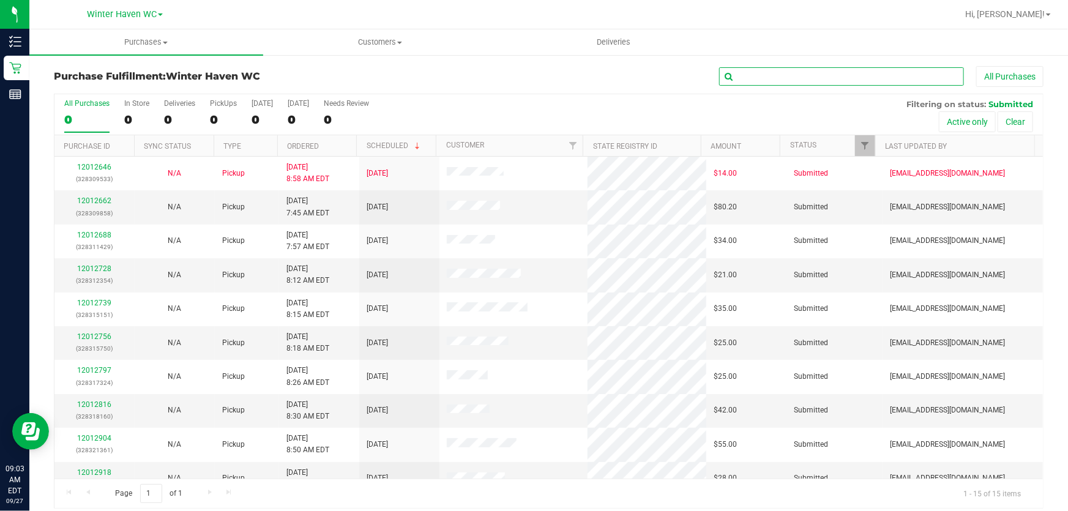
click at [794, 73] on input "text" at bounding box center [841, 76] width 245 height 18
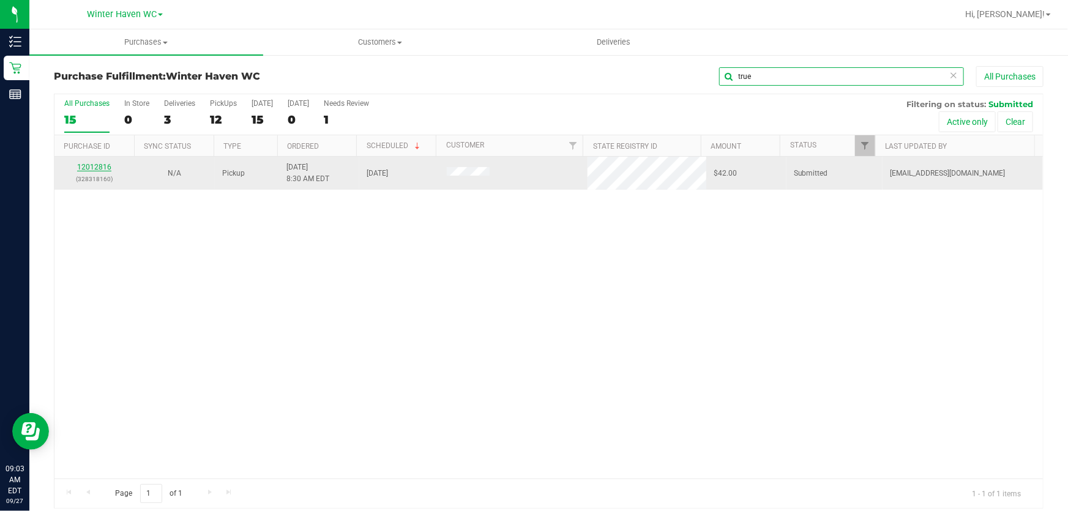
type input "true"
click at [102, 166] on link "12012816" at bounding box center [94, 167] width 34 height 9
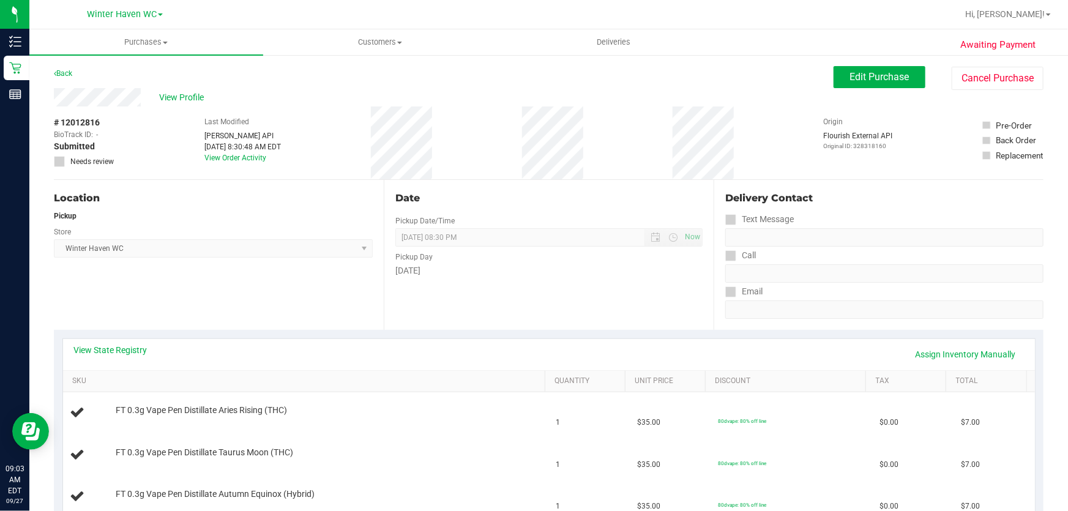
click at [508, 177] on div "# 12012816 BioTrack ID: - Submitted Needs review Last Modified [PERSON_NAME] AP…" at bounding box center [549, 143] width 990 height 73
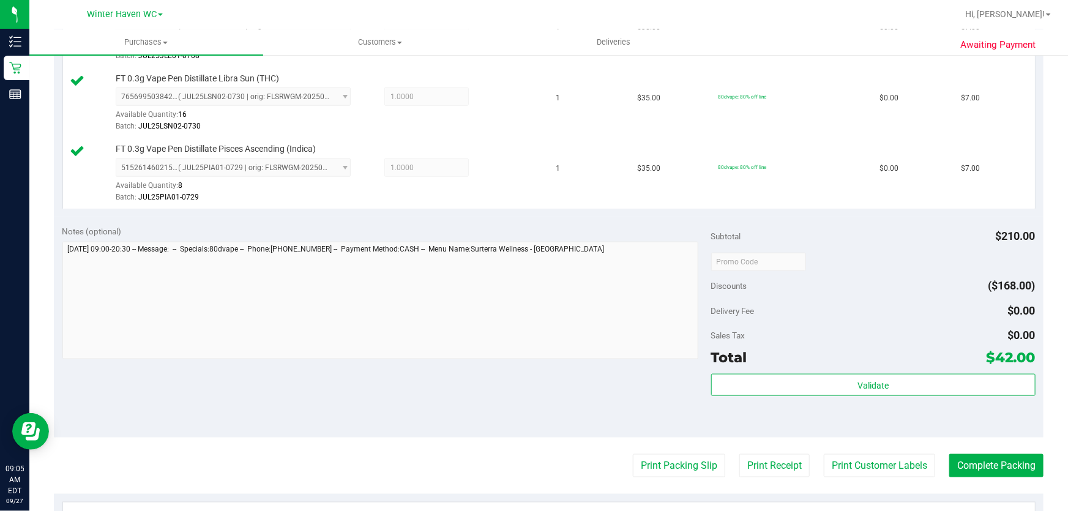
scroll to position [667, 0]
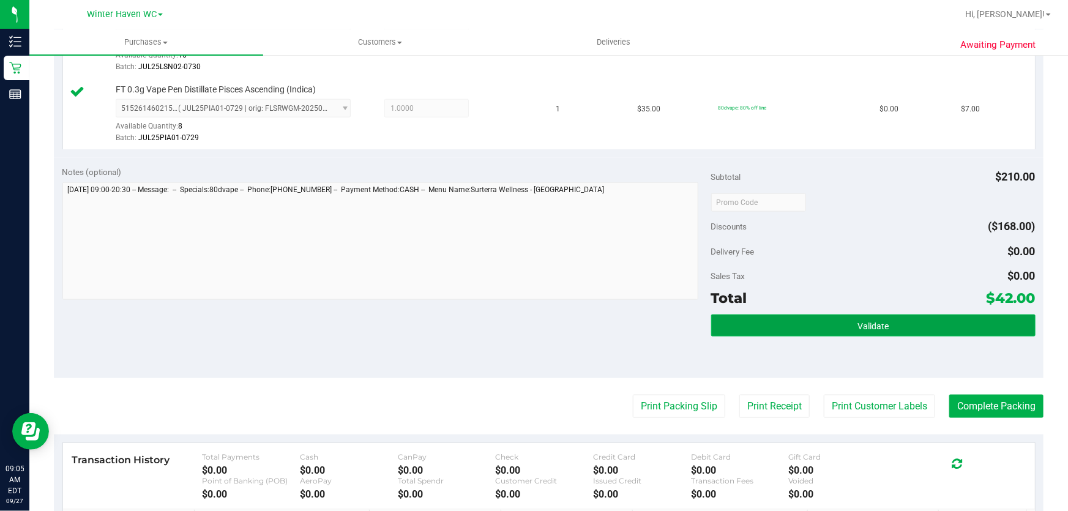
click at [855, 315] on button "Validate" at bounding box center [873, 326] width 324 height 22
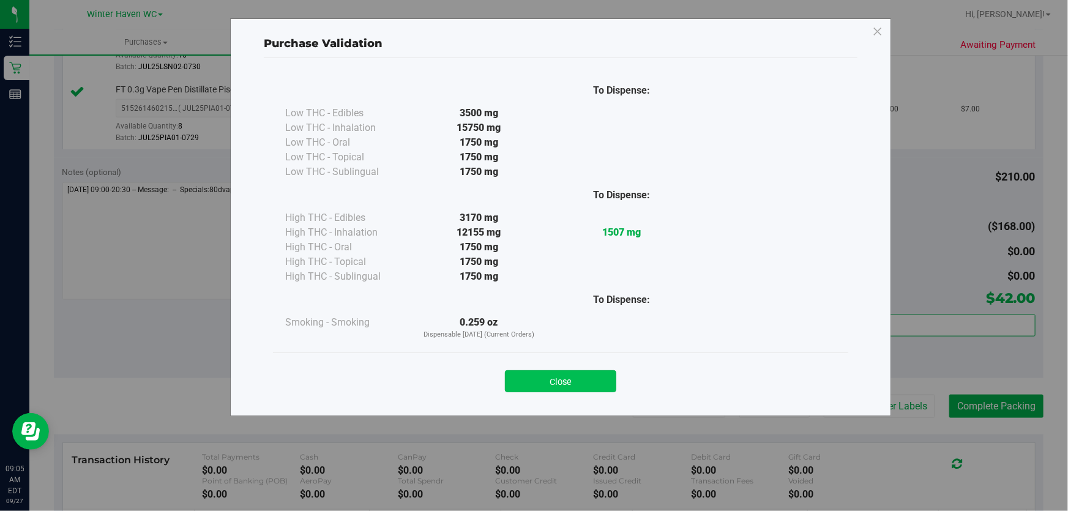
click at [541, 378] on button "Close" at bounding box center [560, 381] width 111 height 22
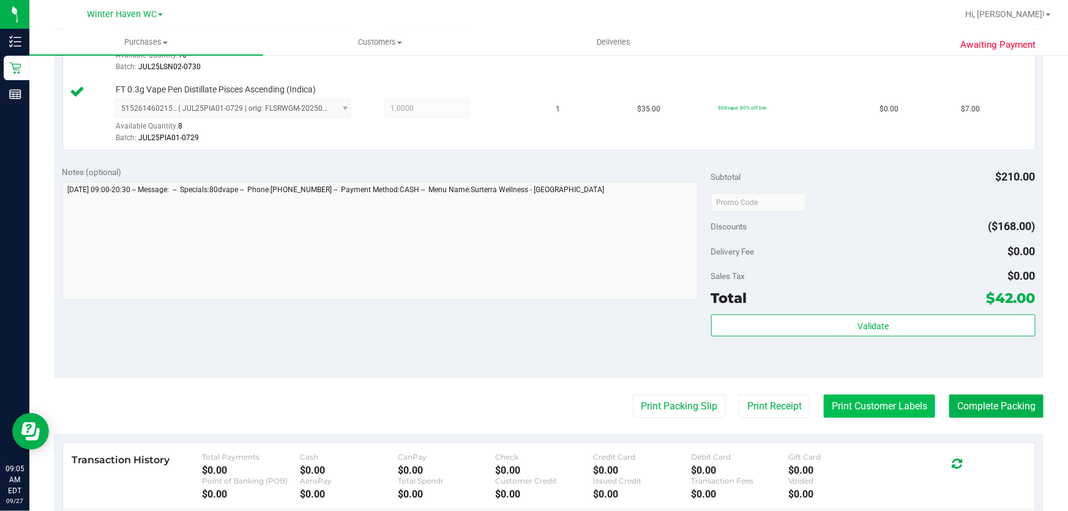
click at [875, 401] on button "Print Customer Labels" at bounding box center [879, 406] width 111 height 23
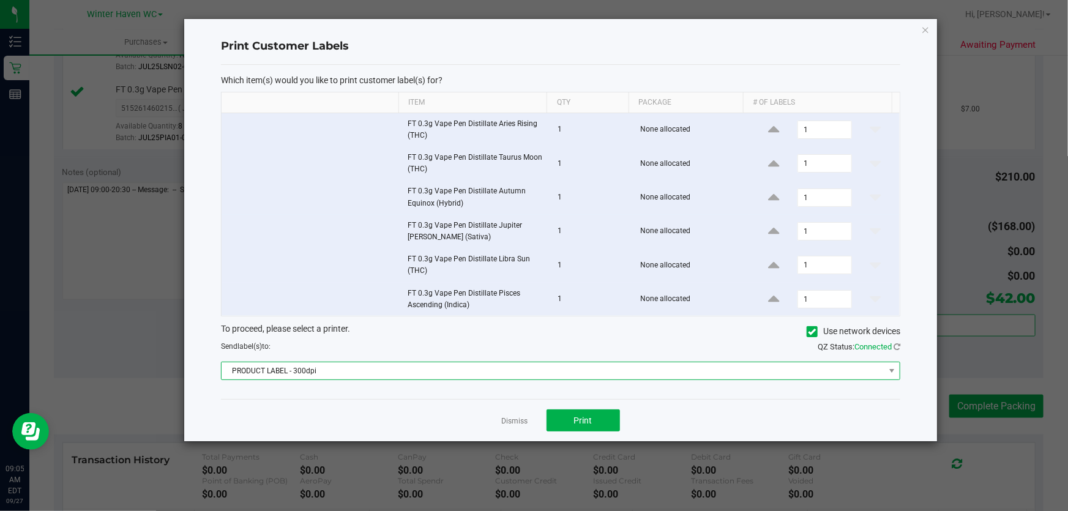
click at [555, 365] on span "PRODUCT LABEL - 300dpi" at bounding box center [553, 370] width 663 height 17
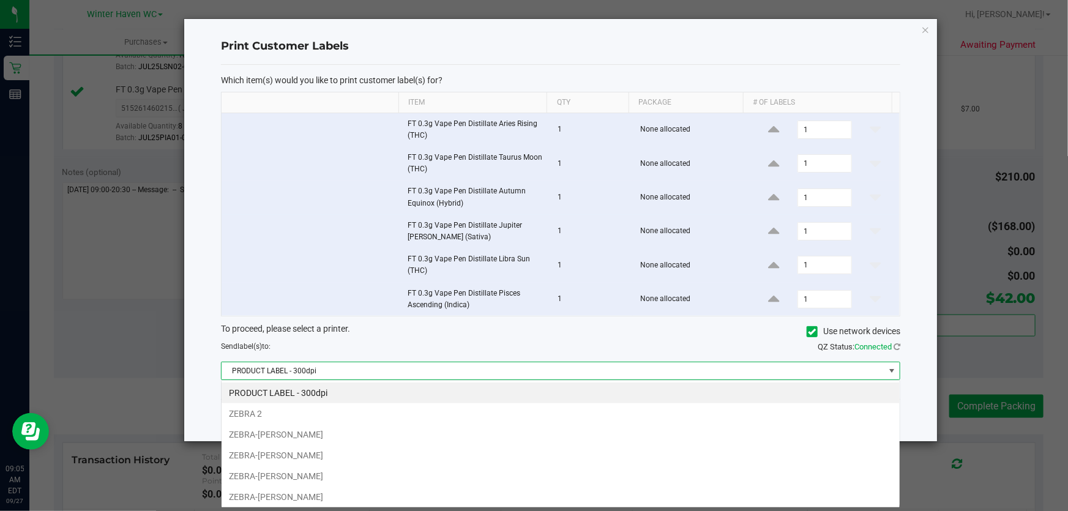
scroll to position [18, 680]
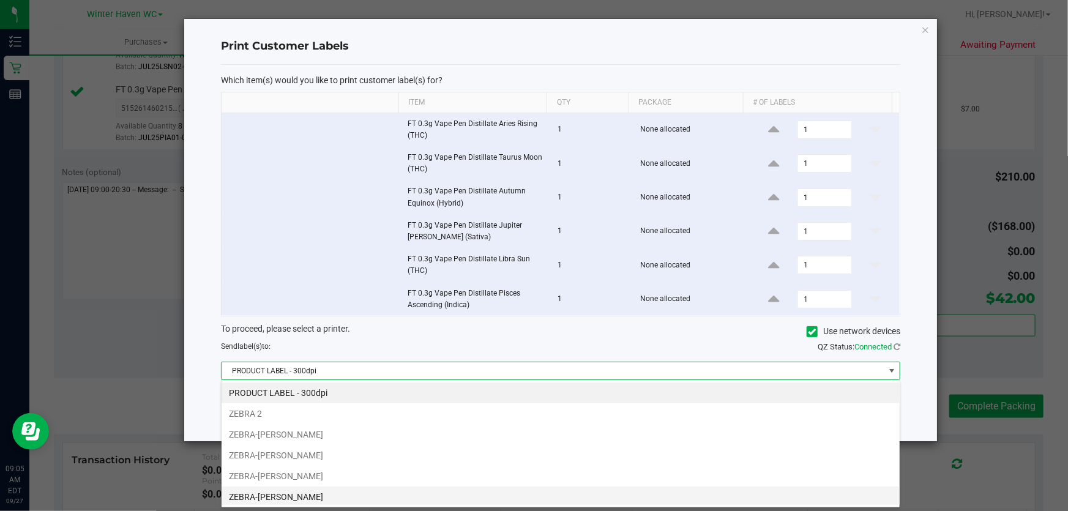
click at [422, 498] on li "ZEBRA-[PERSON_NAME]" at bounding box center [561, 497] width 678 height 21
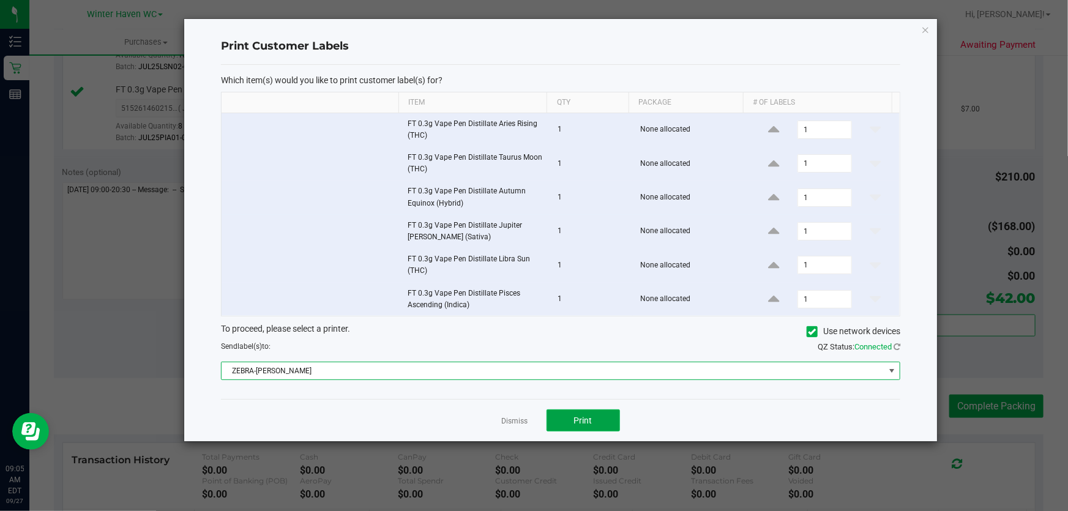
click at [593, 412] on button "Print" at bounding box center [583, 421] width 73 height 22
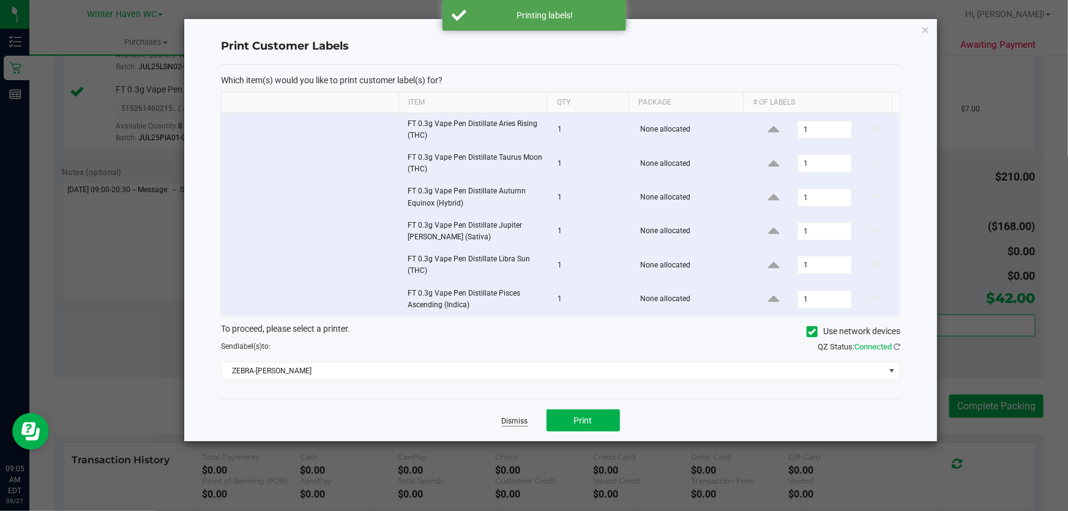
click at [502, 423] on link "Dismiss" at bounding box center [515, 421] width 26 height 10
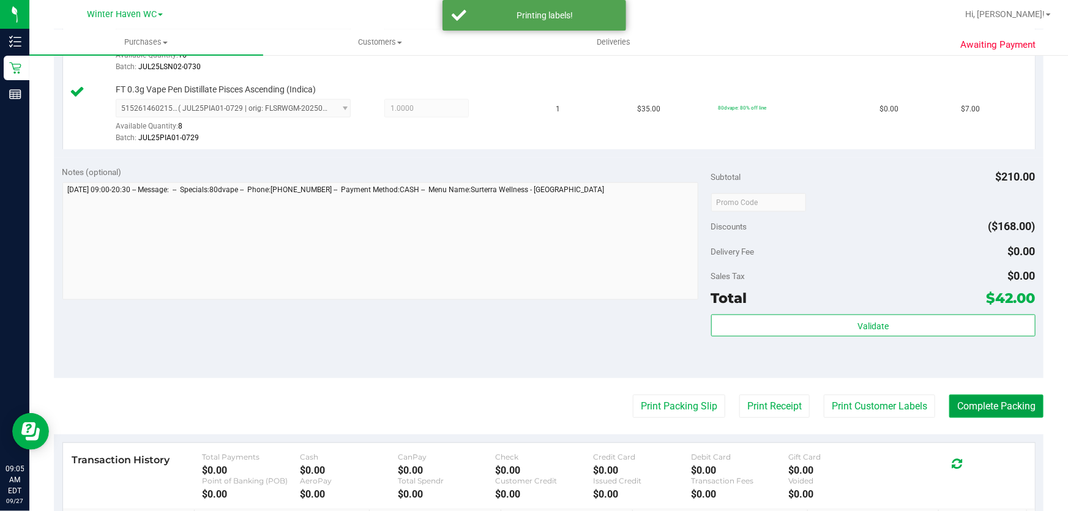
click at [1011, 403] on button "Complete Packing" at bounding box center [997, 406] width 94 height 23
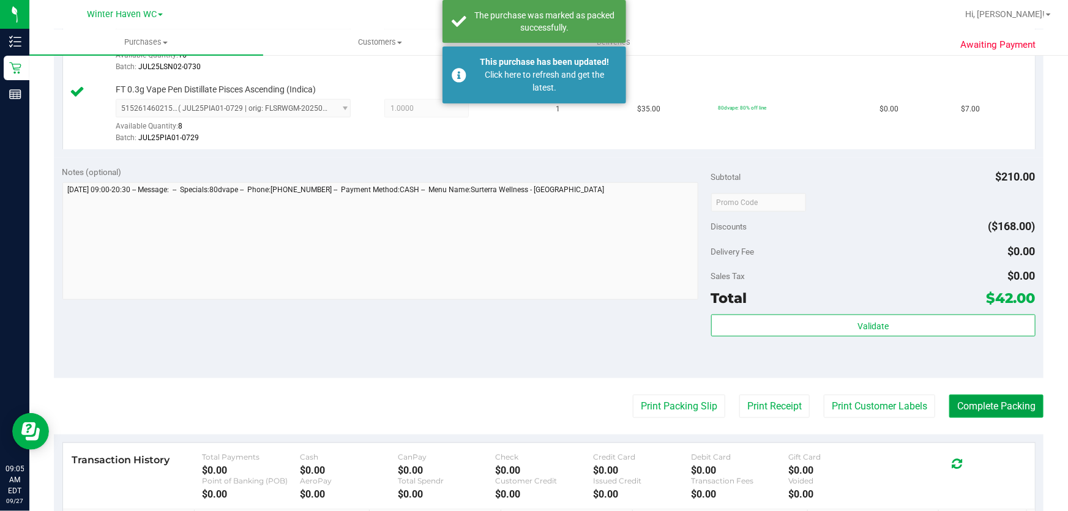
click at [1008, 403] on button "Complete Packing" at bounding box center [997, 406] width 94 height 23
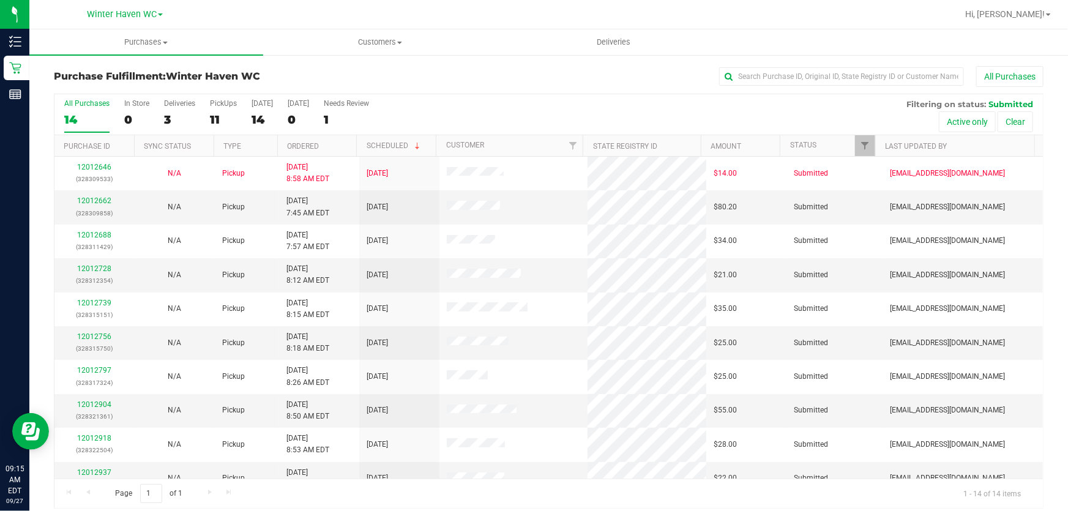
click at [511, 100] on div "All Purchases 14 In Store 0 Deliveries 3 PickUps 11 [DATE] 14 [DATE] 0 Needs Re…" at bounding box center [548, 99] width 989 height 10
click at [97, 199] on link "12012662" at bounding box center [94, 201] width 34 height 9
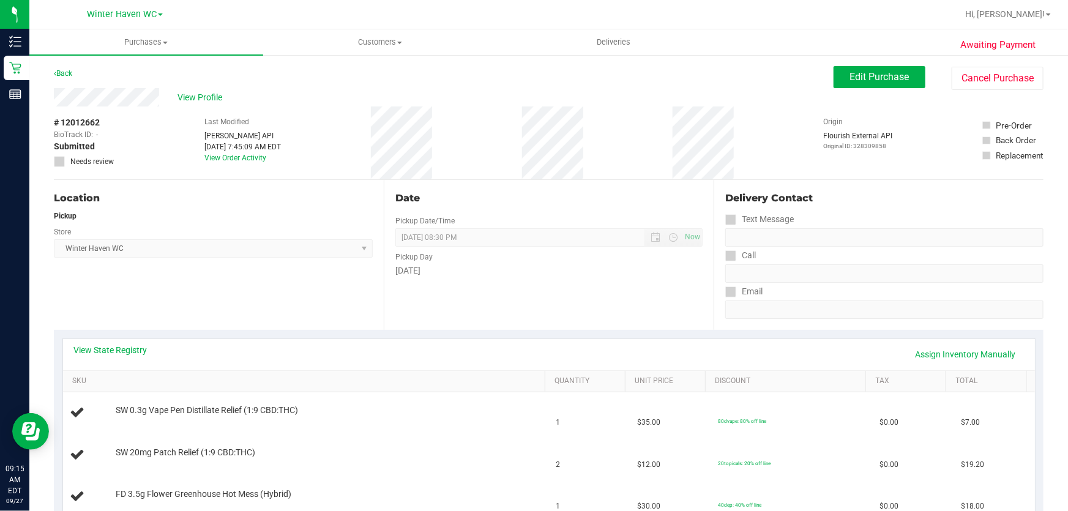
click at [499, 295] on div "Date Pickup Date/Time [DATE] Now [DATE] 08:30 PM Now Pickup Day [DATE]" at bounding box center [549, 255] width 330 height 150
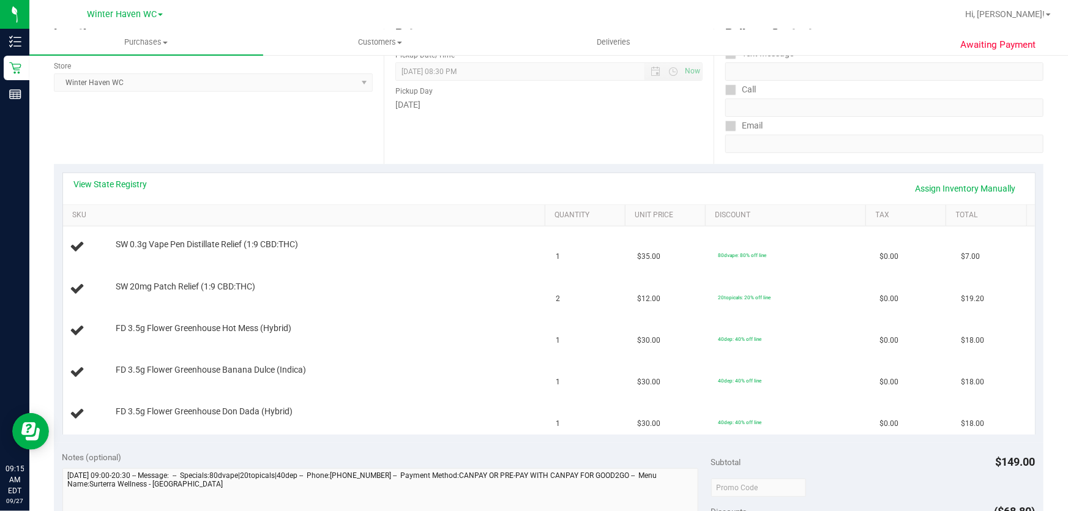
scroll to position [167, 0]
click at [118, 189] on link "View State Registry" at bounding box center [110, 184] width 73 height 12
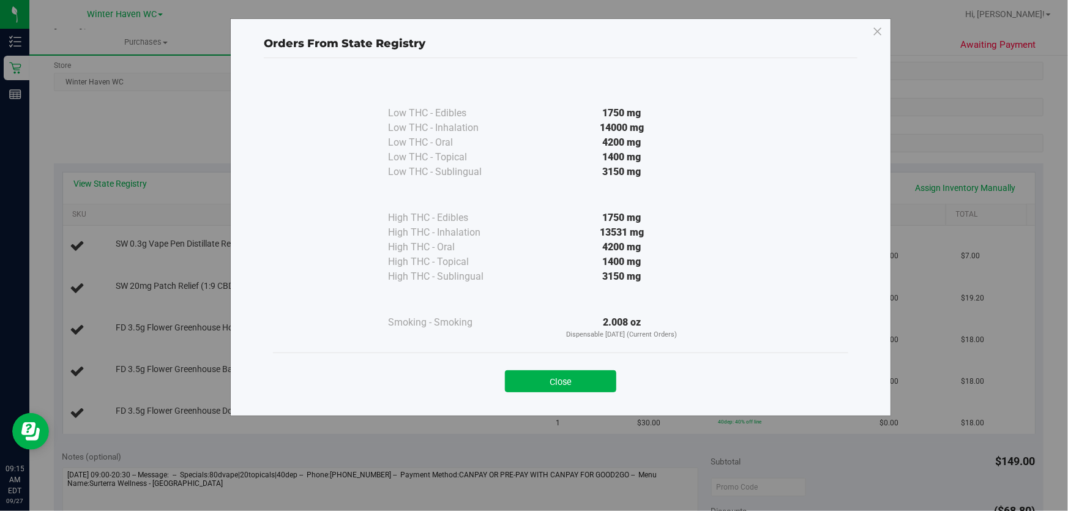
click at [532, 212] on div "1750 mg" at bounding box center [622, 218] width 223 height 15
click at [571, 382] on button "Close" at bounding box center [560, 381] width 111 height 22
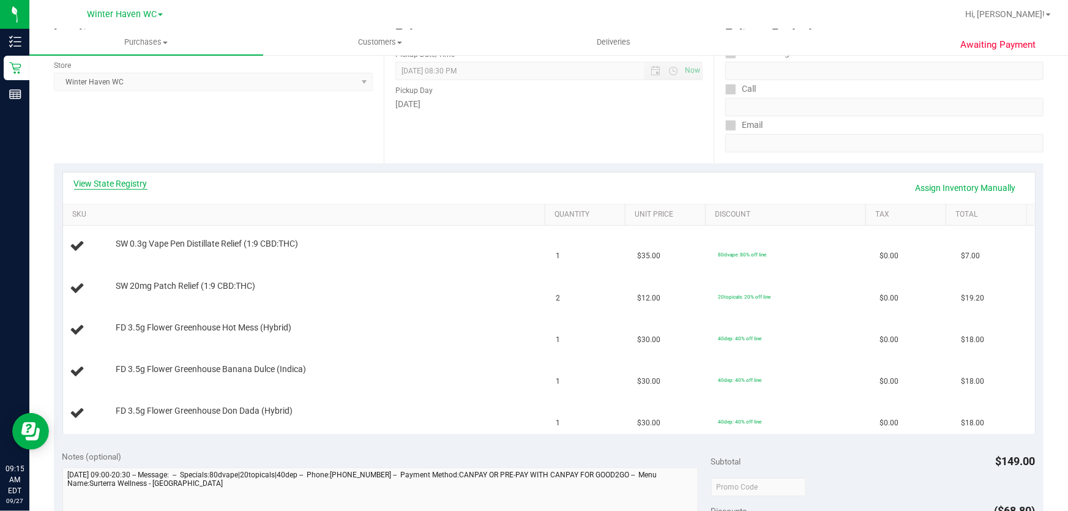
click at [126, 179] on link "View State Registry" at bounding box center [110, 184] width 73 height 12
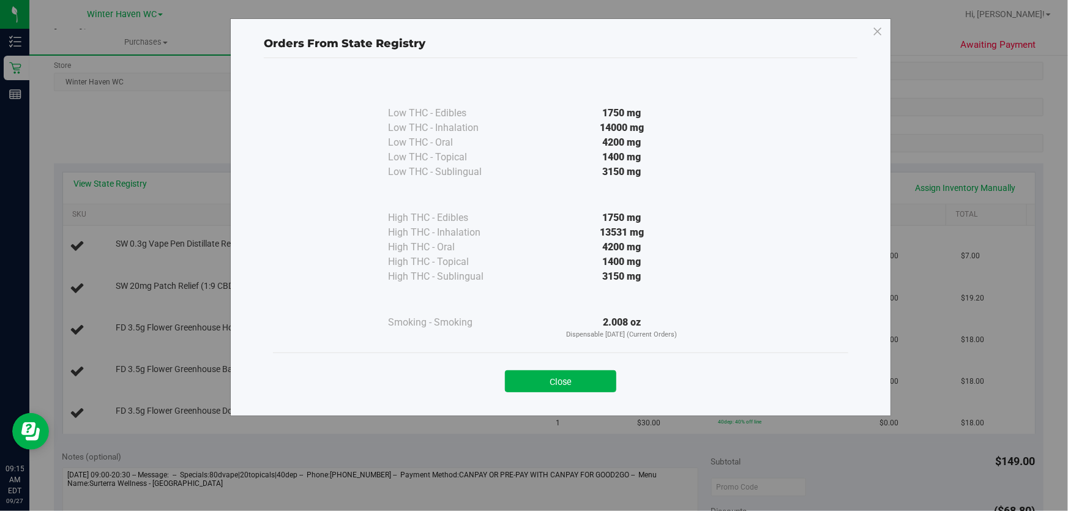
click at [532, 184] on div at bounding box center [622, 194] width 223 height 31
click at [547, 261] on div "1400 mg" at bounding box center [622, 262] width 223 height 15
click at [538, 279] on div "3150 mg" at bounding box center [622, 276] width 223 height 15
click at [572, 383] on button "Close" at bounding box center [560, 381] width 111 height 22
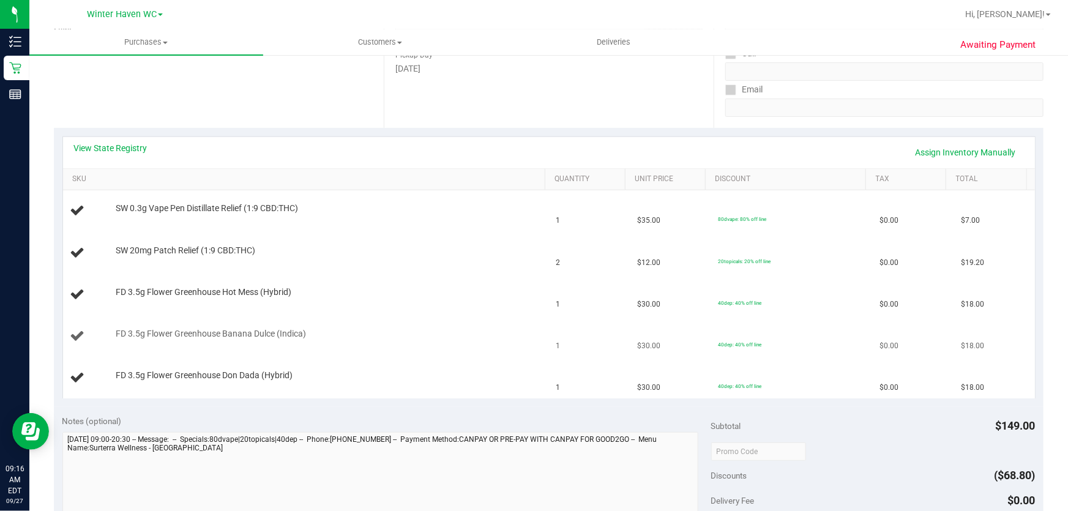
scroll to position [222, 0]
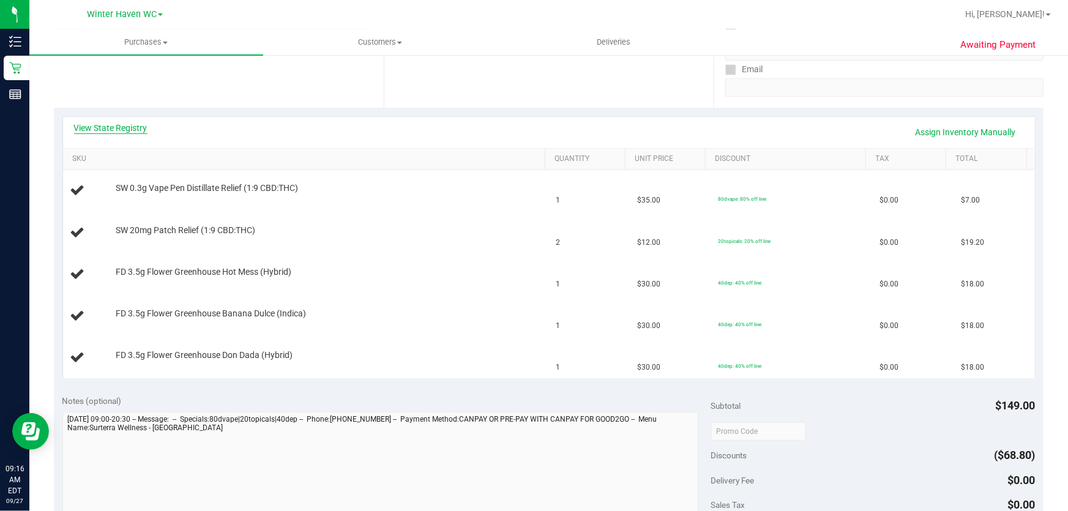
click at [114, 122] on link "View State Registry" at bounding box center [110, 128] width 73 height 12
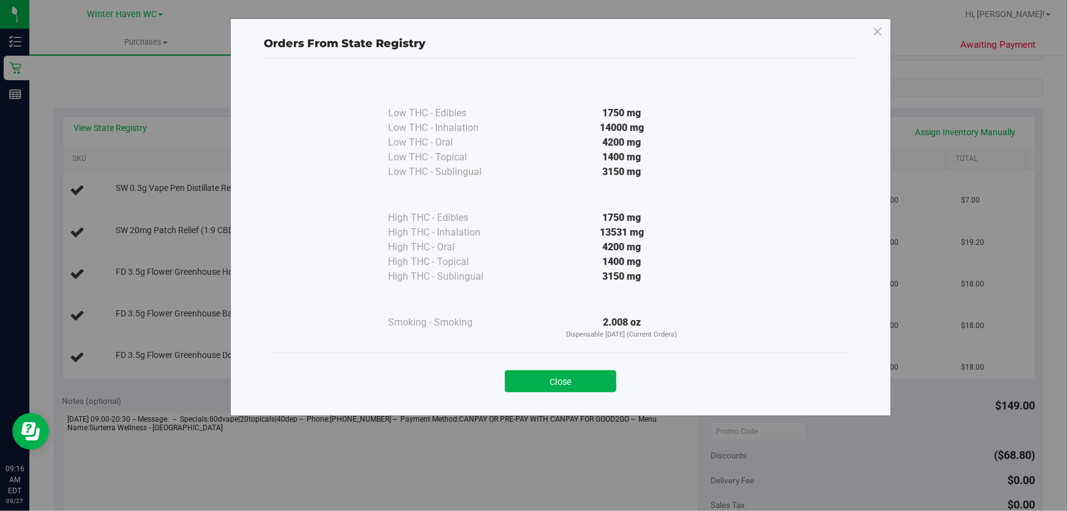
click at [566, 186] on div at bounding box center [622, 194] width 223 height 31
click at [524, 377] on button "Close" at bounding box center [560, 381] width 111 height 22
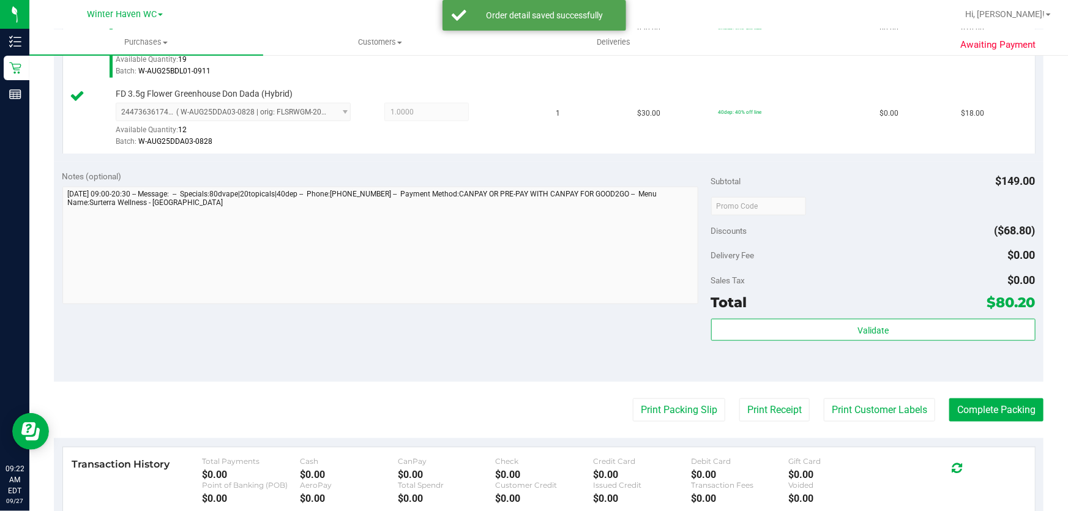
scroll to position [605, 0]
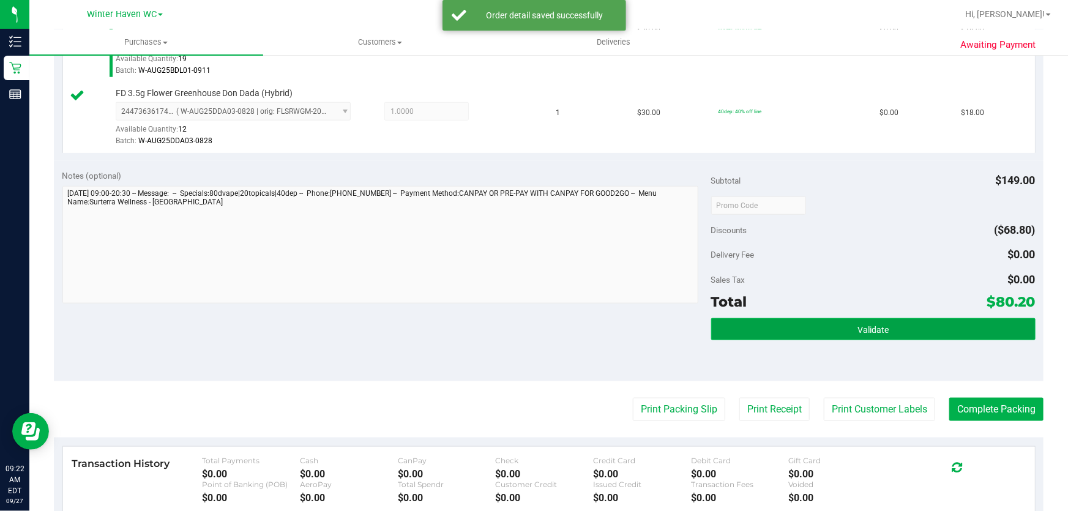
click at [942, 335] on button "Validate" at bounding box center [873, 329] width 324 height 22
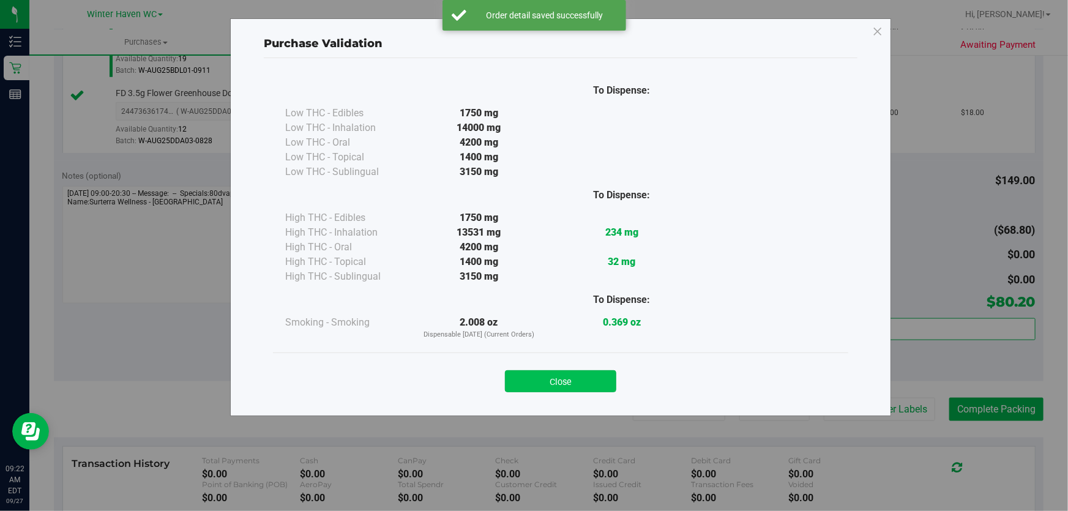
click at [567, 388] on button "Close" at bounding box center [560, 381] width 111 height 22
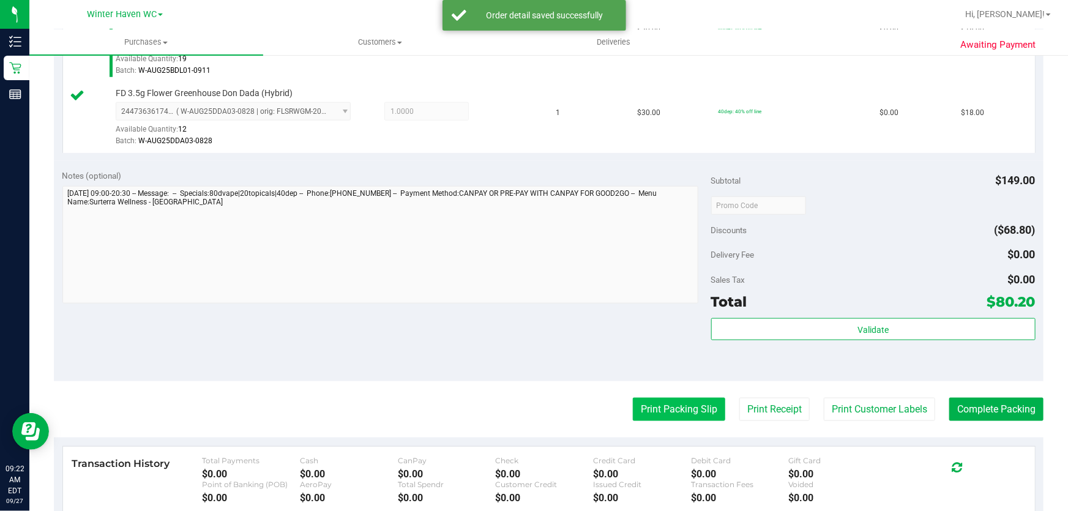
click at [680, 407] on button "Print Packing Slip" at bounding box center [679, 409] width 92 height 23
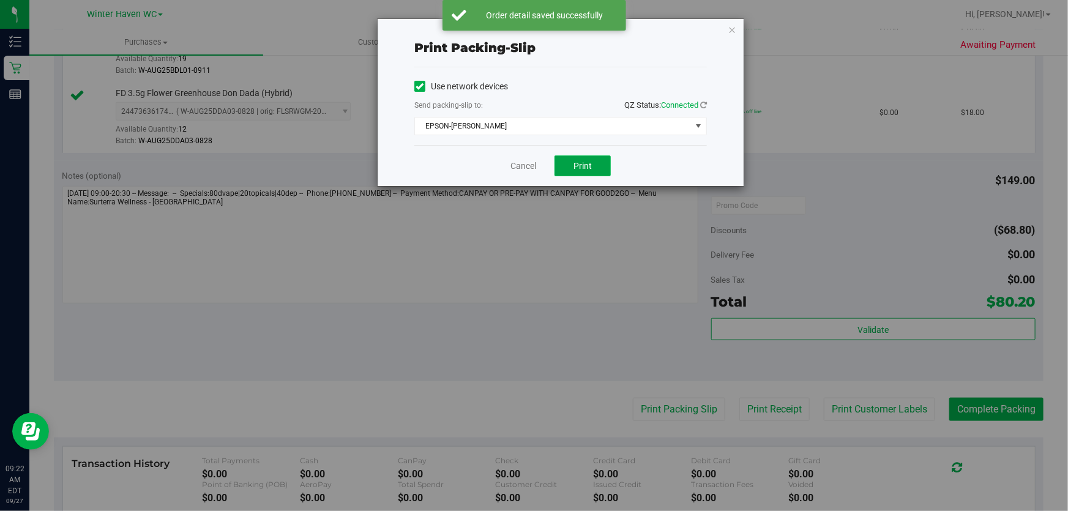
click at [591, 165] on span "Print" at bounding box center [583, 166] width 18 height 10
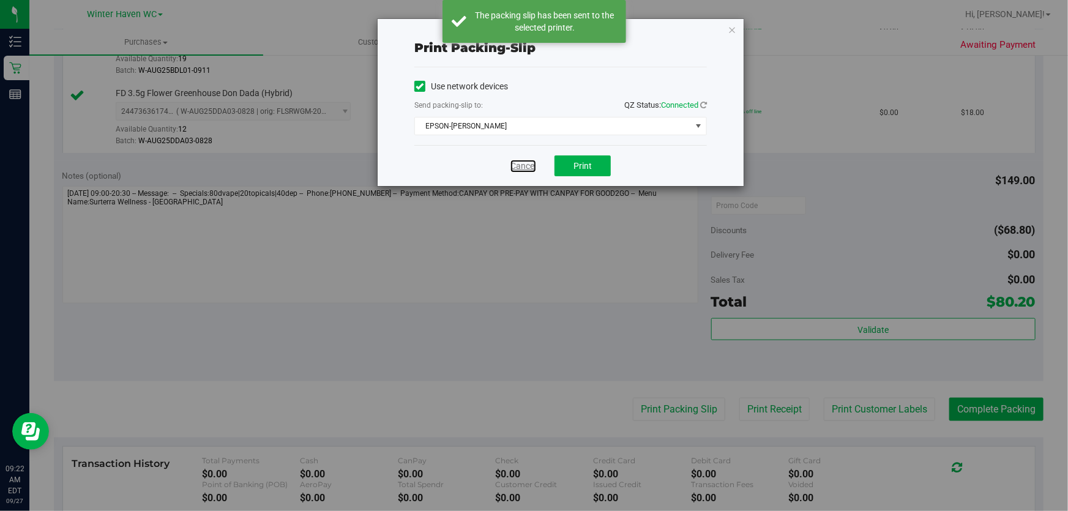
click at [524, 162] on link "Cancel" at bounding box center [524, 166] width 26 height 13
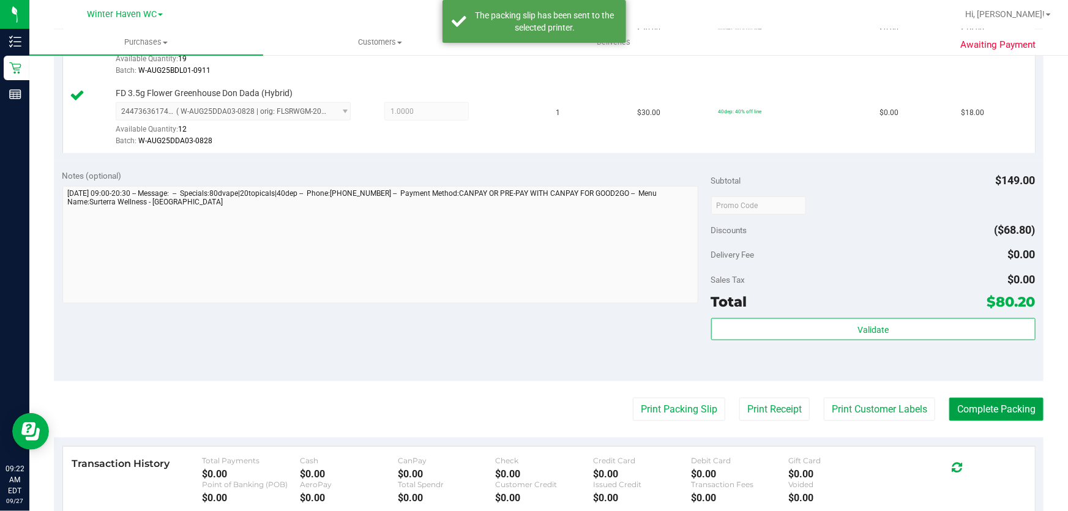
click at [989, 409] on button "Complete Packing" at bounding box center [997, 409] width 94 height 23
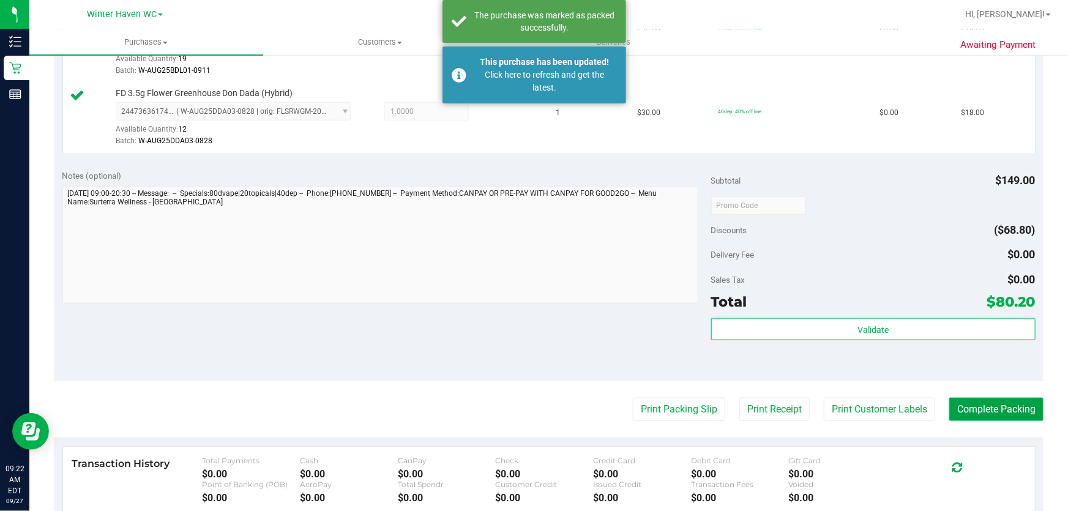
click at [989, 409] on button "Complete Packing" at bounding box center [997, 409] width 94 height 23
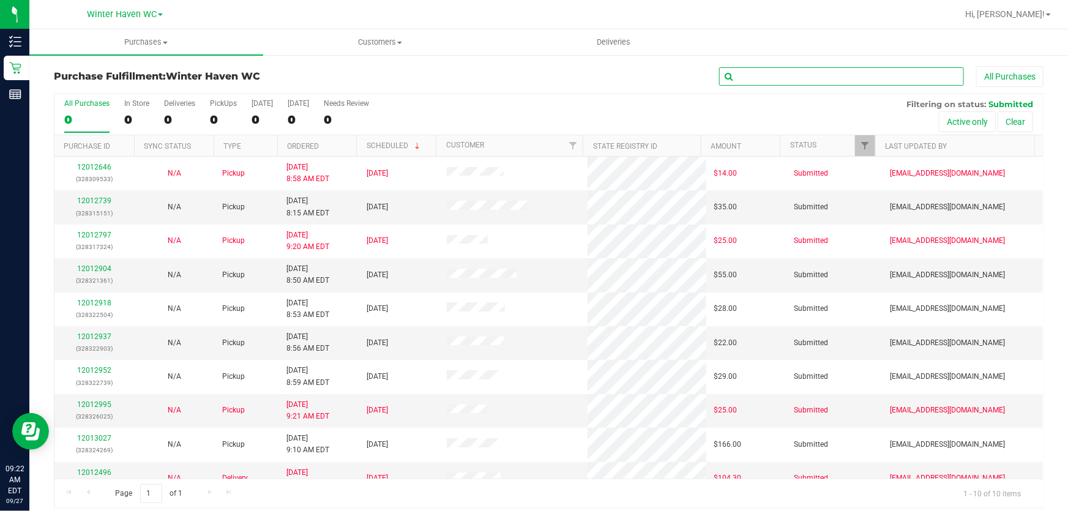
click at [855, 71] on input "text" at bounding box center [841, 76] width 245 height 18
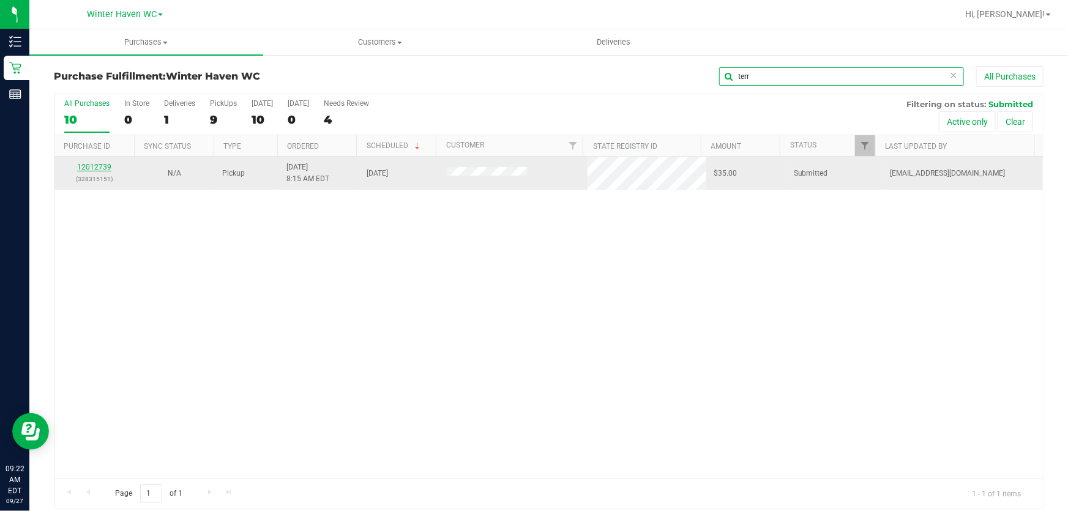
type input "terr"
click at [92, 167] on link "12012739" at bounding box center [94, 167] width 34 height 9
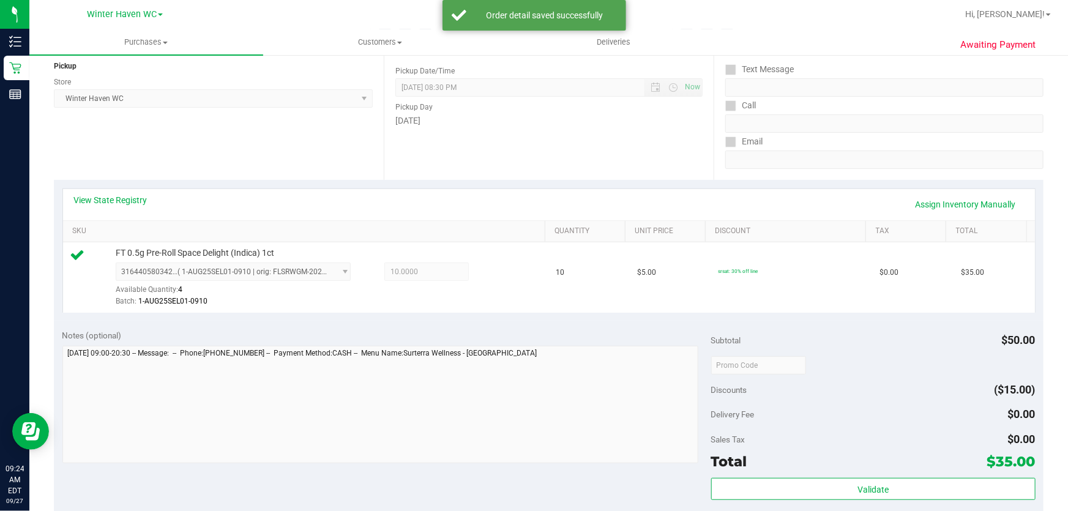
scroll to position [167, 0]
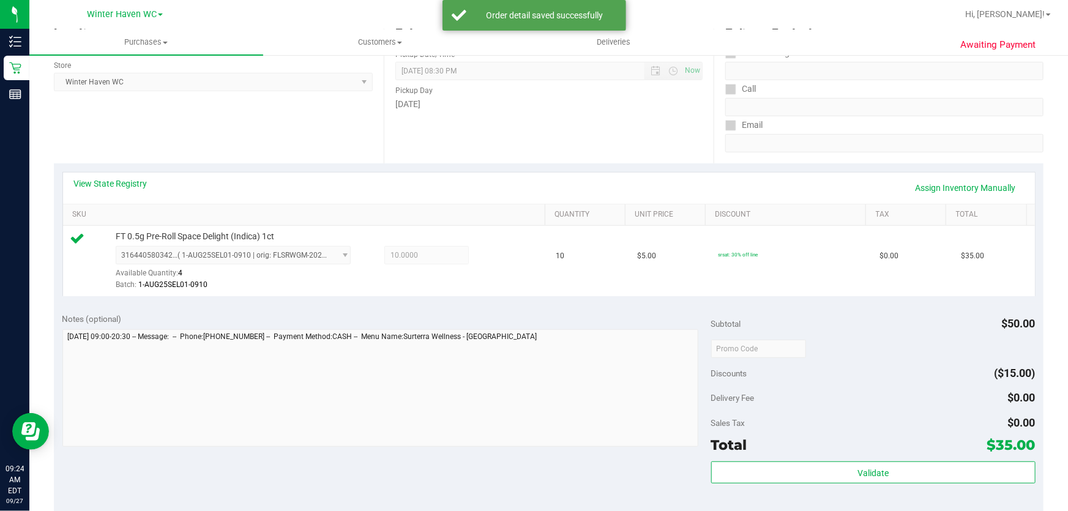
click at [632, 310] on div "Notes (optional) Subtotal $50.00 Discounts ($15.00) Delivery Fee $0.00 Sales Ta…" at bounding box center [549, 414] width 990 height 220
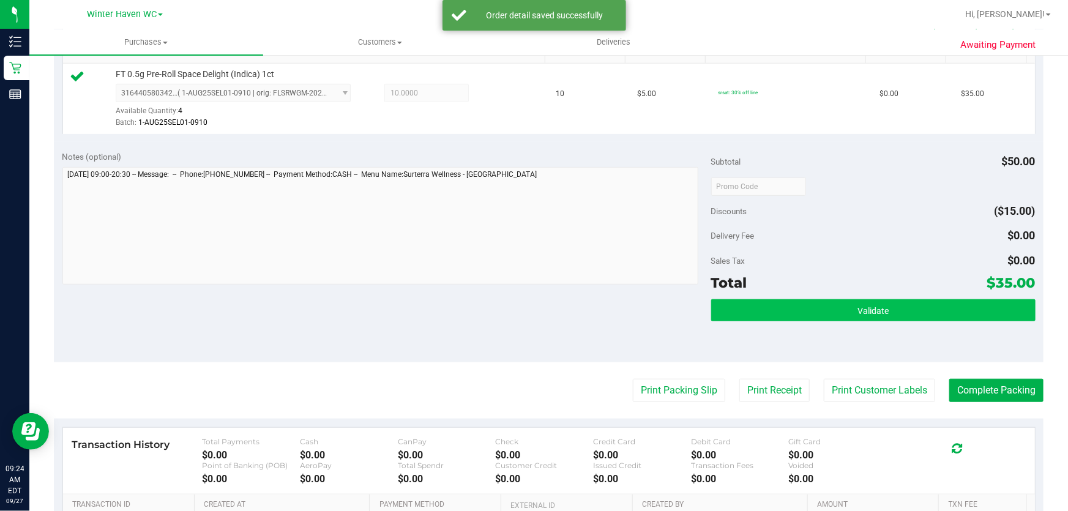
scroll to position [334, 0]
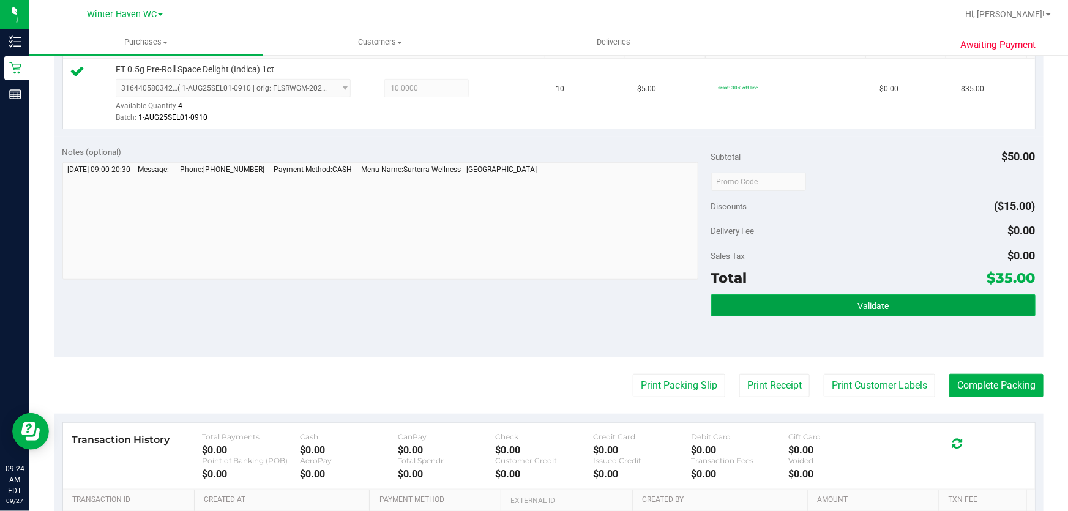
click at [857, 298] on button "Validate" at bounding box center [873, 305] width 324 height 22
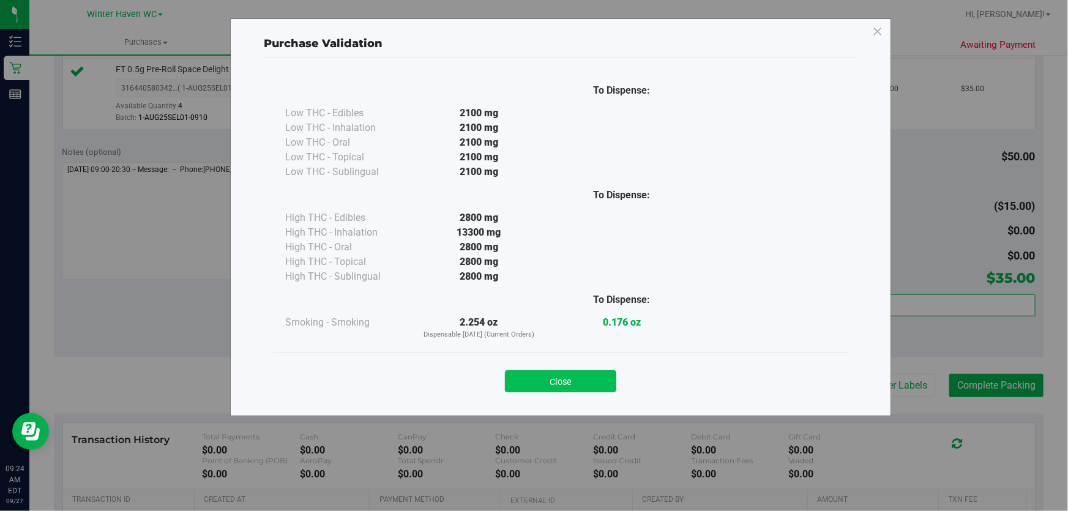
click at [581, 380] on button "Close" at bounding box center [560, 381] width 111 height 22
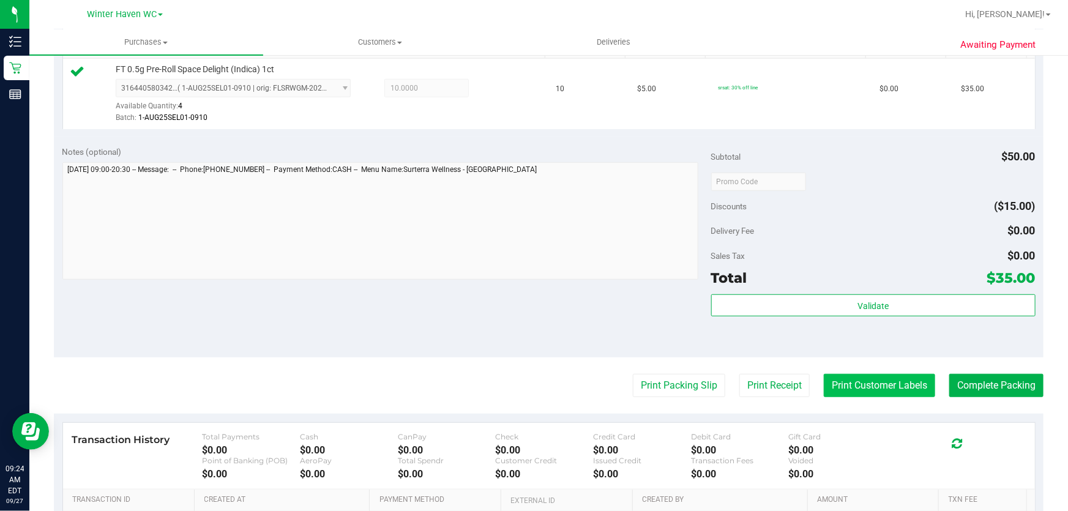
click at [890, 389] on button "Print Customer Labels" at bounding box center [879, 385] width 111 height 23
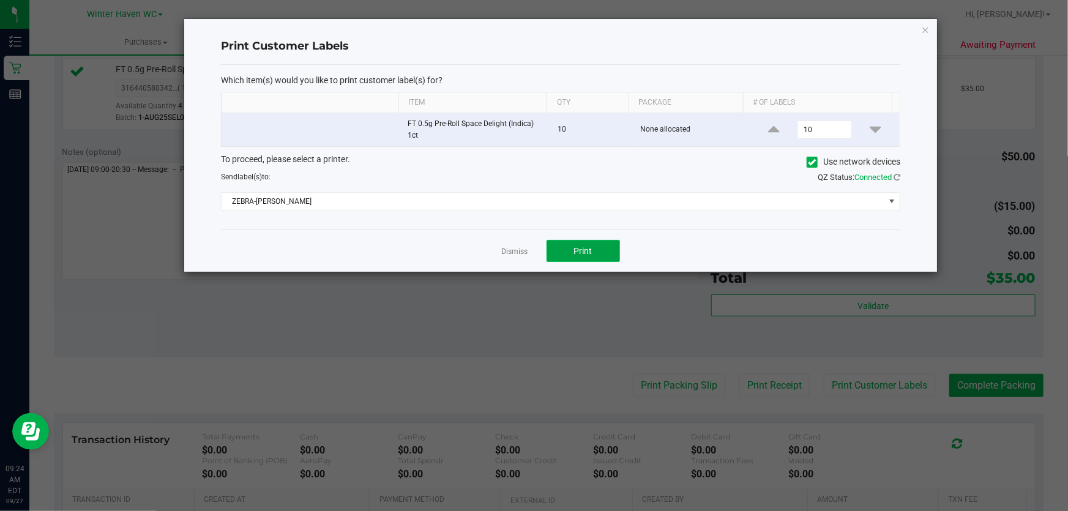
click at [589, 253] on span "Print" at bounding box center [583, 251] width 18 height 10
click at [521, 250] on link "Dismiss" at bounding box center [515, 252] width 26 height 10
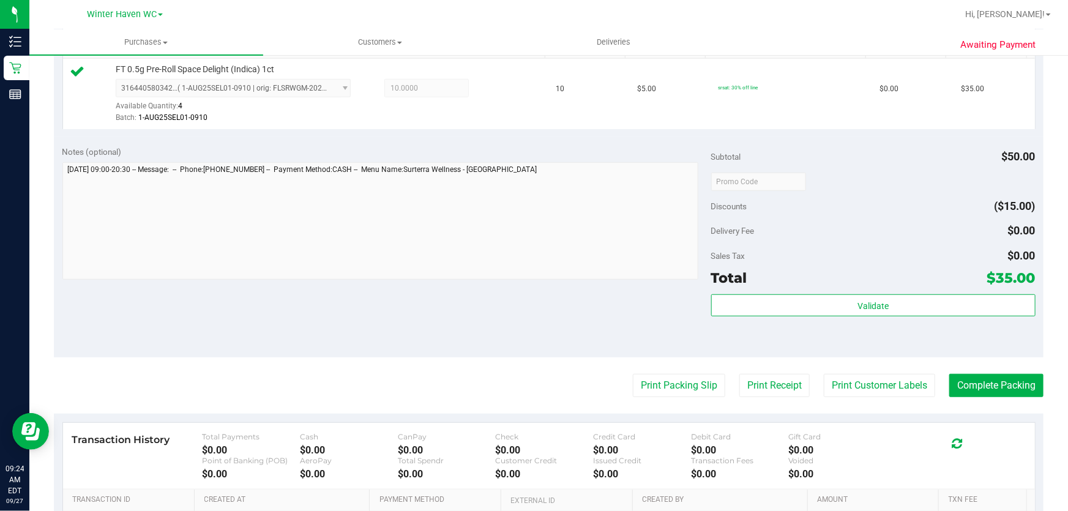
click at [1011, 370] on purchase-details "Back Edit Purchase Cancel Purchase View Profile # 12012739 BioTrack ID: - Submi…" at bounding box center [549, 187] width 990 height 910
drag, startPoint x: 1003, startPoint y: 383, endPoint x: 1007, endPoint y: 373, distance: 10.1
click at [1007, 374] on button "Complete Packing" at bounding box center [997, 385] width 94 height 23
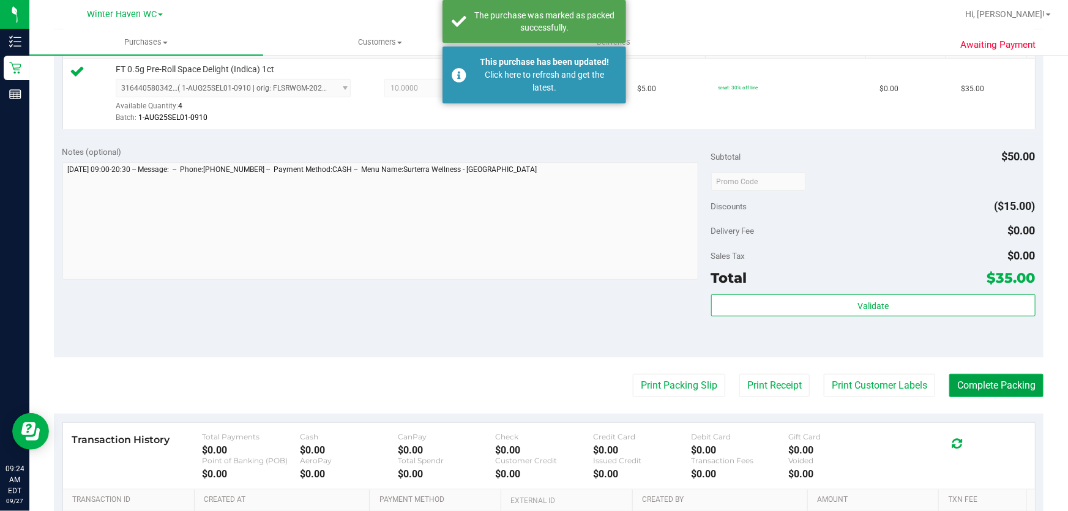
click at [996, 386] on button "Complete Packing" at bounding box center [997, 385] width 94 height 23
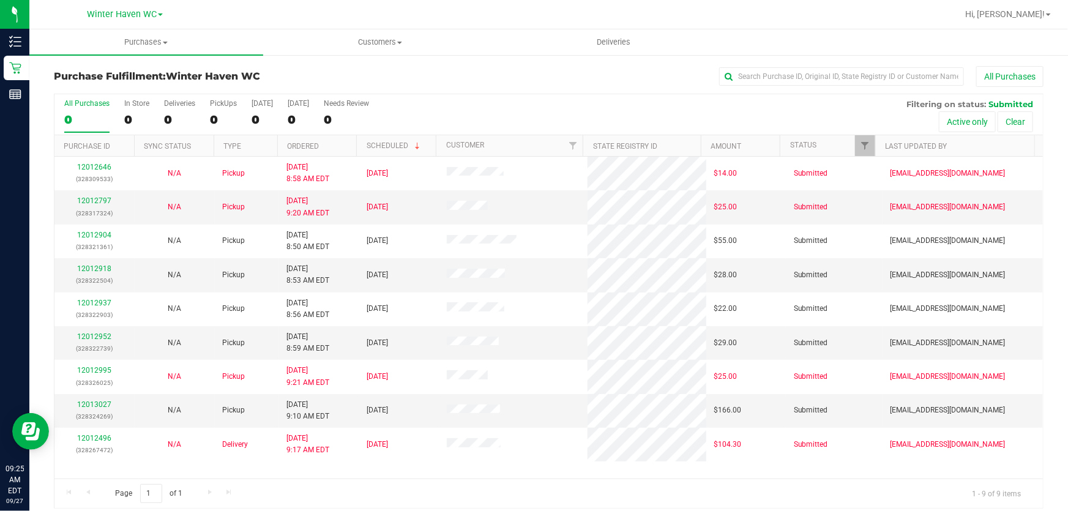
click at [605, 116] on div "All Purchases 0 In Store 0 Deliveries 0 PickUps 0 [DATE] 0 [DATE] 0 Needs Revie…" at bounding box center [548, 114] width 989 height 41
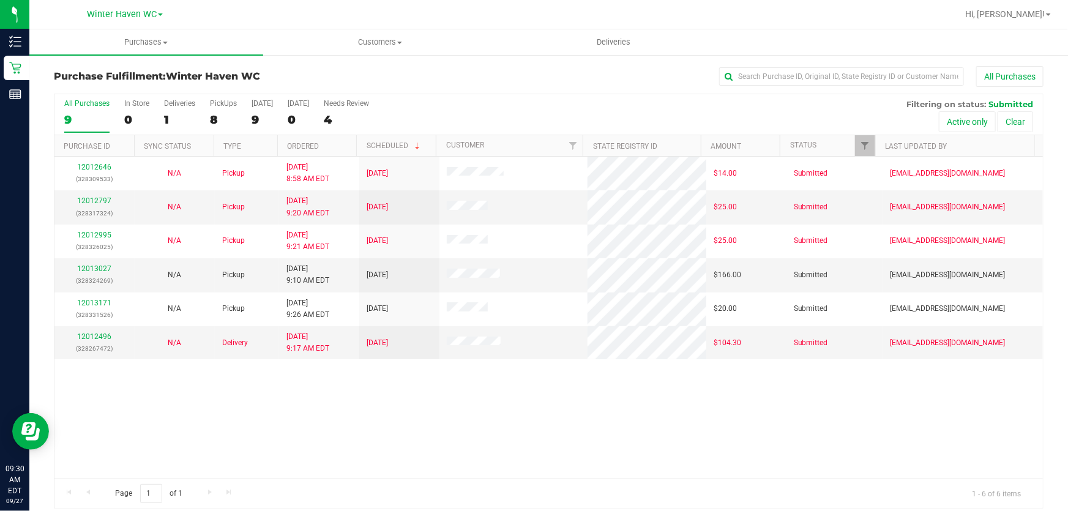
click at [543, 104] on div "All Purchases 9 In Store 0 Deliveries 1 PickUps 8 [DATE] 9 [DATE] 0 Needs Revie…" at bounding box center [548, 114] width 989 height 41
click at [92, 268] on link "12013027" at bounding box center [94, 268] width 34 height 9
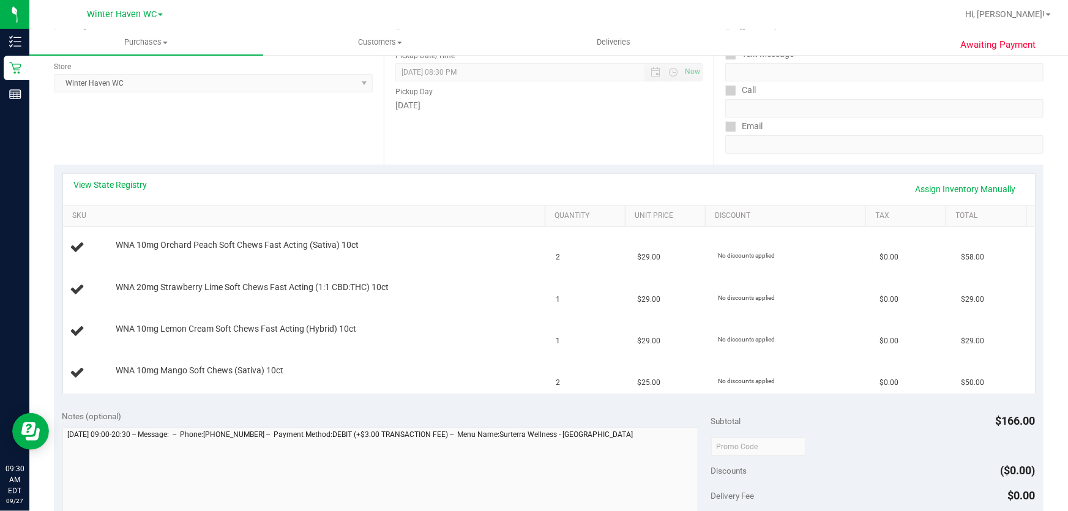
scroll to position [165, 0]
click at [127, 188] on link "View State Registry" at bounding box center [110, 185] width 73 height 12
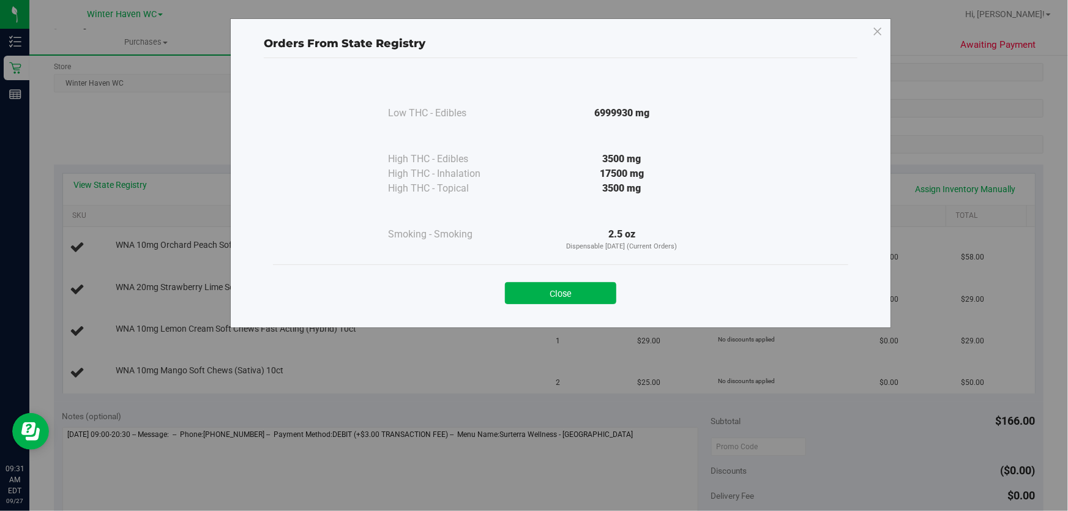
click at [526, 157] on div "3500 mg" at bounding box center [622, 159] width 223 height 15
click at [532, 282] on button "Close" at bounding box center [560, 293] width 111 height 22
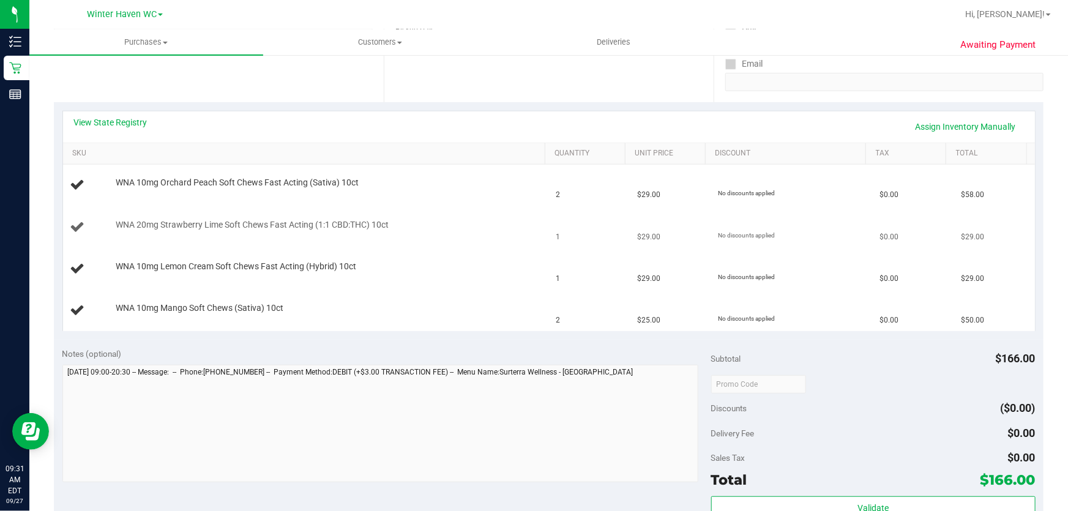
scroll to position [221, 0]
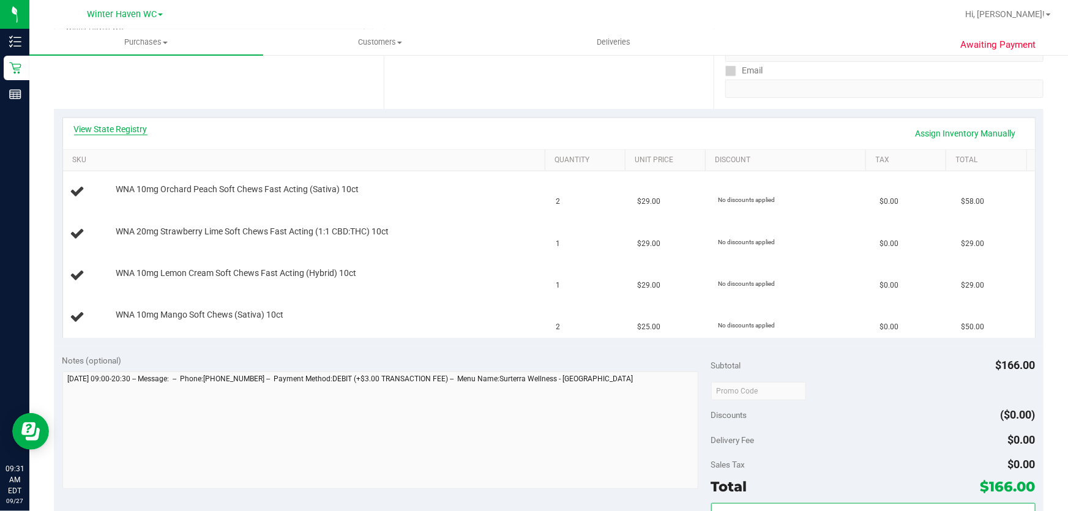
click at [130, 129] on link "View State Registry" at bounding box center [110, 129] width 73 height 12
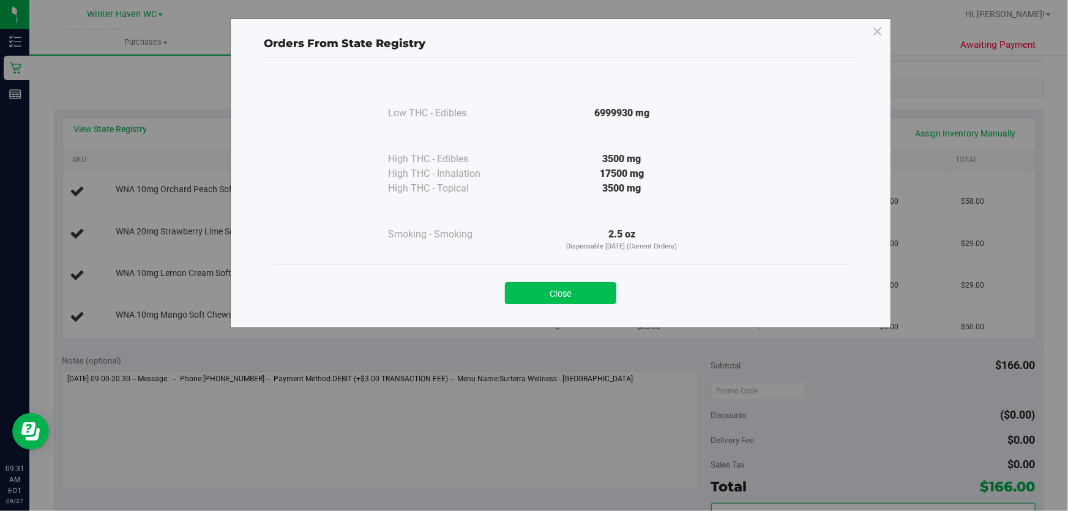
click at [558, 291] on button "Close" at bounding box center [560, 293] width 111 height 22
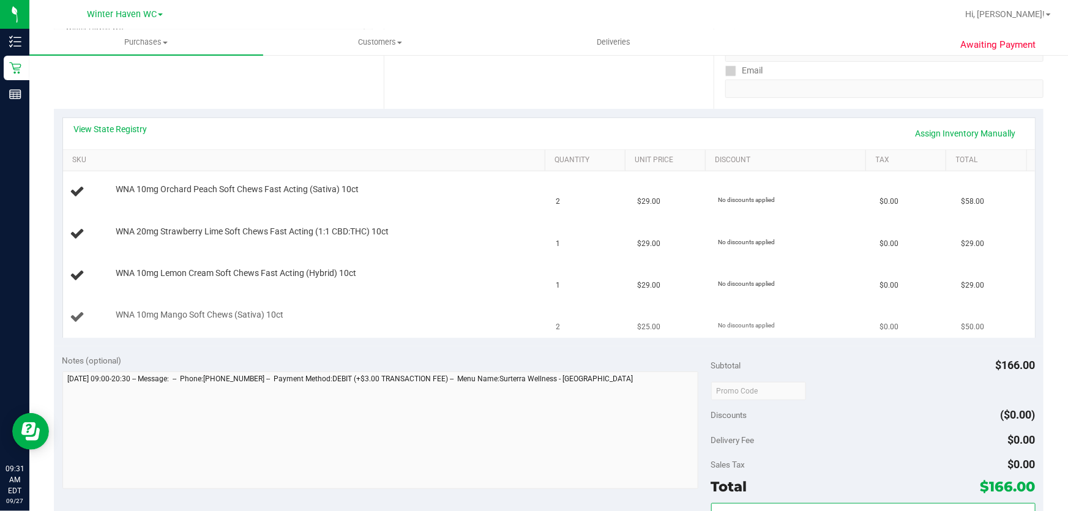
scroll to position [0, 0]
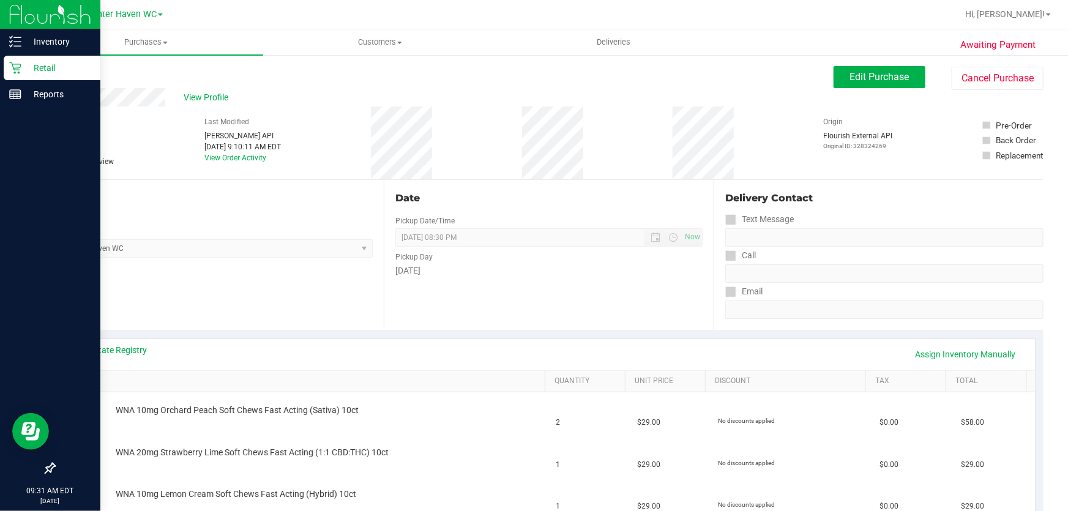
click at [35, 59] on div "Retail" at bounding box center [52, 68] width 97 height 24
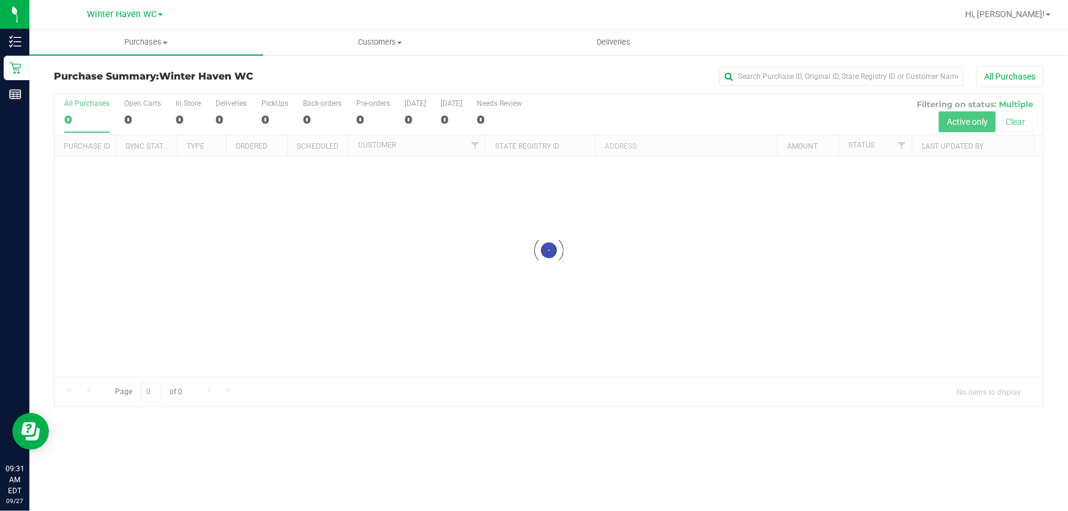
click at [563, 109] on div at bounding box center [548, 250] width 989 height 312
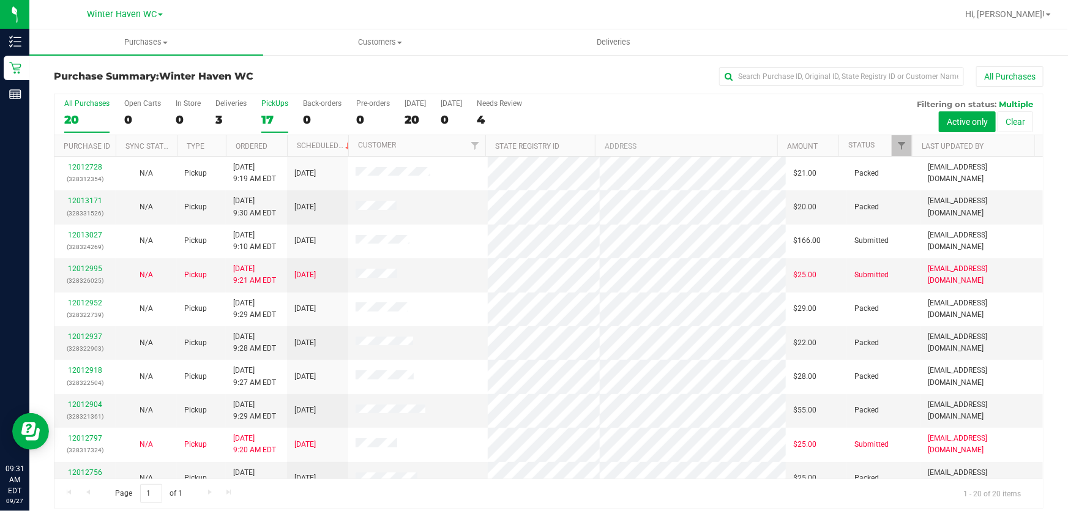
click at [274, 119] on div "17" at bounding box center [274, 120] width 27 height 14
click at [0, 0] on input "PickUps 17" at bounding box center [0, 0] width 0 height 0
click at [594, 113] on div "All Purchases 20 Open Carts 0 In Store 0 Deliveries 3 PickUps 17 Back-orders 0 …" at bounding box center [548, 114] width 989 height 41
click at [268, 118] on div "17" at bounding box center [274, 120] width 27 height 14
click at [0, 0] on input "PickUps 17" at bounding box center [0, 0] width 0 height 0
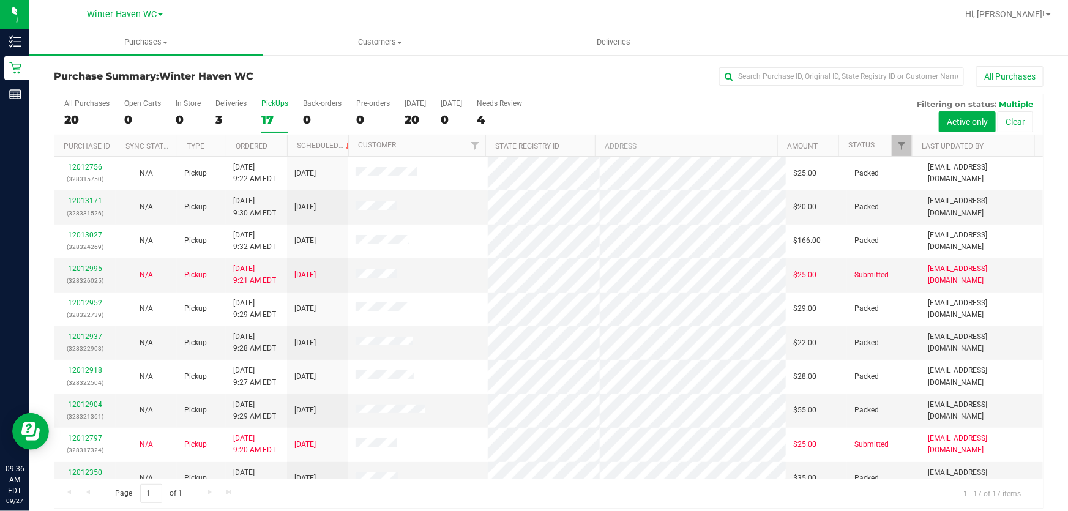
click at [718, 115] on div "All Purchases 20 Open Carts 0 In Store 0 Deliveries 3 PickUps 17 Back-orders 0 …" at bounding box center [548, 114] width 989 height 41
click at [643, 115] on div "All Purchases 20 Open Carts 0 In Store 0 Deliveries 3 PickUps 17 Back-orders 0 …" at bounding box center [548, 114] width 989 height 41
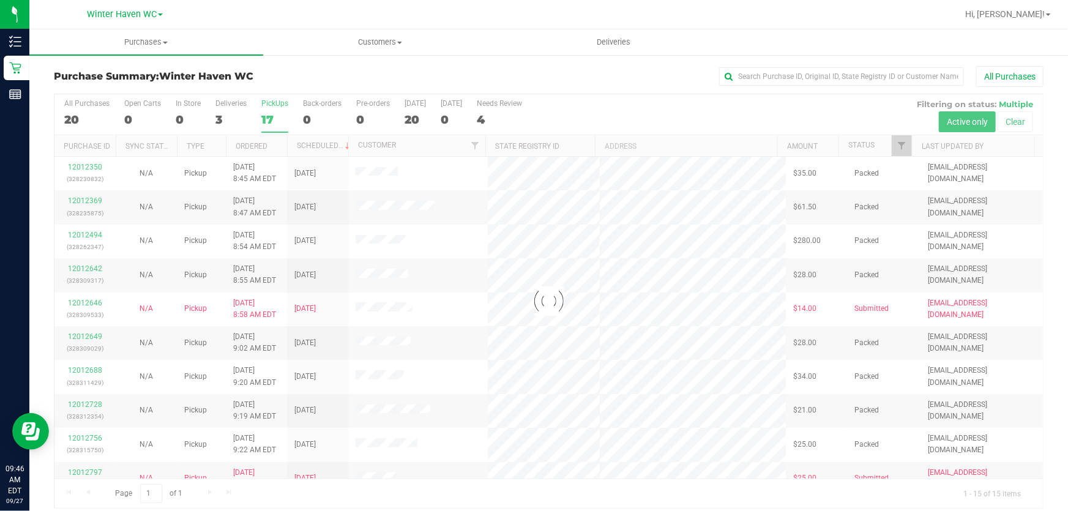
click at [542, 70] on div "All Purchases" at bounding box center [714, 76] width 660 height 21
click at [659, 112] on div at bounding box center [548, 301] width 989 height 414
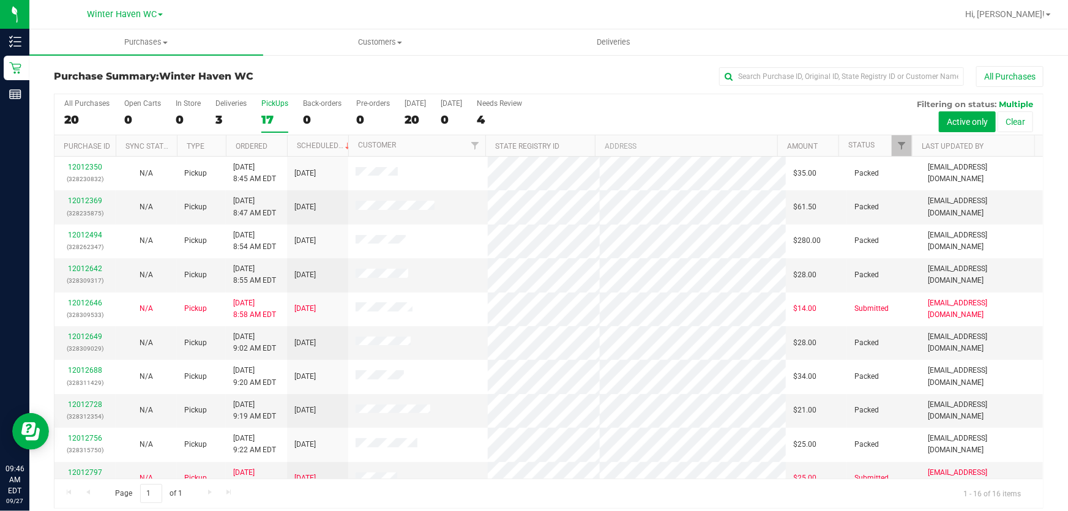
click at [659, 112] on div "All Purchases 20 Open Carts 0 In Store 0 Deliveries 3 PickUps 17 Back-orders 0 …" at bounding box center [548, 114] width 989 height 41
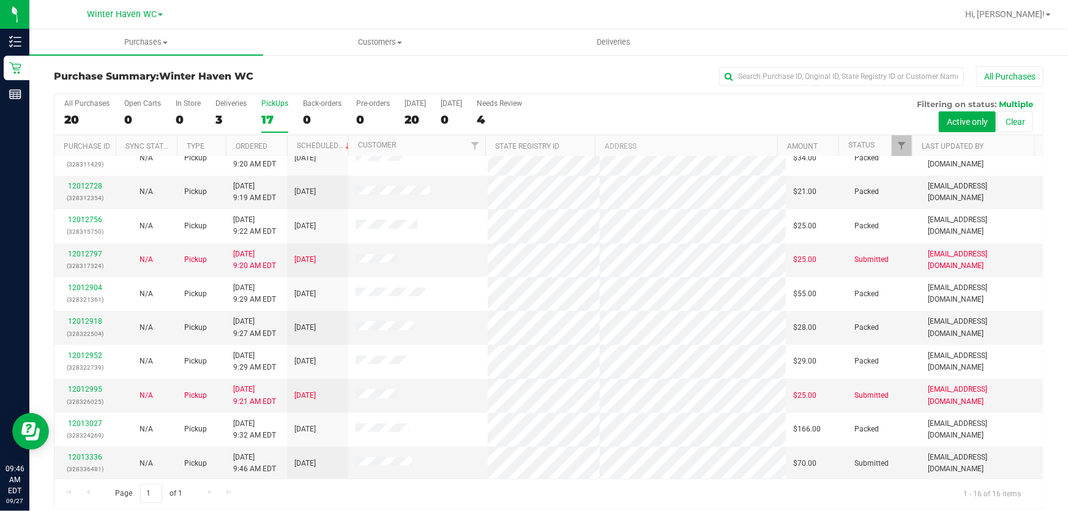
scroll to position [219, 0]
click at [75, 455] on link "12013336" at bounding box center [85, 456] width 34 height 9
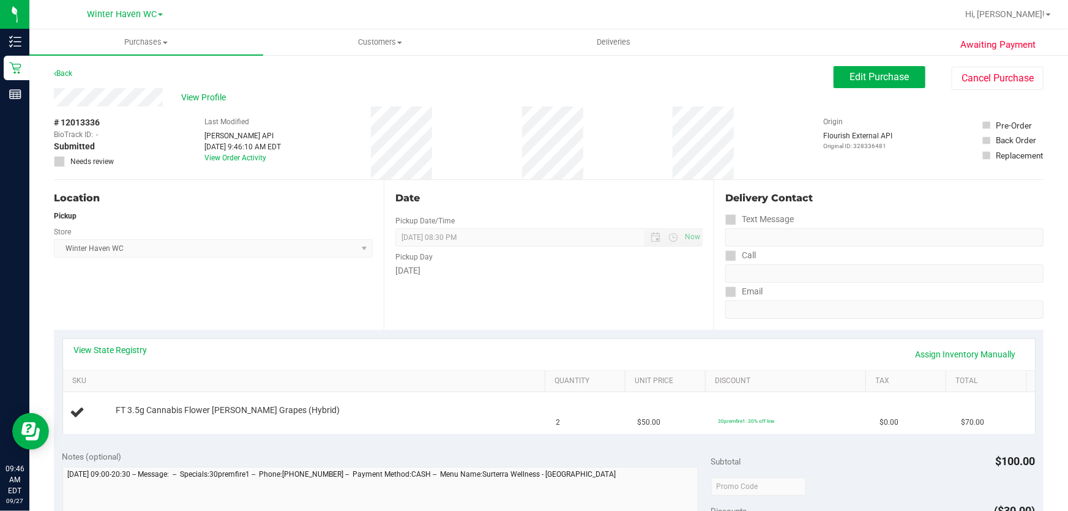
click at [485, 269] on div "[DATE]" at bounding box center [548, 270] width 307 height 13
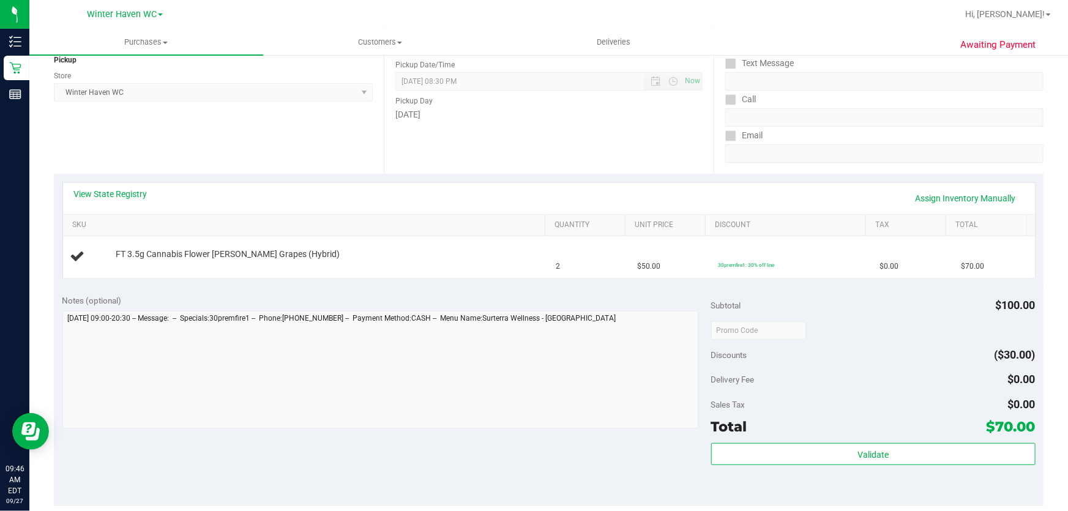
scroll to position [222, 0]
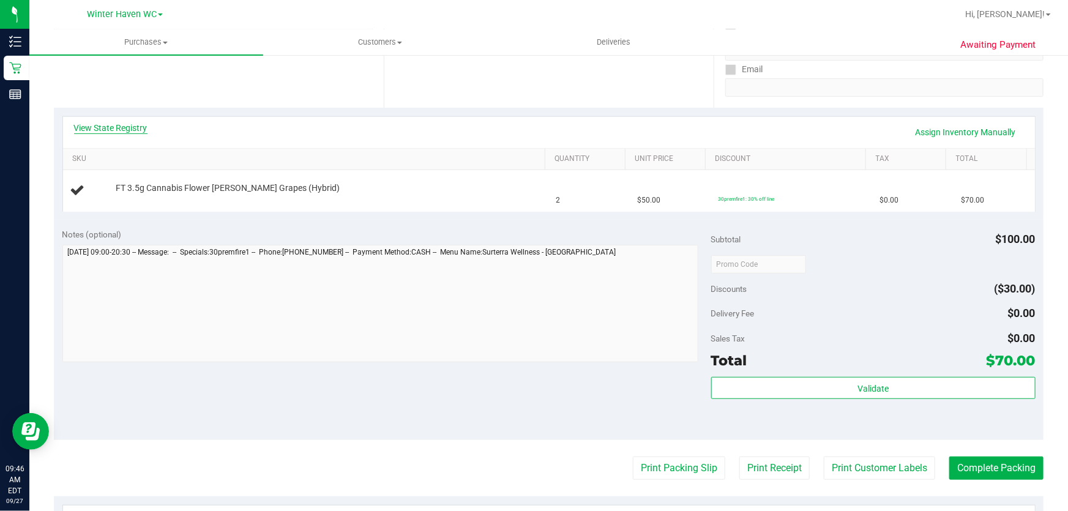
click at [142, 128] on link "View State Registry" at bounding box center [110, 128] width 73 height 12
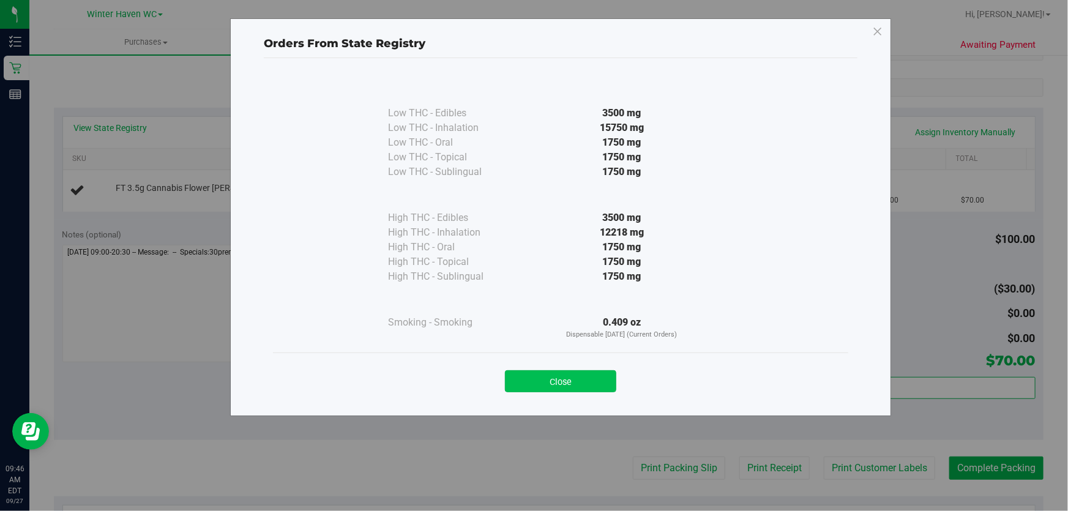
click at [563, 384] on button "Close" at bounding box center [560, 381] width 111 height 22
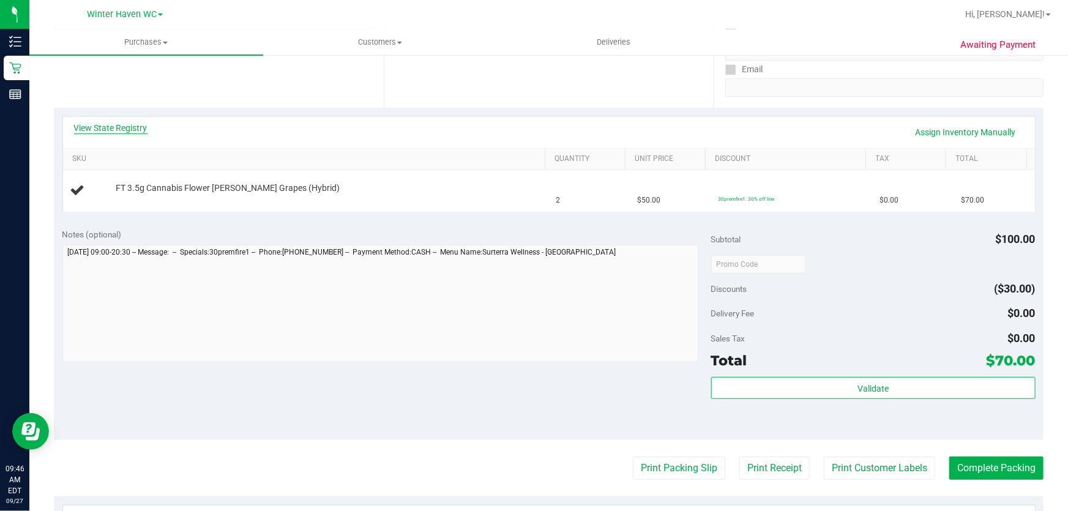
click at [128, 128] on link "View State Registry" at bounding box center [110, 128] width 73 height 12
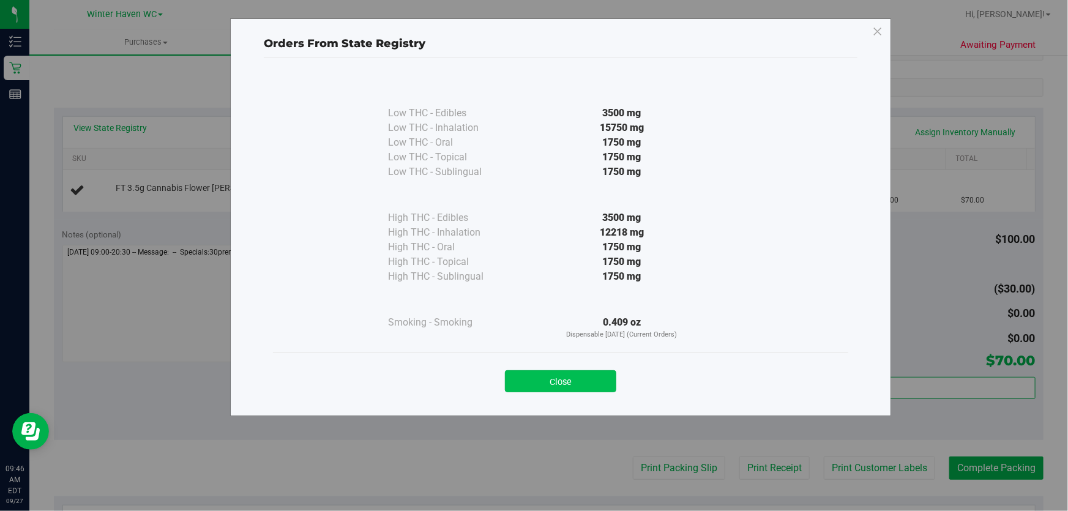
click at [557, 383] on button "Close" at bounding box center [560, 381] width 111 height 22
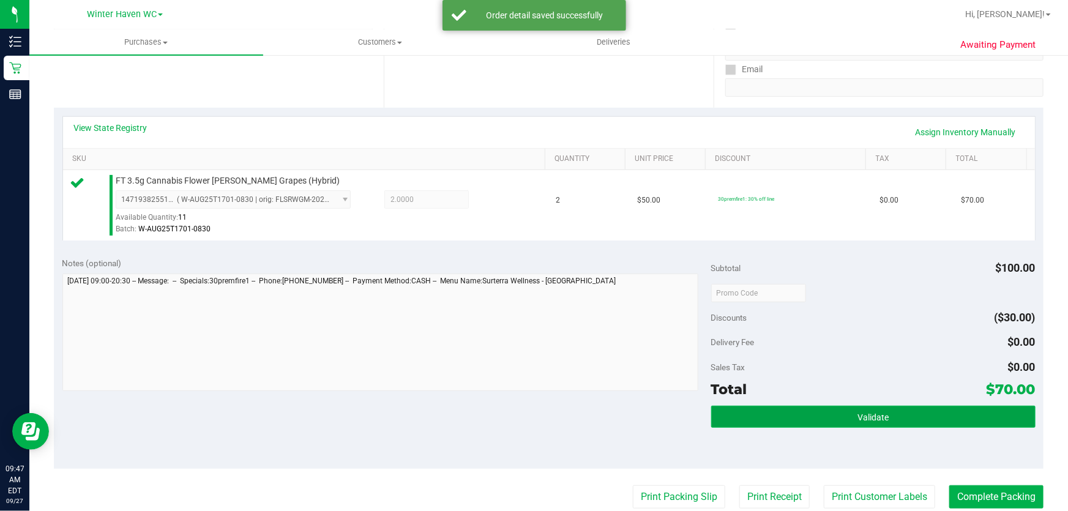
click at [875, 422] on button "Validate" at bounding box center [873, 417] width 324 height 22
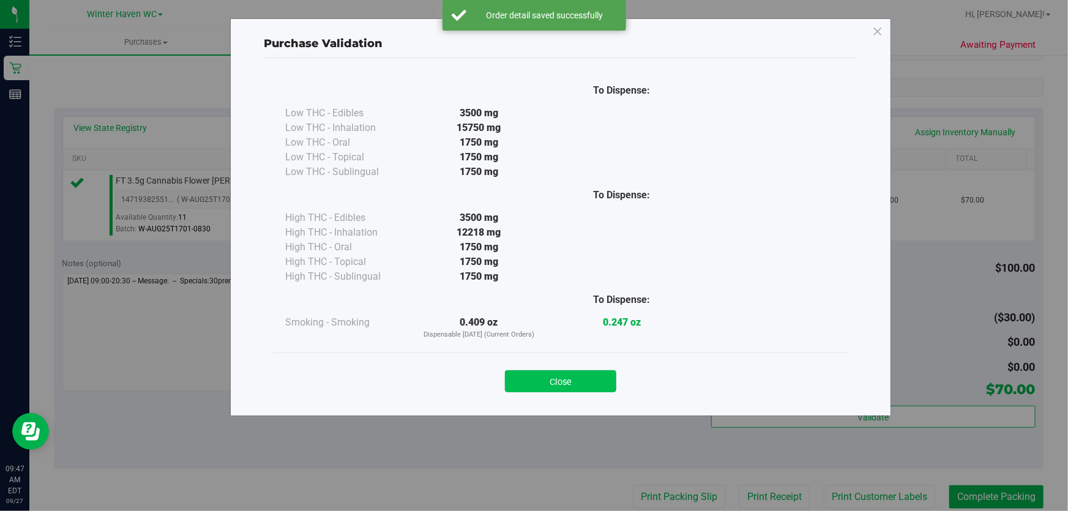
click at [575, 388] on button "Close" at bounding box center [560, 381] width 111 height 22
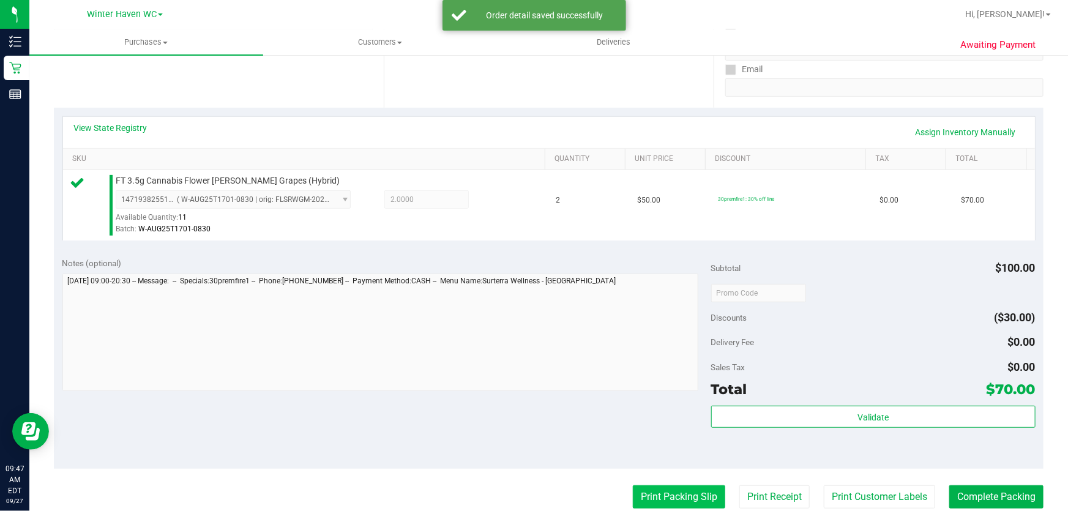
click at [662, 502] on button "Print Packing Slip" at bounding box center [679, 496] width 92 height 23
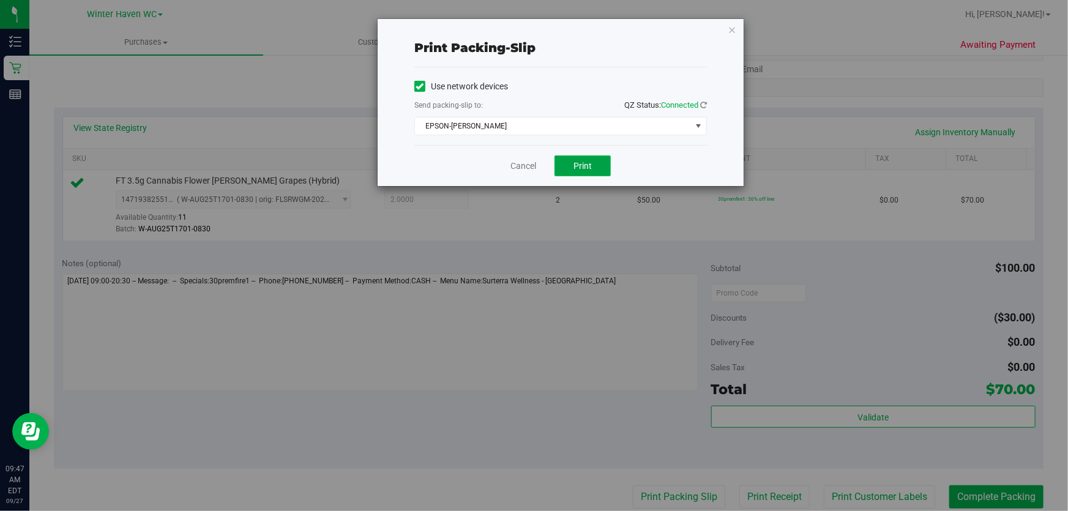
click at [579, 171] on button "Print" at bounding box center [583, 166] width 56 height 21
click at [512, 161] on link "Cancel" at bounding box center [524, 166] width 26 height 13
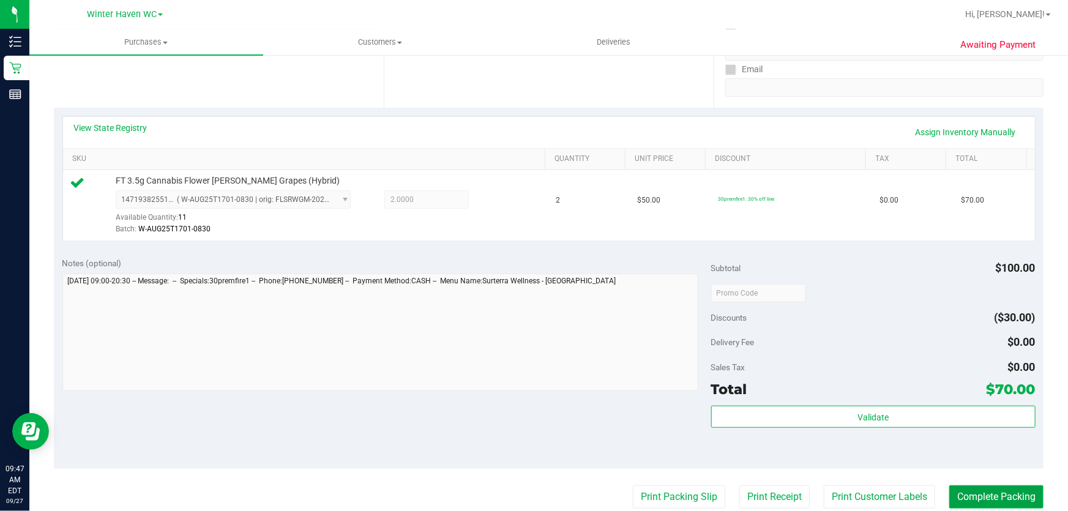
click at [993, 508] on button "Complete Packing" at bounding box center [997, 496] width 94 height 23
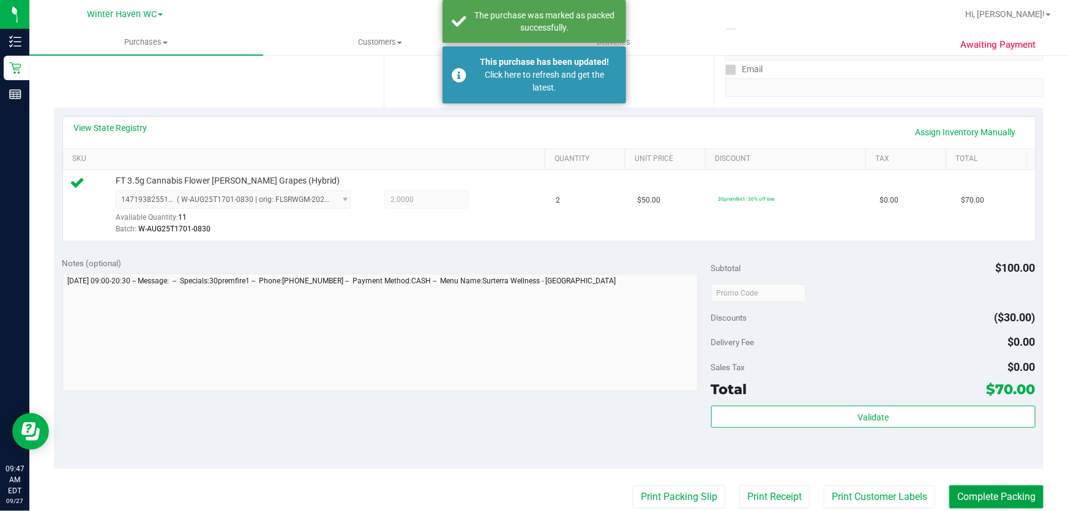
click at [987, 499] on button "Complete Packing" at bounding box center [997, 496] width 94 height 23
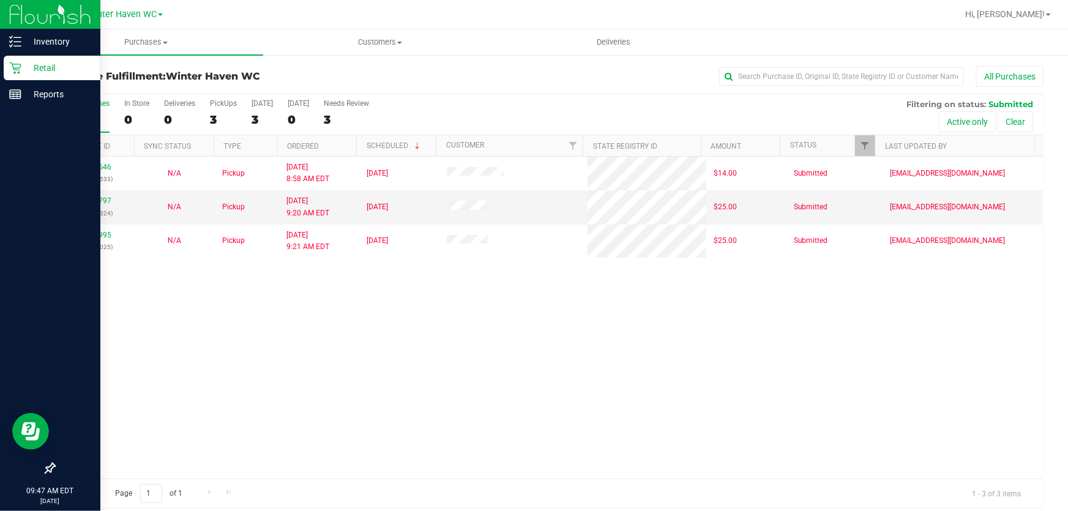
click at [47, 69] on p "Retail" at bounding box center [57, 68] width 73 height 15
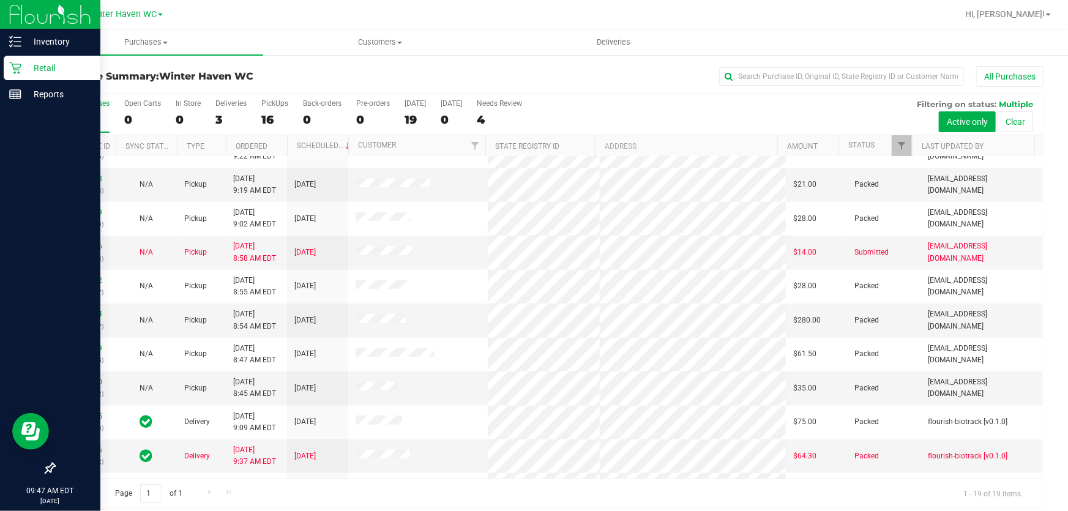
scroll to position [320, 0]
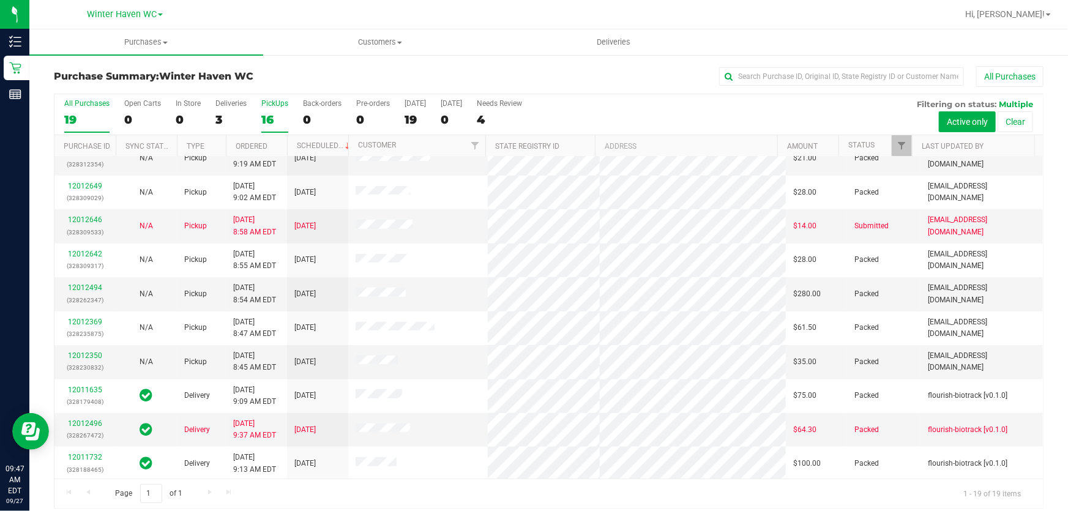
click at [271, 111] on label "PickUps 16" at bounding box center [274, 116] width 27 height 34
click at [0, 0] on input "PickUps 16" at bounding box center [0, 0] width 0 height 0
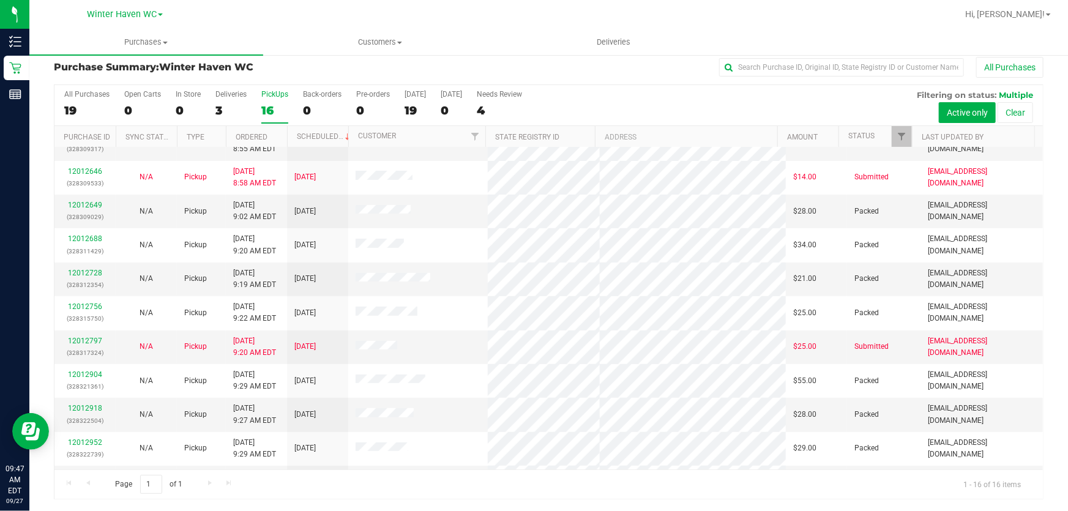
scroll to position [0, 0]
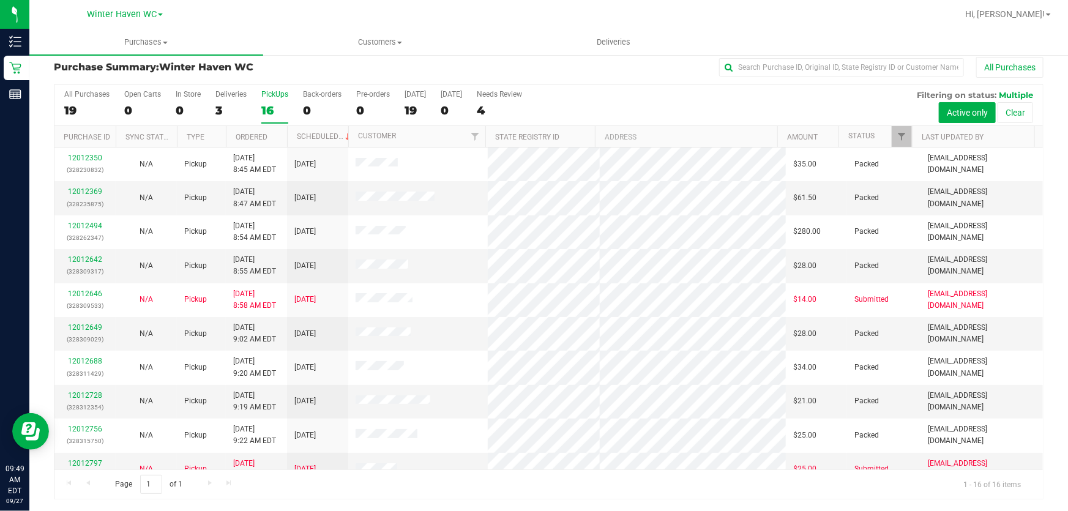
click at [659, 98] on div "All Purchases 19 Open Carts 0 In Store 0 Deliveries 3 PickUps 16 Back-orders 0 …" at bounding box center [548, 105] width 989 height 41
click at [655, 94] on div "All Purchases 19 Open Carts 0 In Store 0 Deliveries 3 PickUps 16 Back-orders 0 …" at bounding box center [548, 105] width 989 height 41
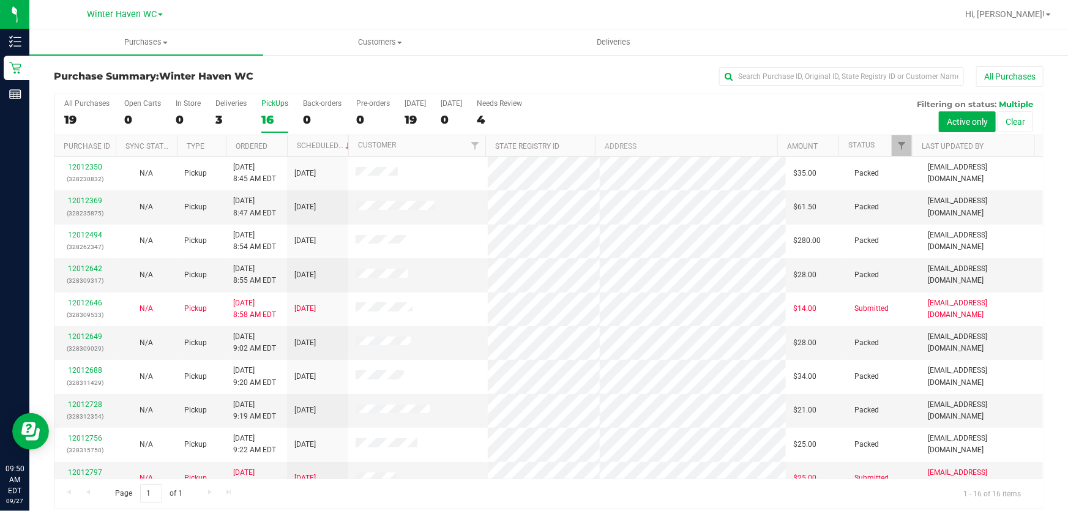
click at [703, 107] on div "All Purchases 19 Open Carts 0 In Store 0 Deliveries 3 PickUps 16 Back-orders 0 …" at bounding box center [548, 114] width 989 height 41
